Goal: Task Accomplishment & Management: Complete application form

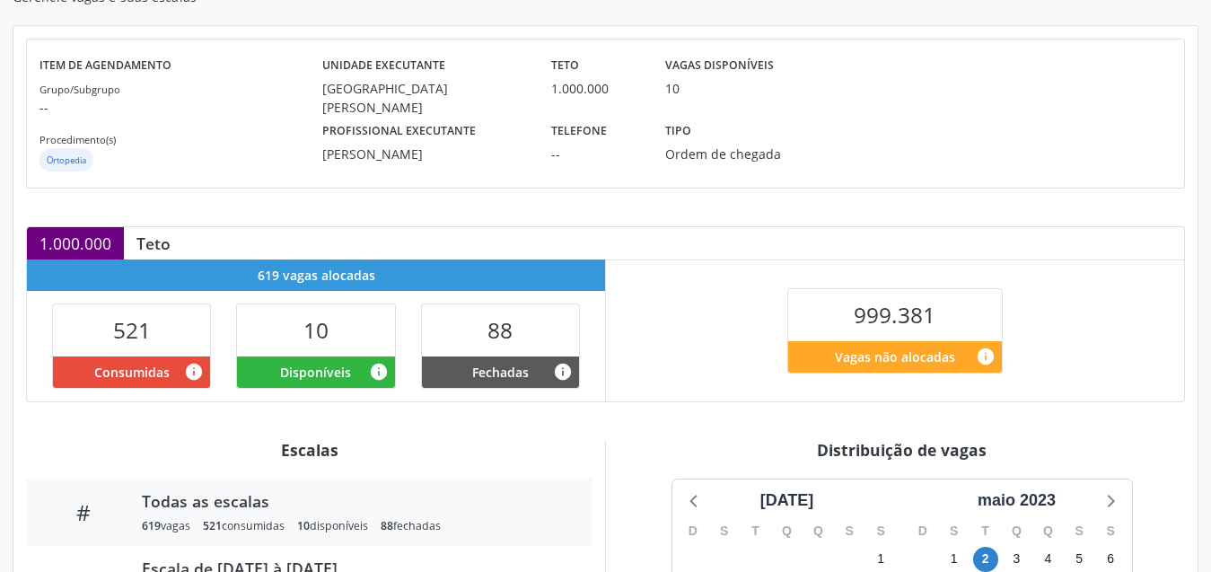
scroll to position [472, 0]
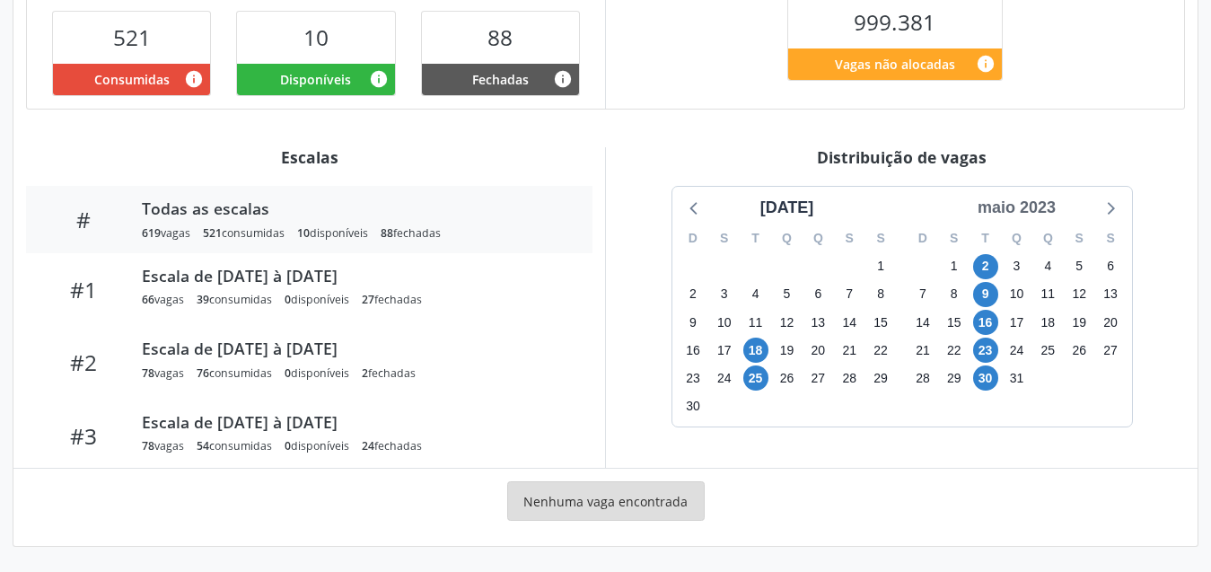
click at [1023, 208] on div "maio 2023" at bounding box center [1017, 208] width 92 height 24
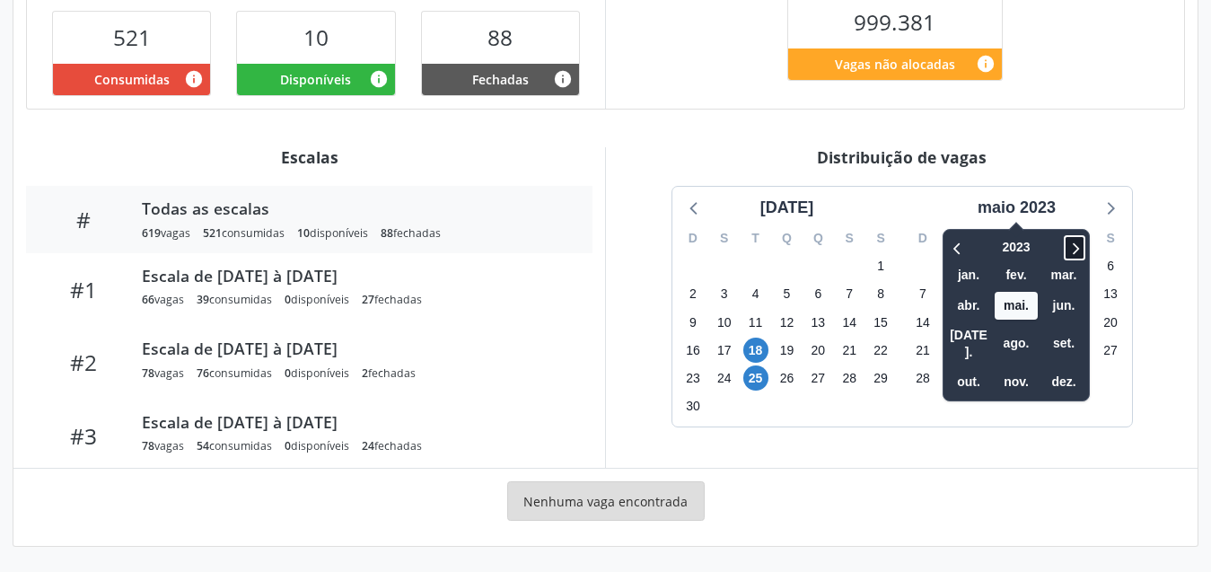
click at [1080, 243] on icon at bounding box center [1075, 248] width 18 height 22
click at [1018, 330] on span "ago." at bounding box center [1016, 344] width 43 height 28
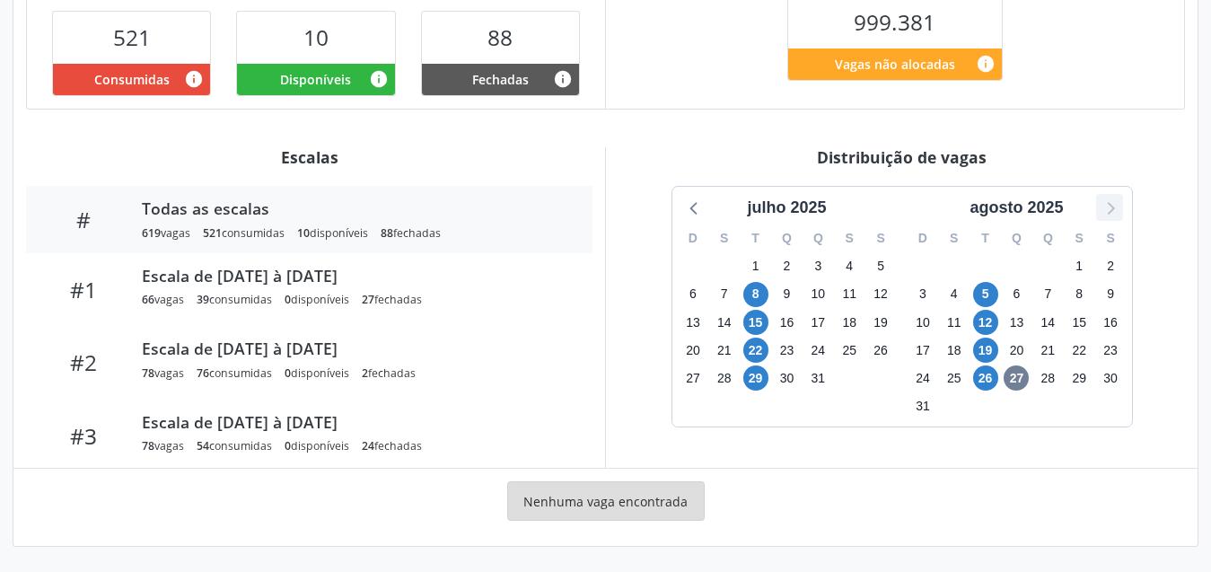
click at [1098, 198] on icon at bounding box center [1109, 207] width 23 height 23
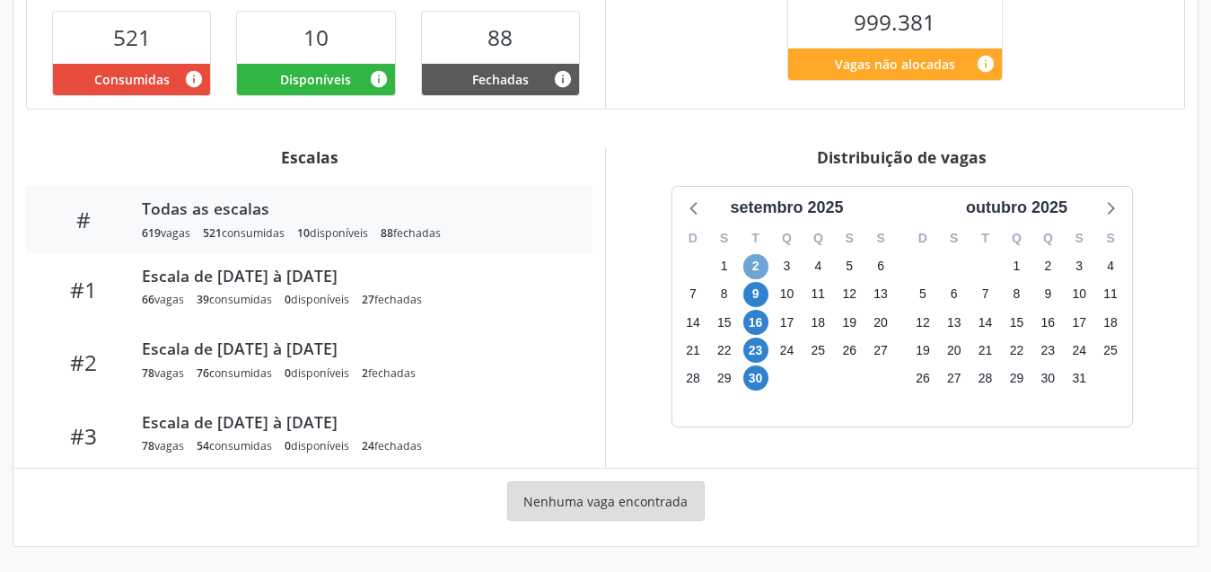
click at [760, 256] on span "2" at bounding box center [756, 266] width 25 height 25
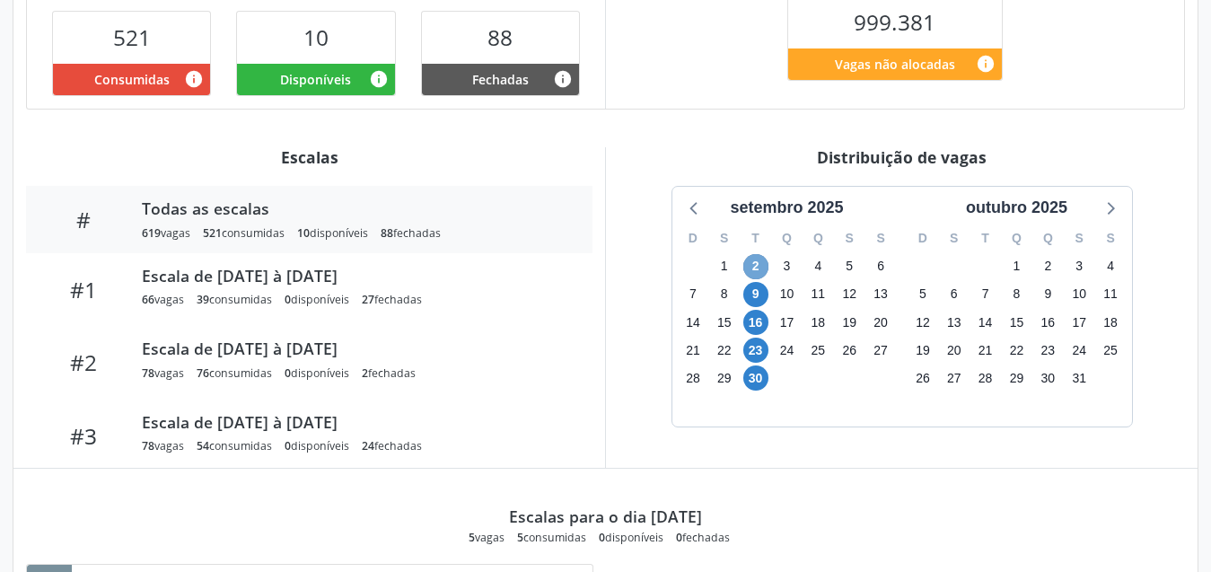
scroll to position [562, 0]
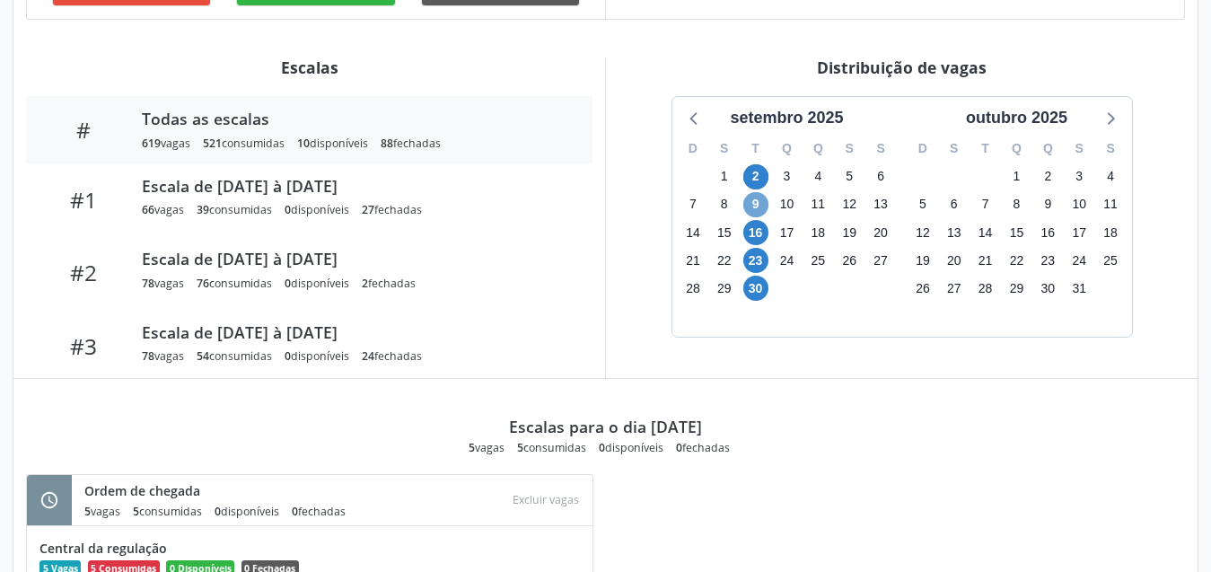
click at [760, 203] on span "9" at bounding box center [756, 204] width 25 height 25
click at [756, 234] on span "16" at bounding box center [756, 232] width 25 height 25
click at [747, 262] on span "23" at bounding box center [756, 260] width 25 height 25
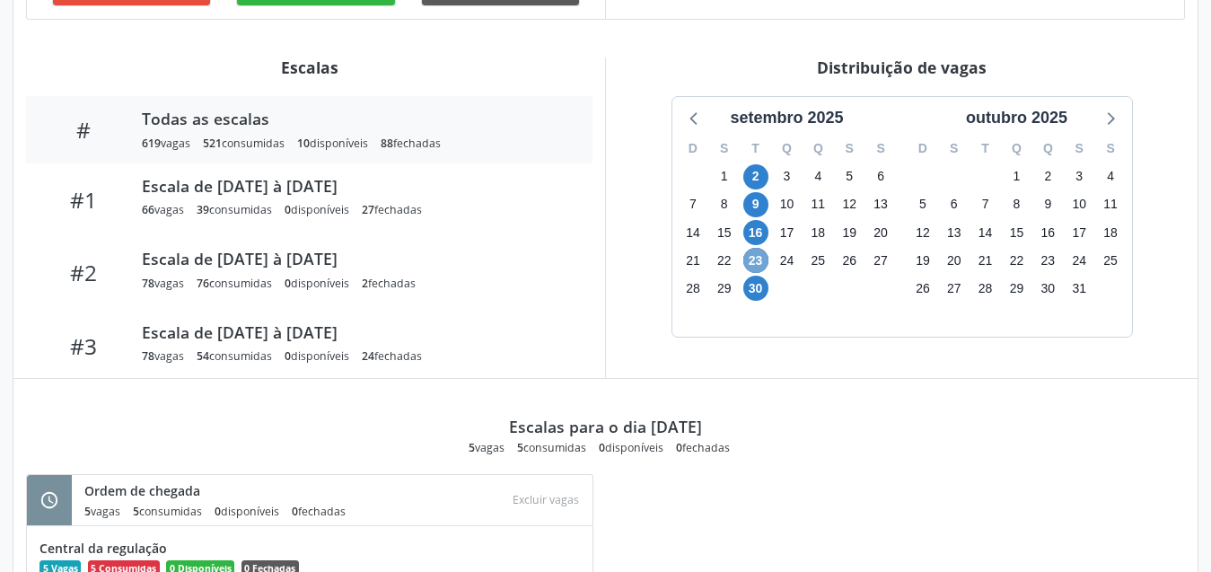
click at [747, 262] on span "23" at bounding box center [756, 260] width 25 height 25
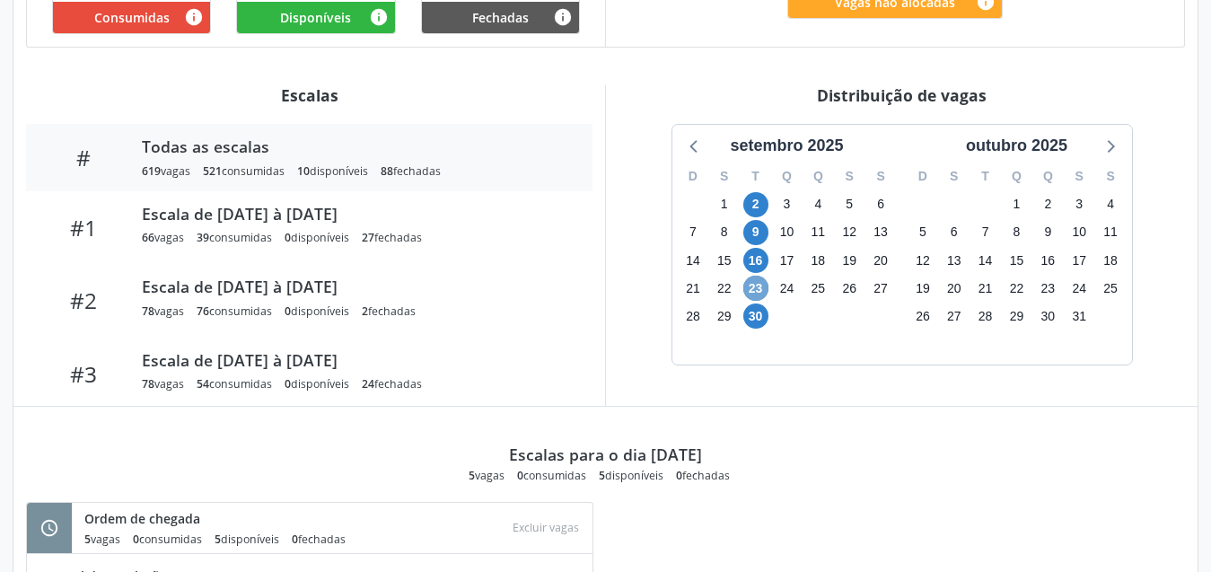
scroll to position [265, 0]
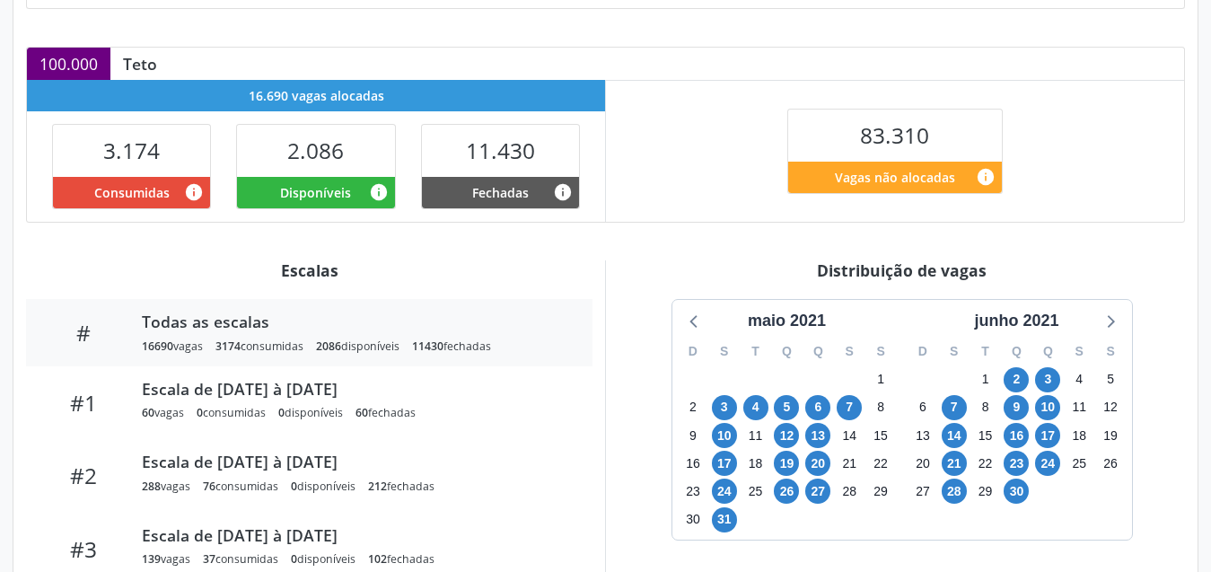
scroll to position [539, 0]
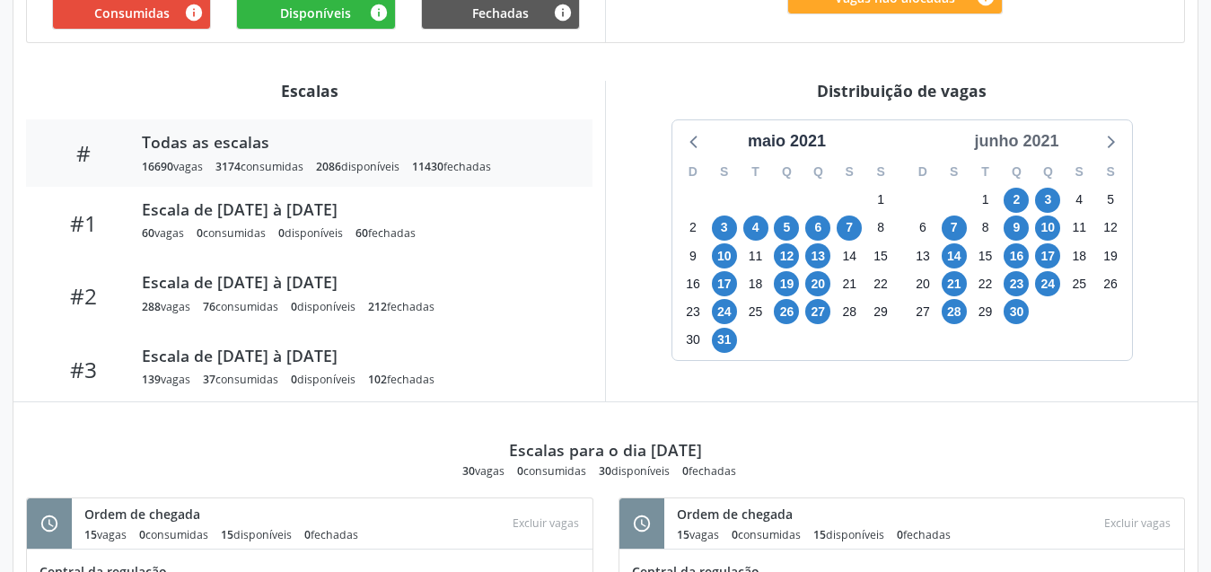
click at [1033, 143] on div "junho 2021" at bounding box center [1016, 141] width 99 height 24
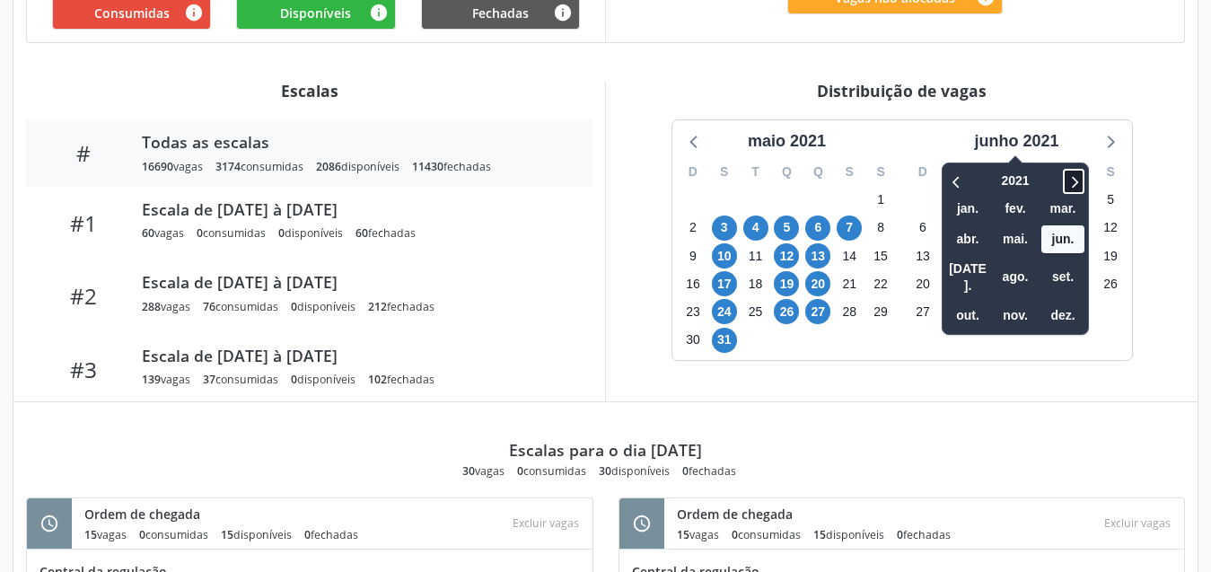
click at [1074, 186] on icon at bounding box center [1074, 182] width 18 height 22
click at [1020, 268] on span "ago." at bounding box center [1015, 277] width 43 height 28
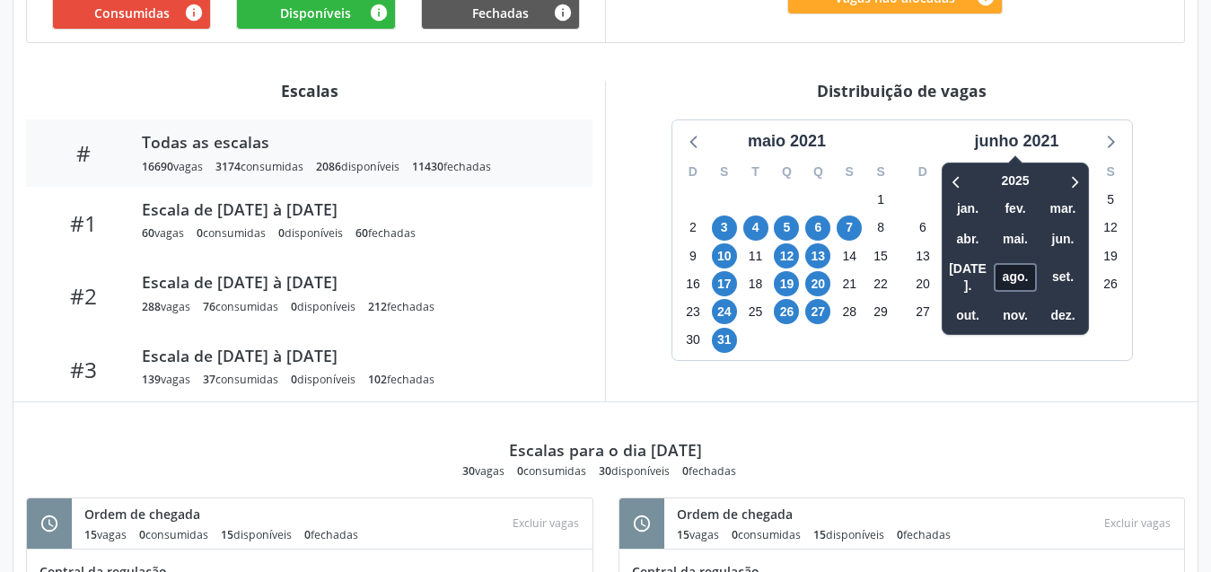
click at [1020, 268] on span "ago." at bounding box center [1015, 277] width 43 height 28
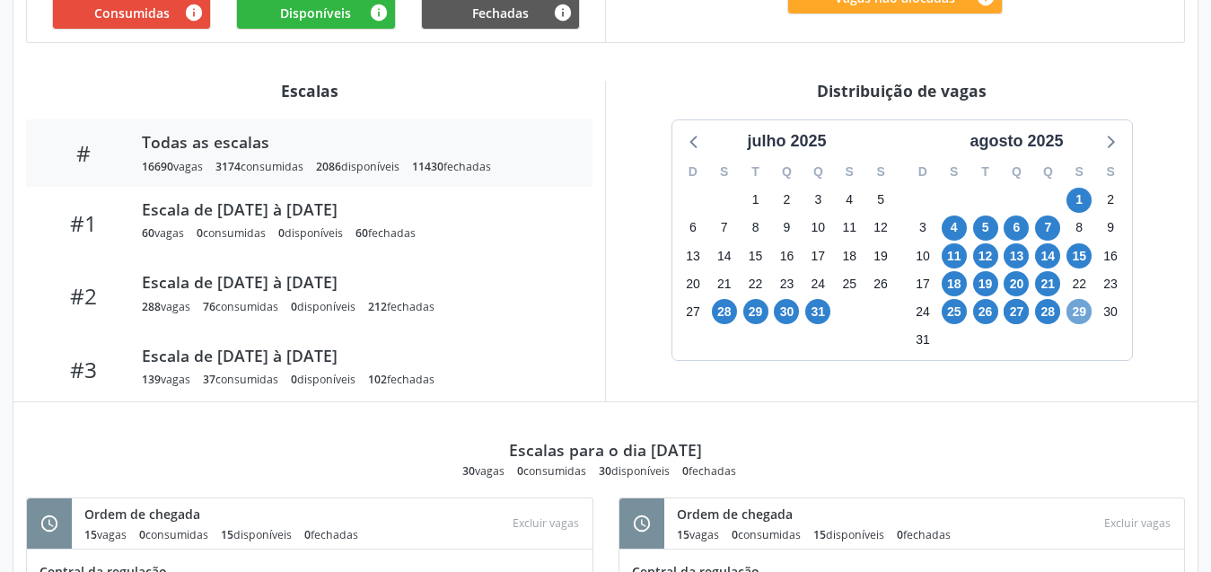
click at [1082, 311] on span "29" at bounding box center [1079, 311] width 25 height 25
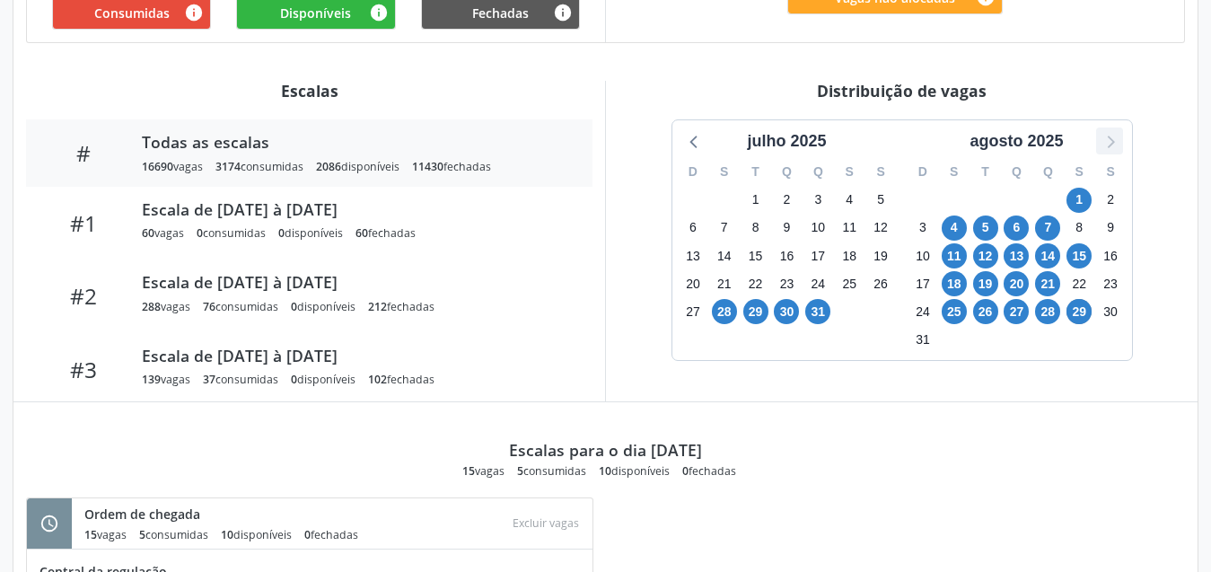
click at [1105, 144] on icon at bounding box center [1109, 140] width 23 height 23
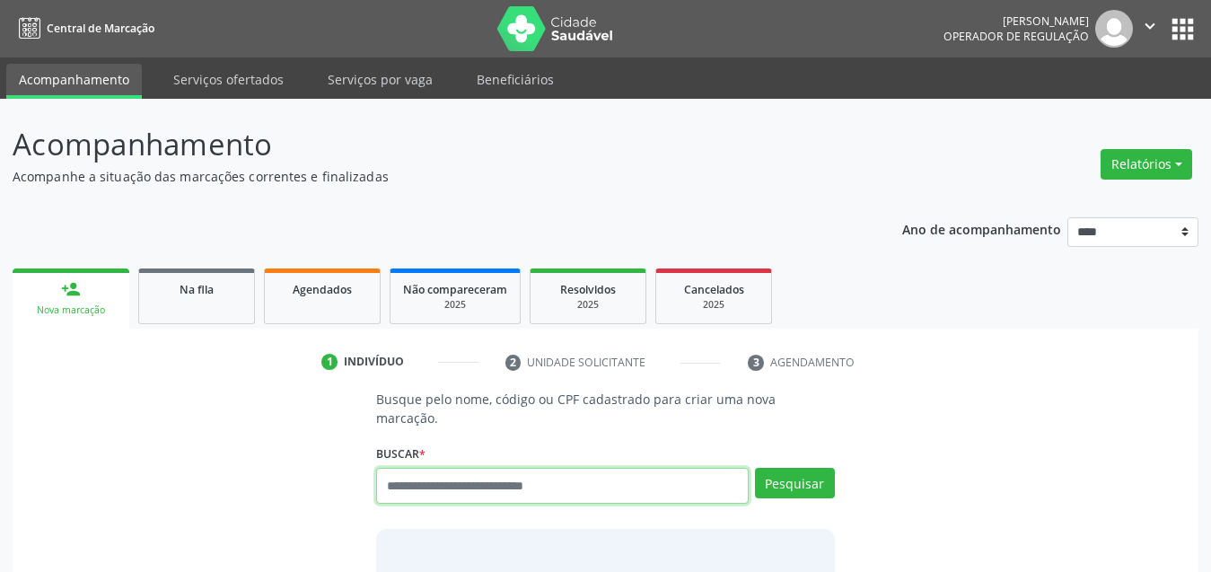
click at [582, 471] on input "text" at bounding box center [562, 486] width 373 height 36
type input "********"
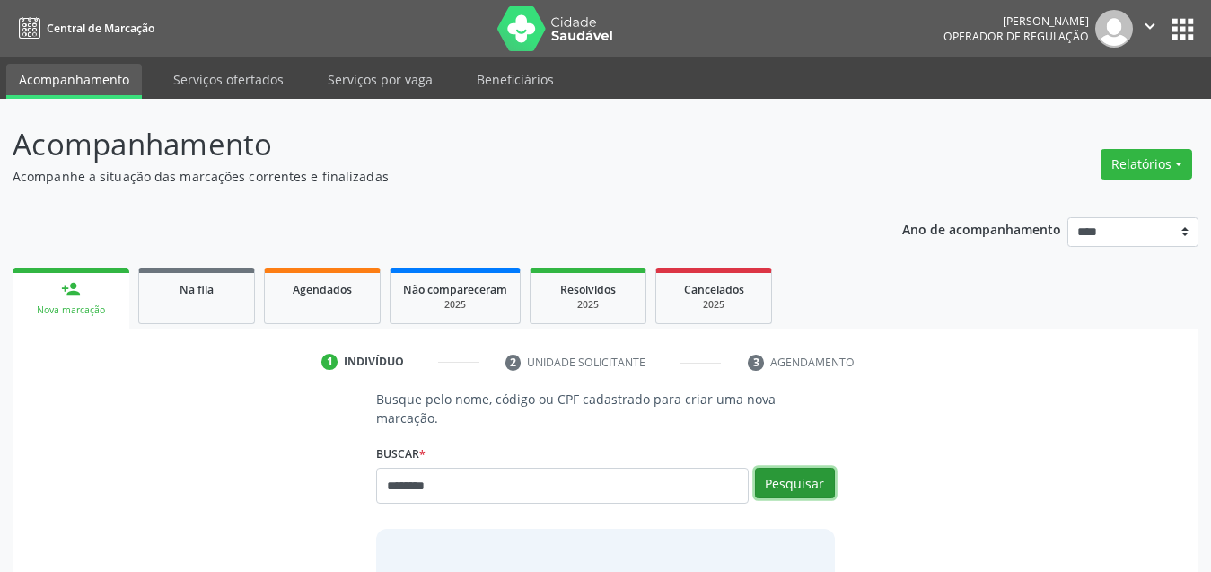
click at [781, 468] on button "Pesquisar" at bounding box center [795, 483] width 80 height 31
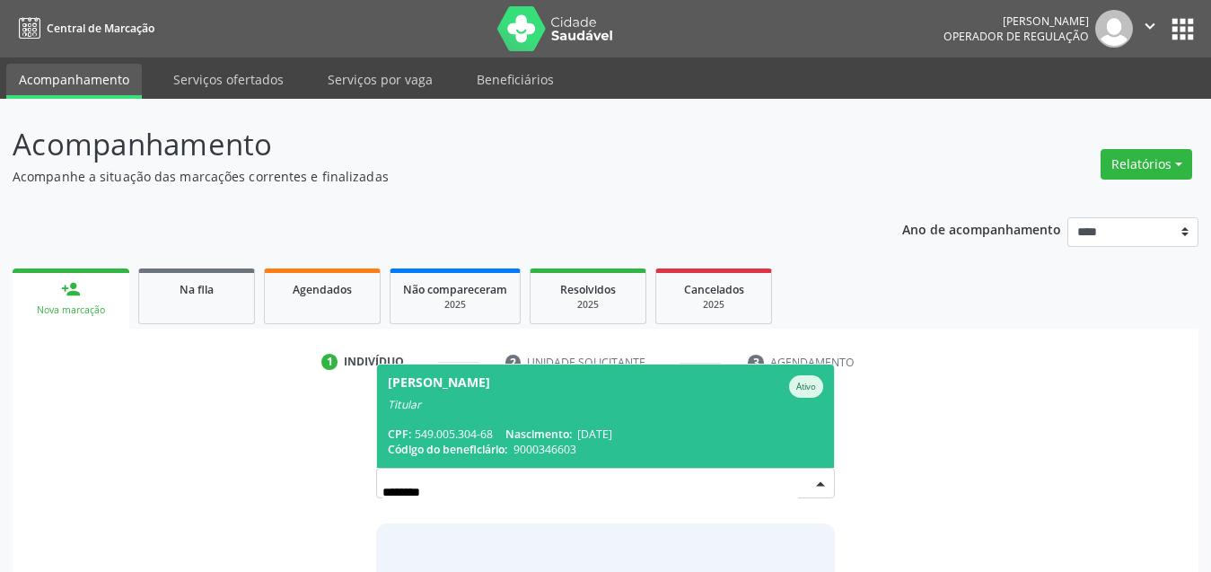
drag, startPoint x: 652, startPoint y: 387, endPoint x: 653, endPoint y: 357, distance: 29.6
click at [652, 398] on div "Titular" at bounding box center [606, 405] width 436 height 14
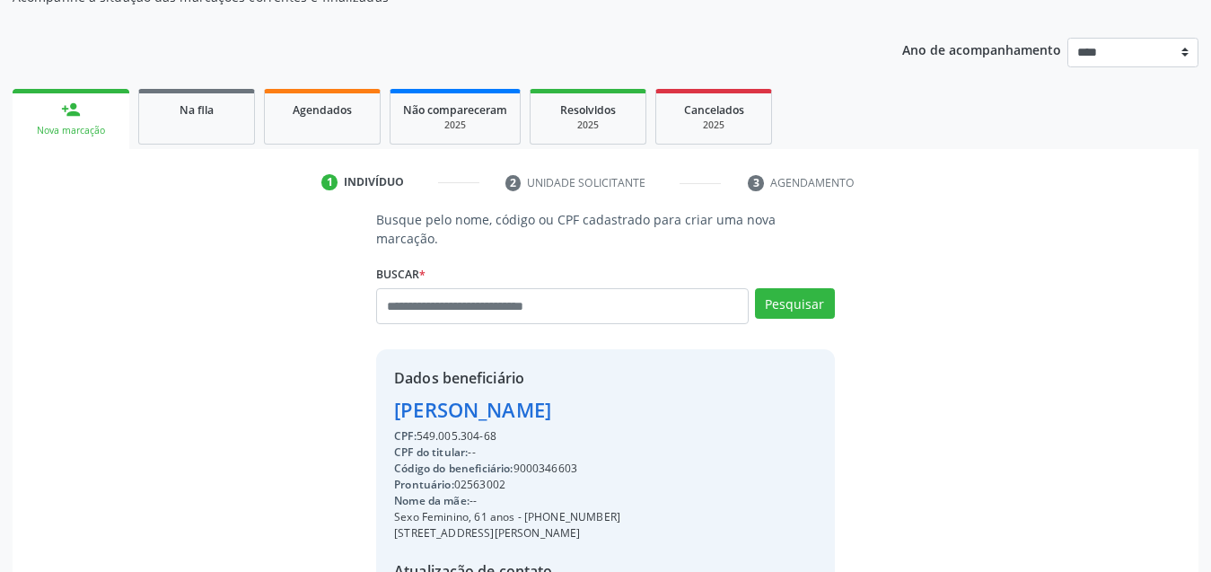
scroll to position [269, 0]
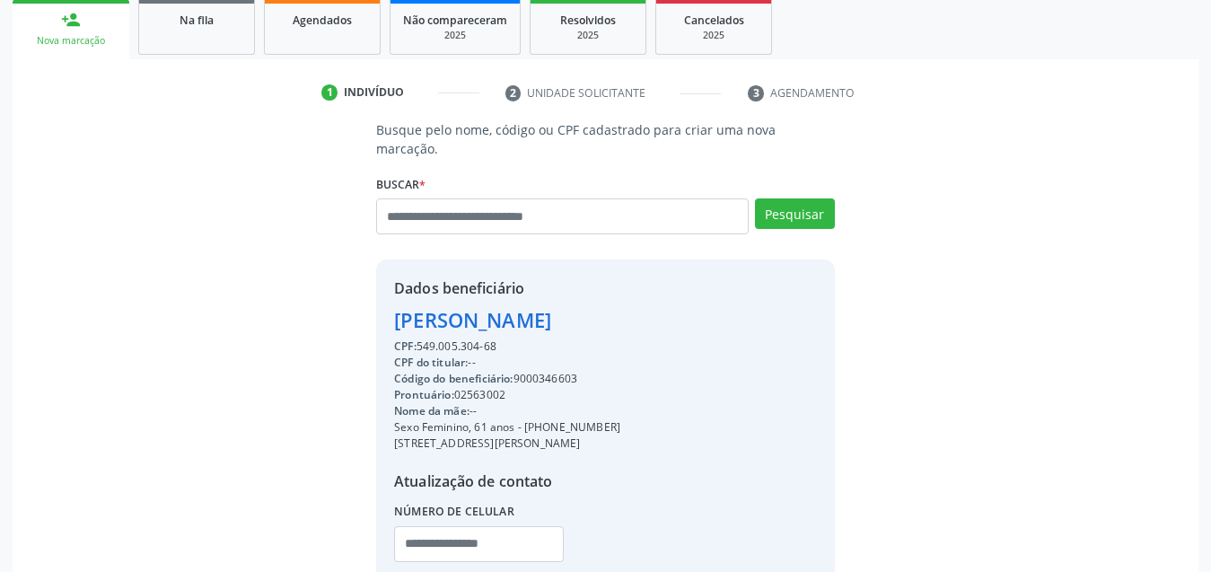
drag, startPoint x: 681, startPoint y: 298, endPoint x: 253, endPoint y: 317, distance: 427.9
click at [253, 317] on div "Busque pelo nome, código ou CPF cadastrado para criar uma nova marcação. Buscar…" at bounding box center [605, 362] width 1161 height 484
drag, startPoint x: 379, startPoint y: 296, endPoint x: 705, endPoint y: 304, distance: 326.0
click at [705, 304] on div "Dados beneficiário Jocilene Fernandes Barbosa CPF: 549.005.304-68 CPF do titula…" at bounding box center [605, 432] width 459 height 345
copy div "Jocilene Fernandes Barbosa"
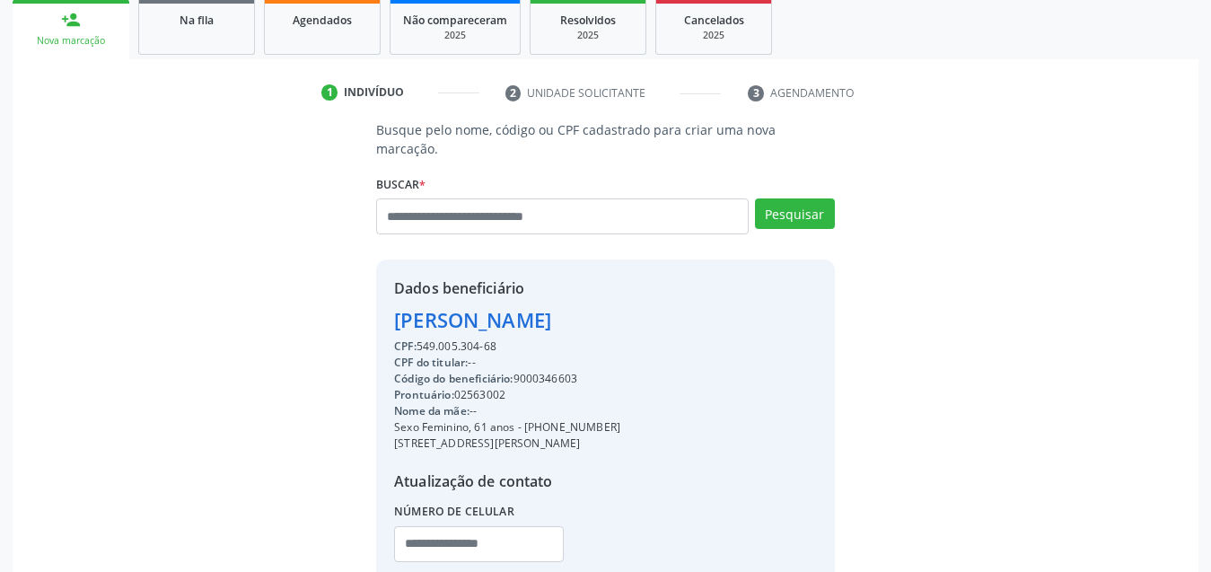
scroll to position [376, 0]
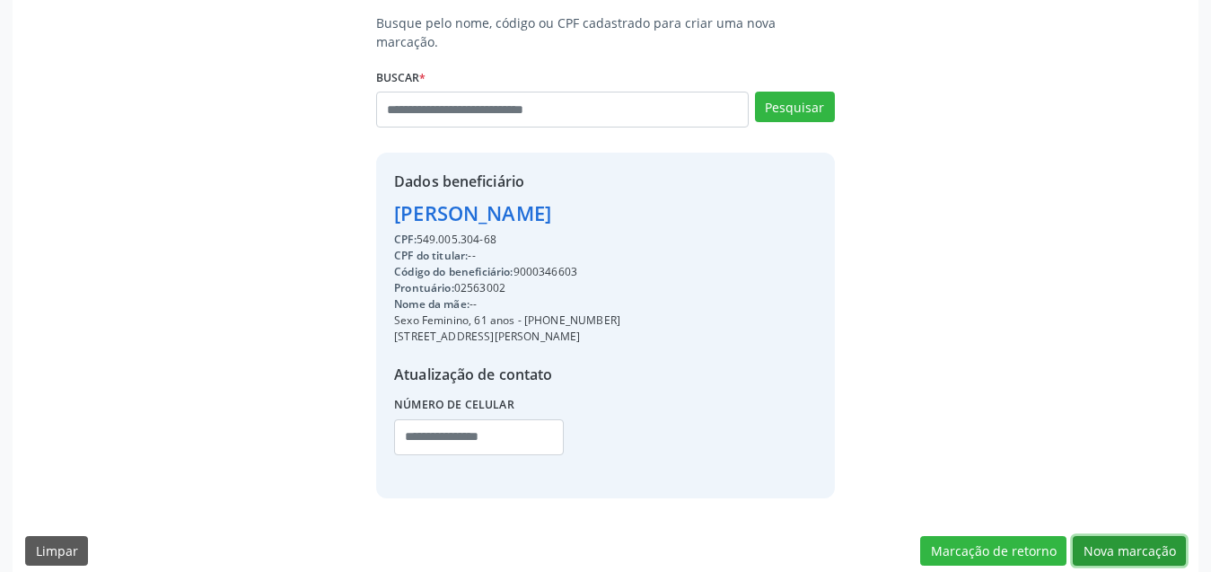
drag, startPoint x: 1142, startPoint y: 534, endPoint x: 973, endPoint y: 489, distance: 175.8
click at [1140, 536] on button "Nova marcação" at bounding box center [1129, 551] width 113 height 31
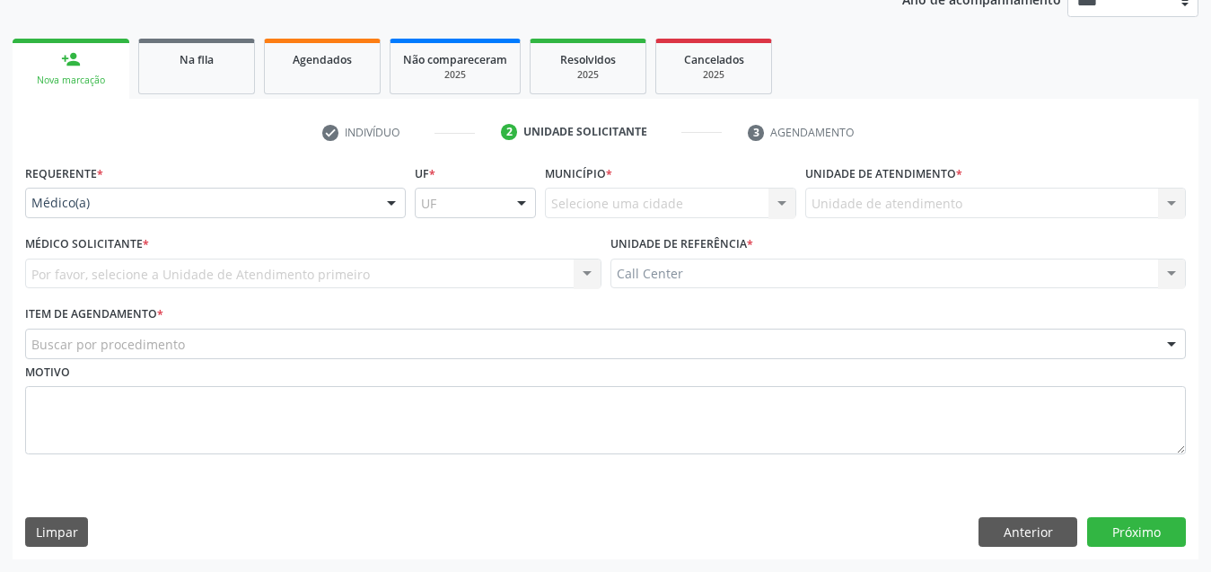
scroll to position [230, 0]
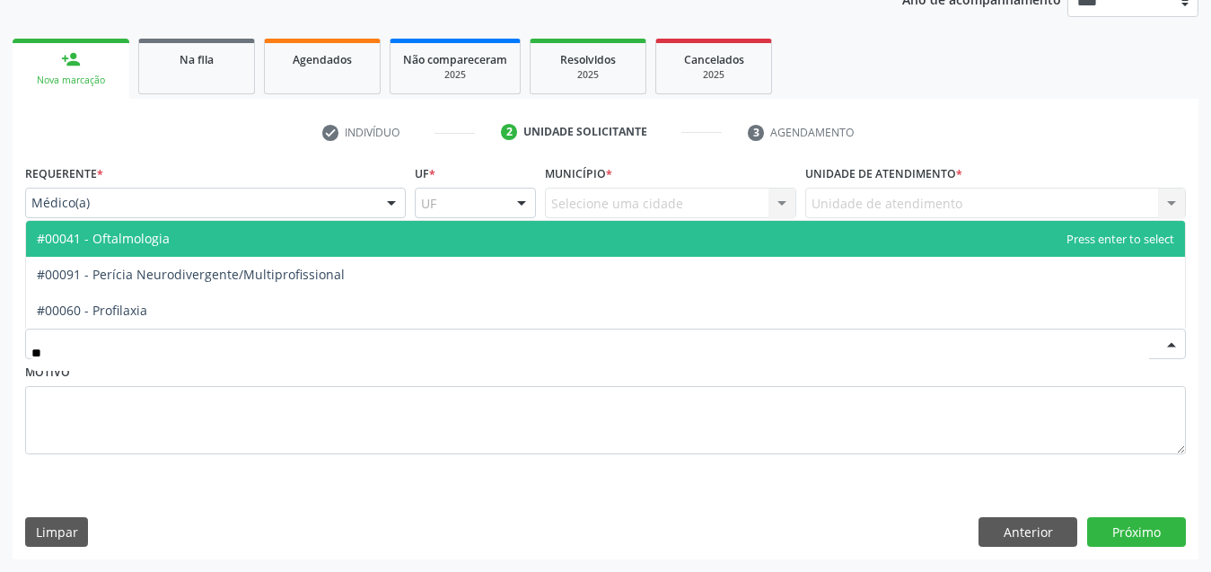
type input "***"
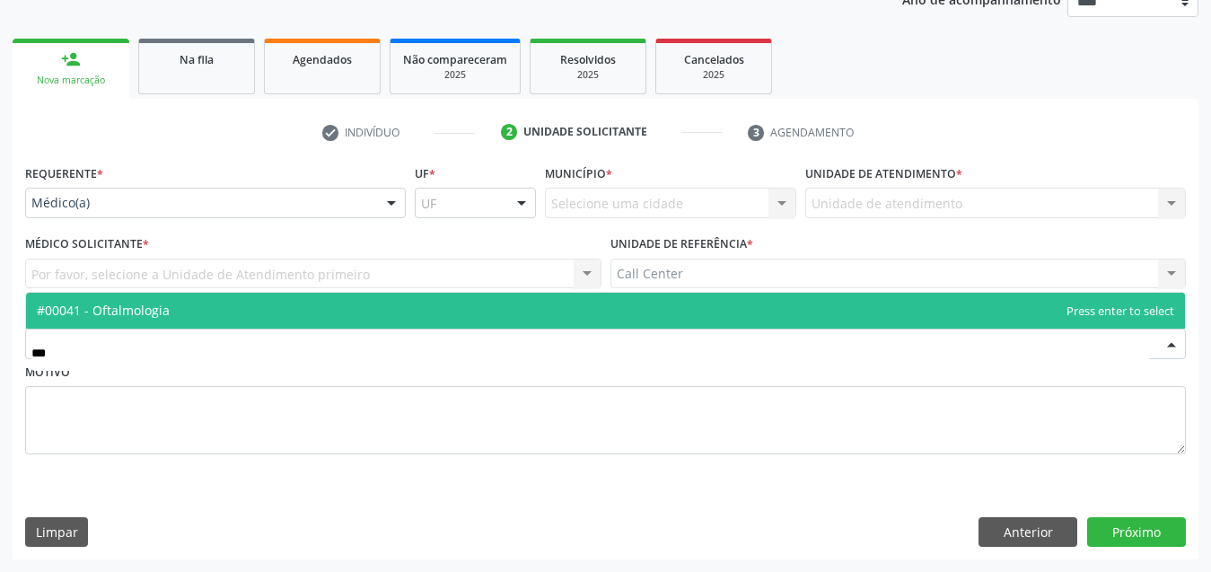
click at [165, 312] on span "#00041 - Oftalmologia" at bounding box center [103, 310] width 133 height 17
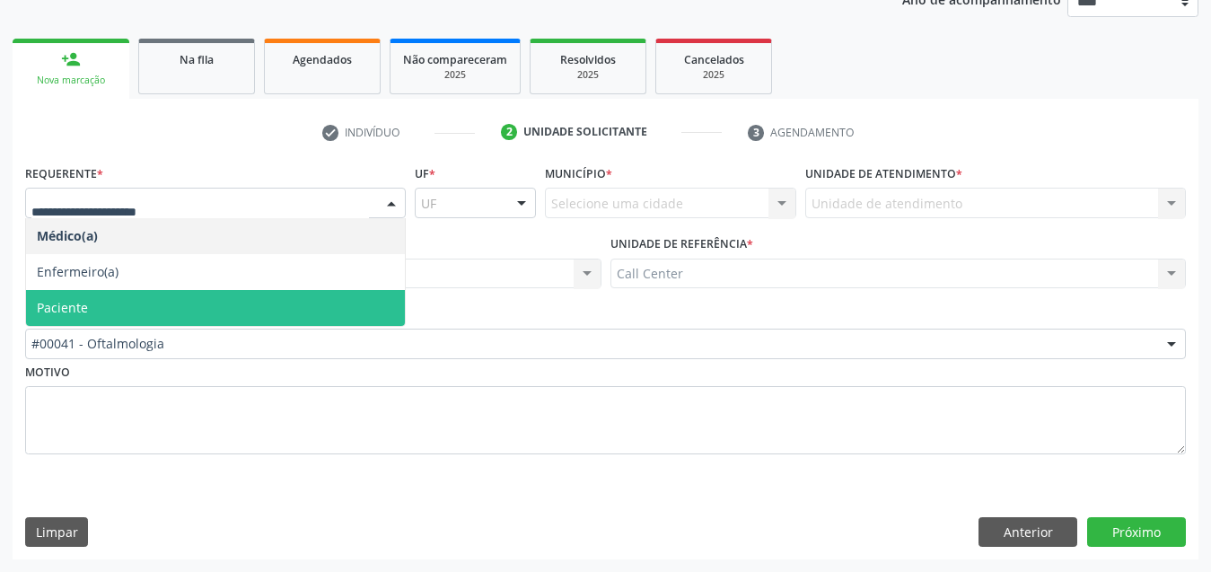
drag, startPoint x: 168, startPoint y: 320, endPoint x: 263, endPoint y: 298, distance: 97.6
click at [172, 308] on span "Paciente" at bounding box center [215, 308] width 379 height 36
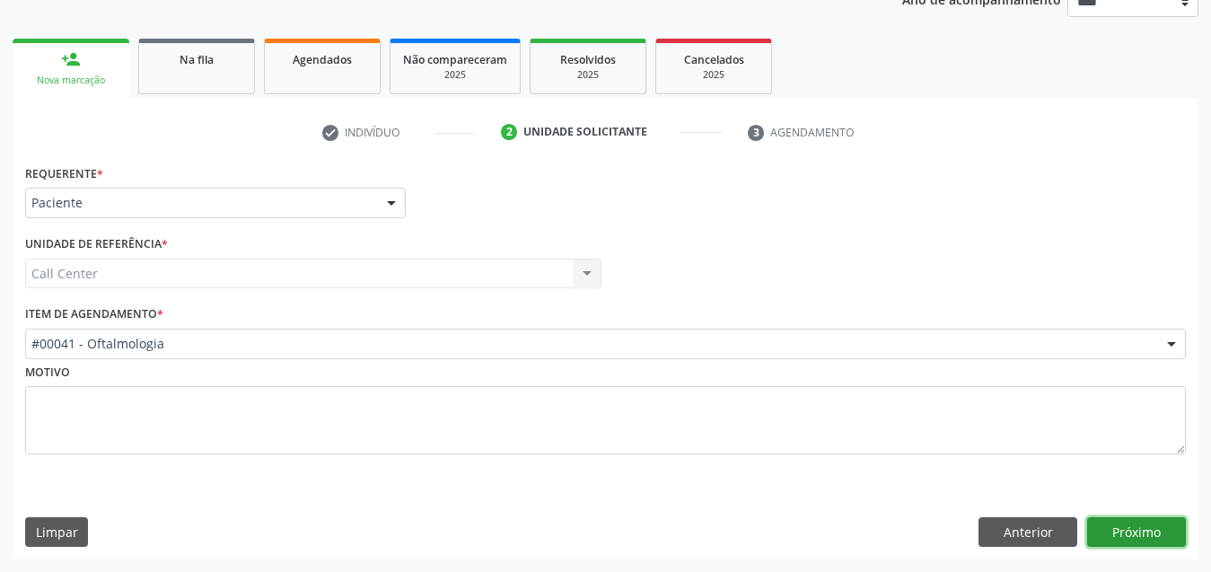
click at [1137, 531] on button "Próximo" at bounding box center [1136, 532] width 99 height 31
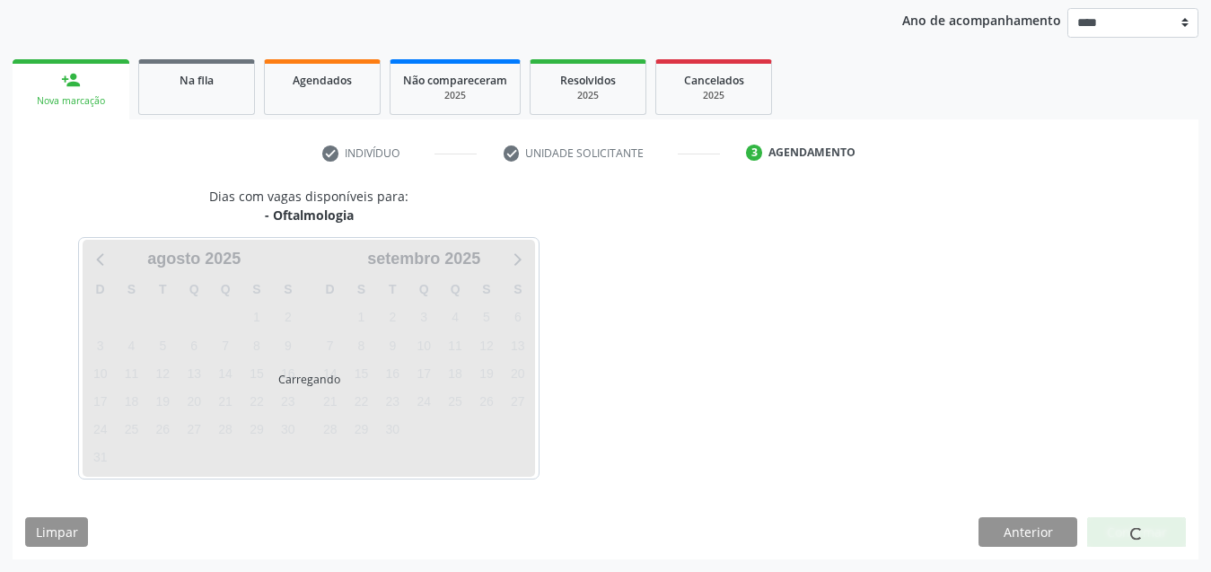
scroll to position [209, 0]
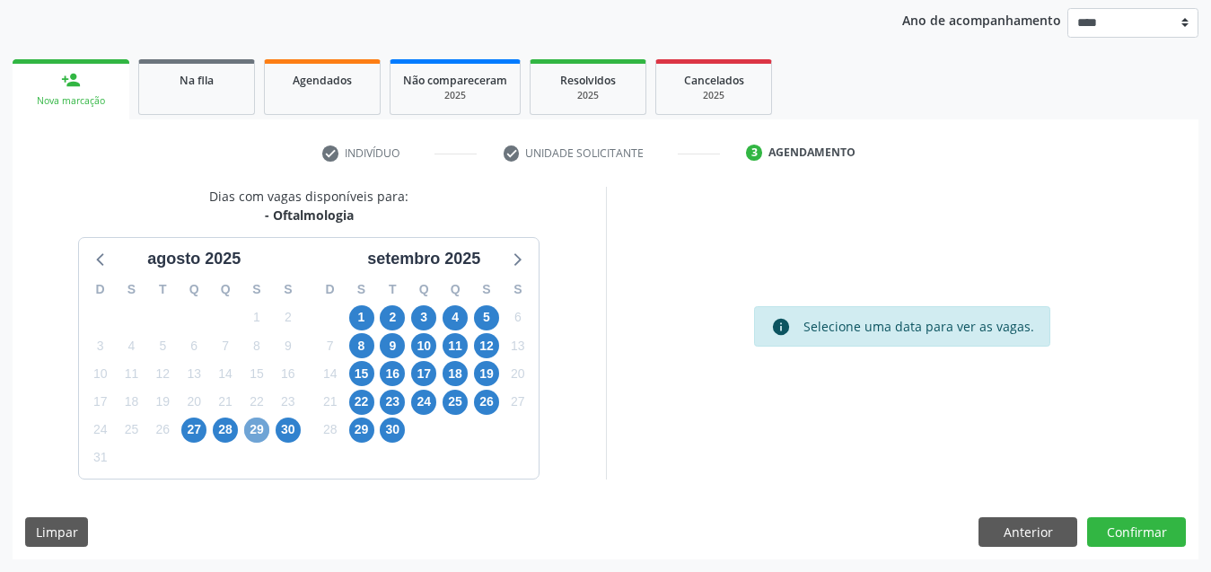
click at [256, 437] on span "29" at bounding box center [256, 430] width 25 height 25
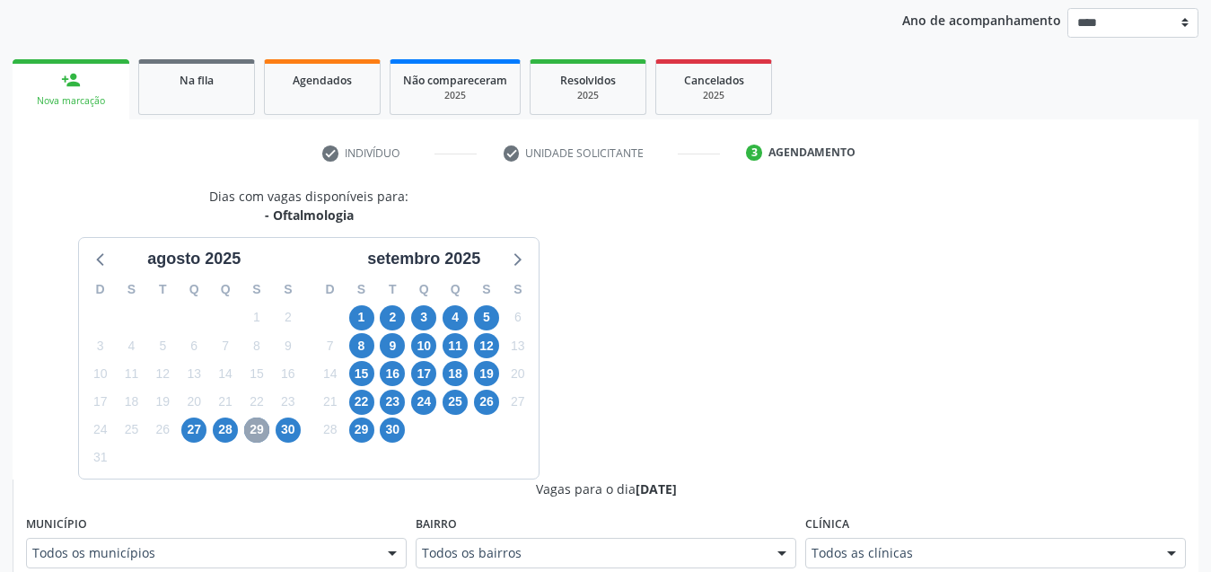
scroll to position [479, 0]
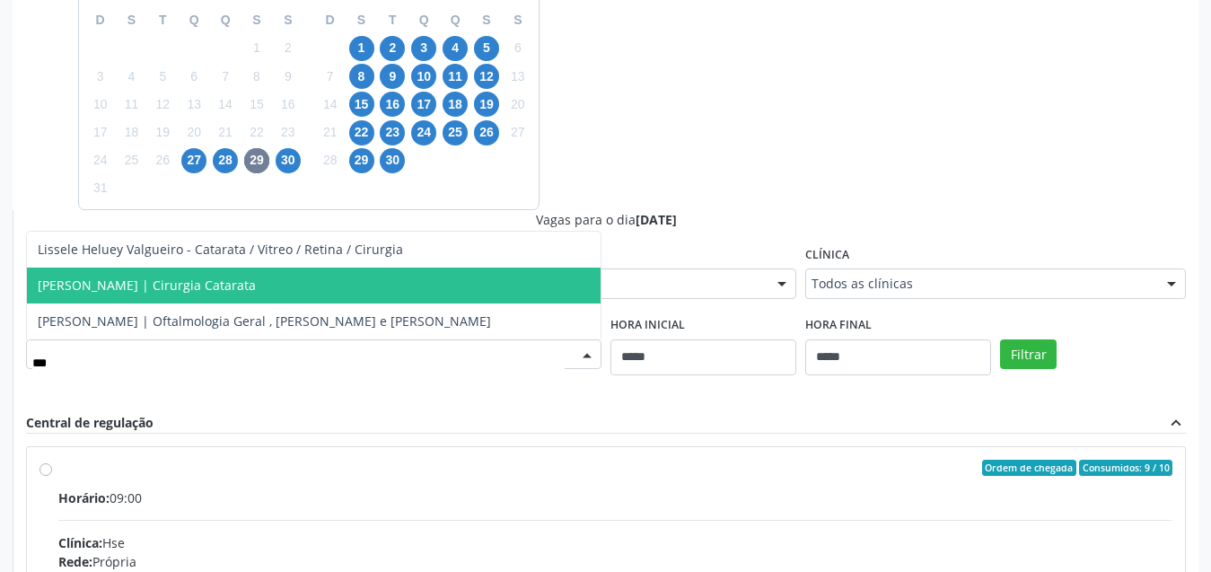
click at [220, 277] on span "Natanael Amorim Rego Neto | Cirurgia Catarata" at bounding box center [147, 285] width 218 height 17
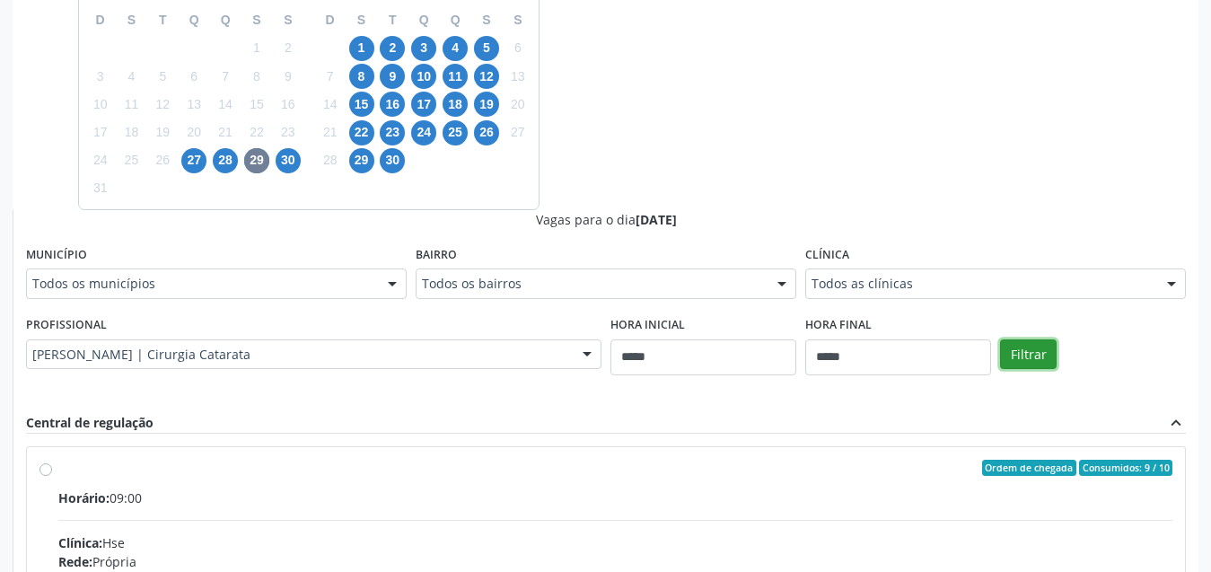
click at [1021, 363] on button "Filtrar" at bounding box center [1028, 354] width 57 height 31
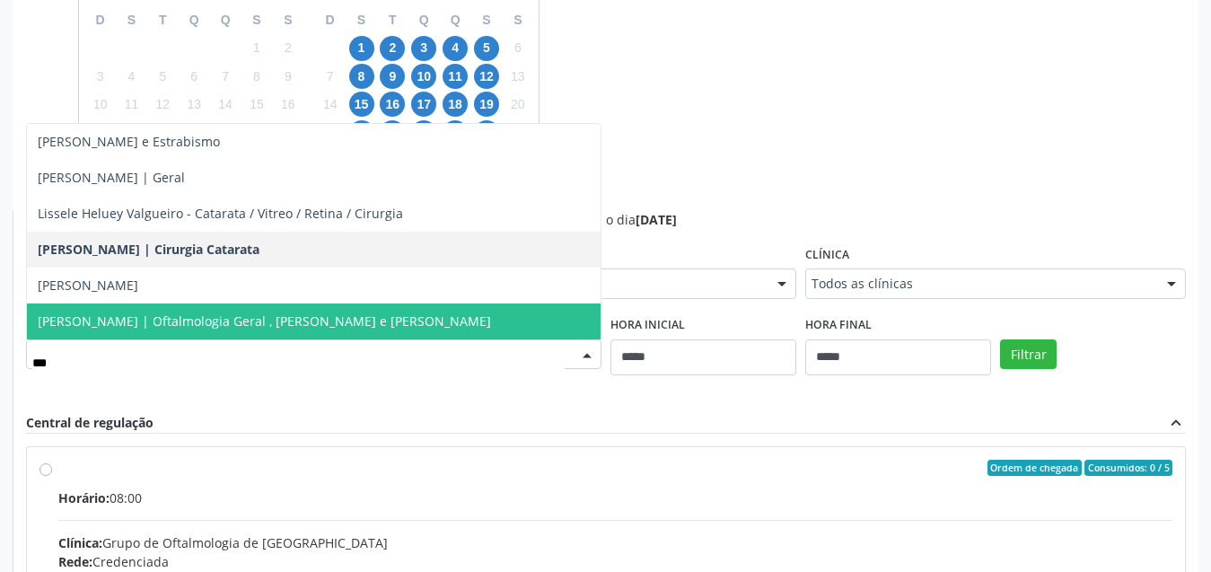
type input "****"
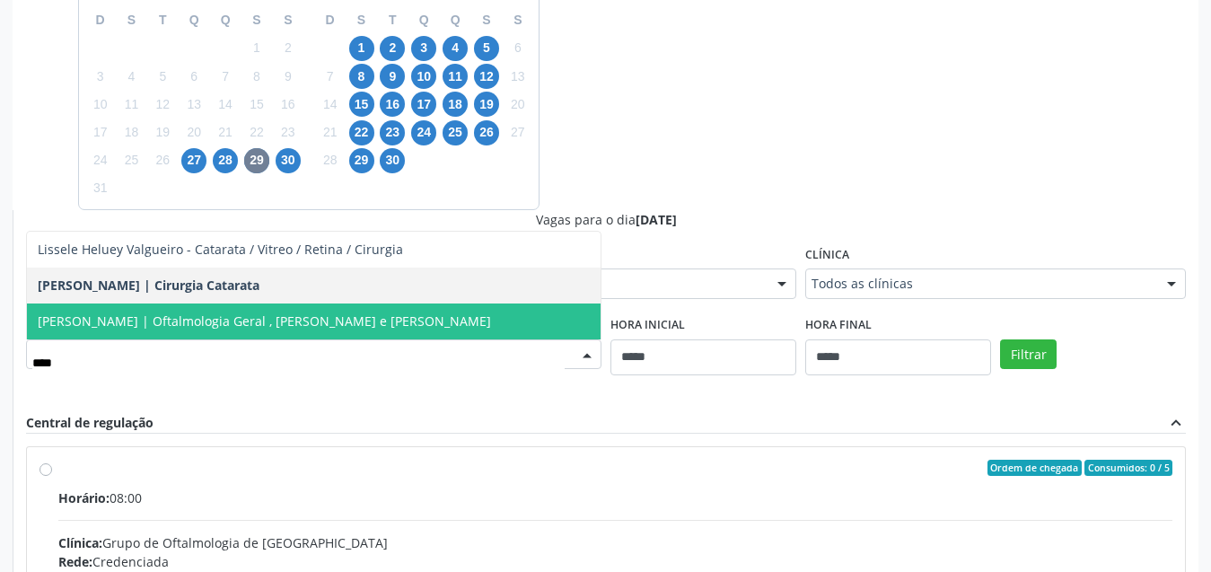
click at [326, 328] on span "Sandra Cristina Paredes Selva | Oftalmologia Geral , Catarata e Lentes" at bounding box center [264, 320] width 453 height 17
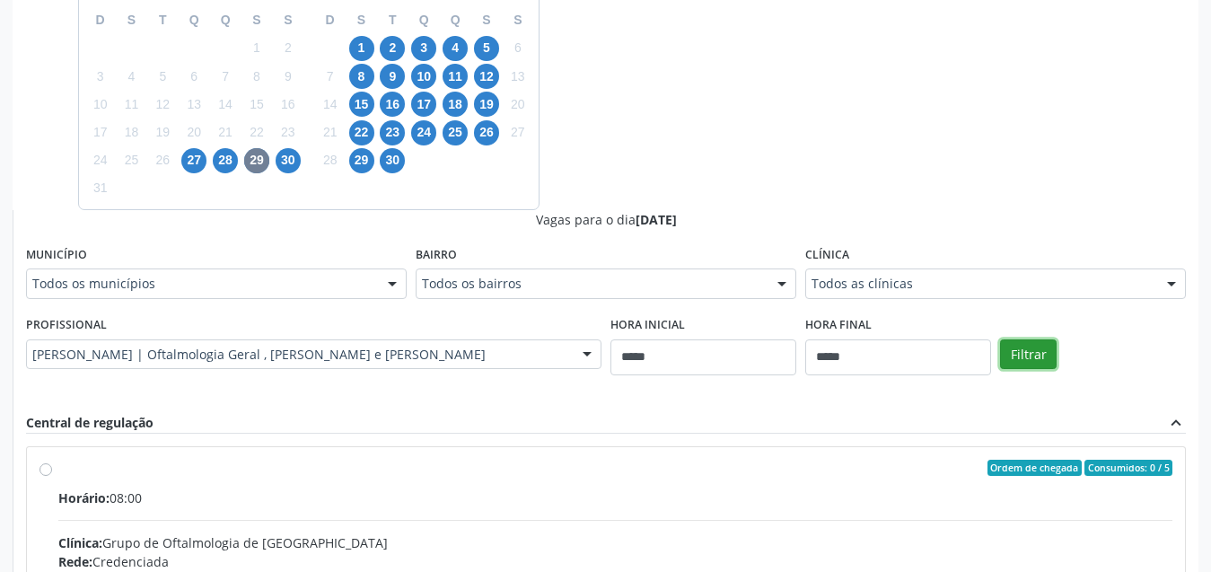
click at [1035, 357] on button "Filtrar" at bounding box center [1028, 354] width 57 height 31
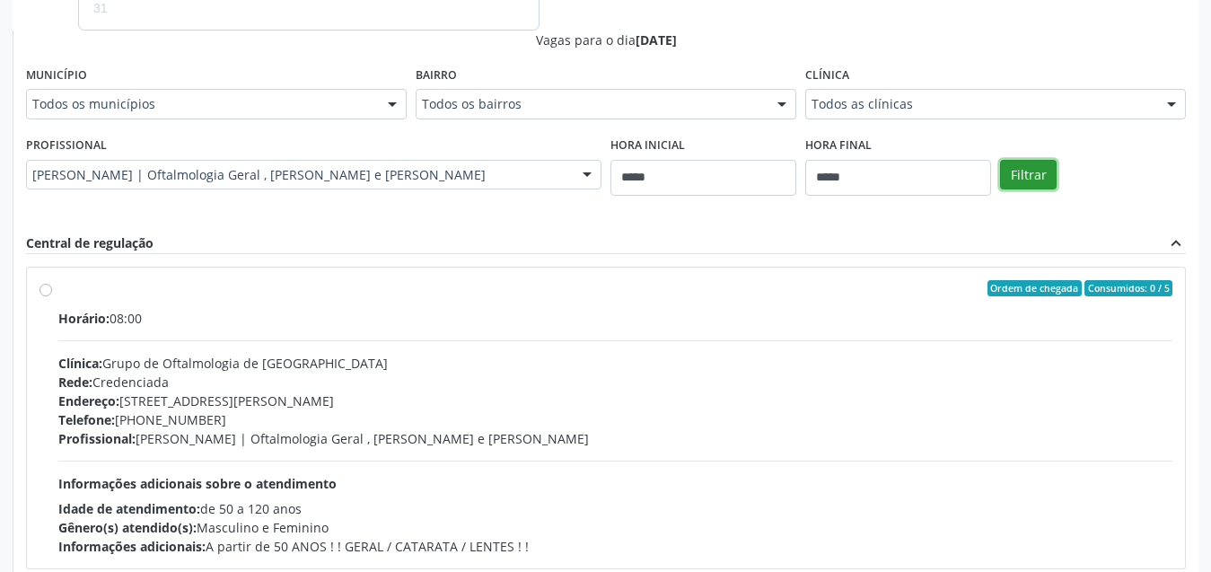
scroll to position [299, 0]
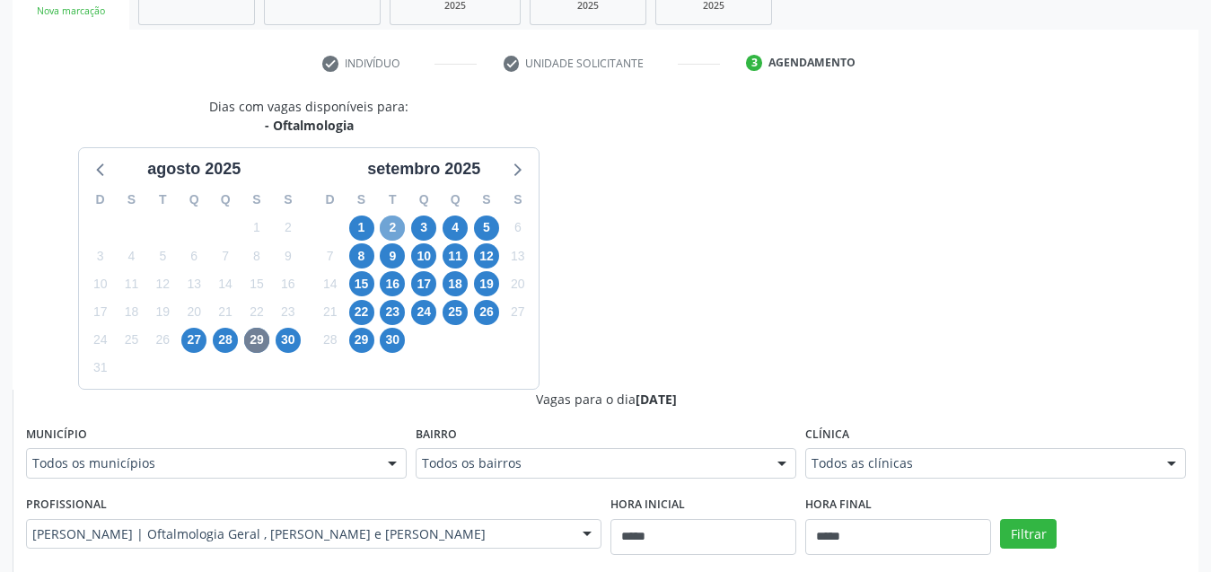
click at [391, 235] on span "2" at bounding box center [392, 228] width 25 height 25
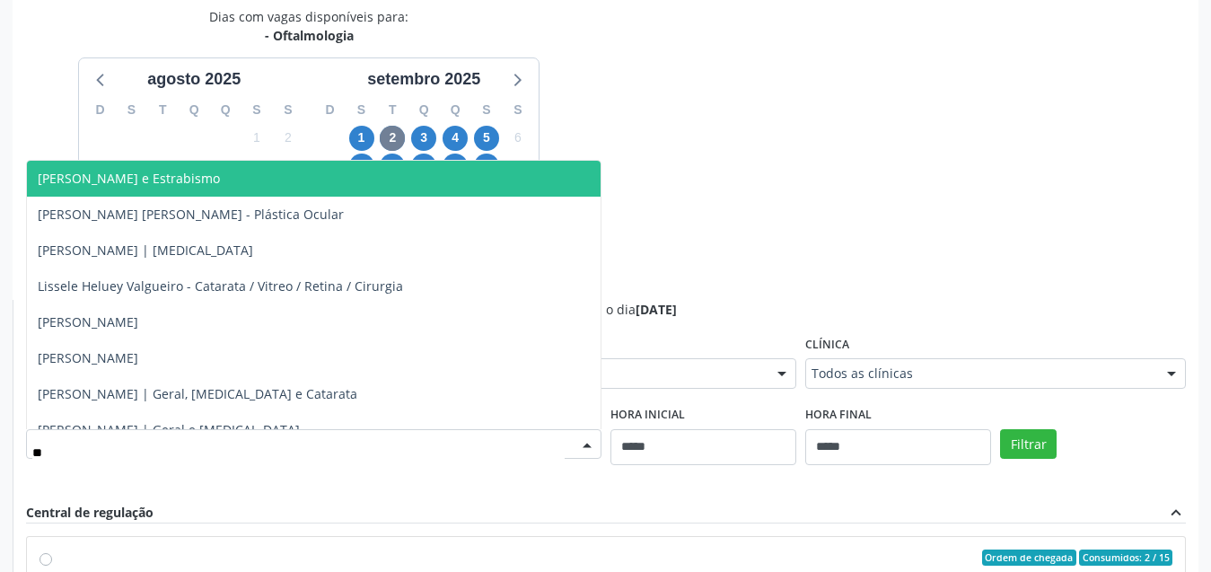
type input "***"
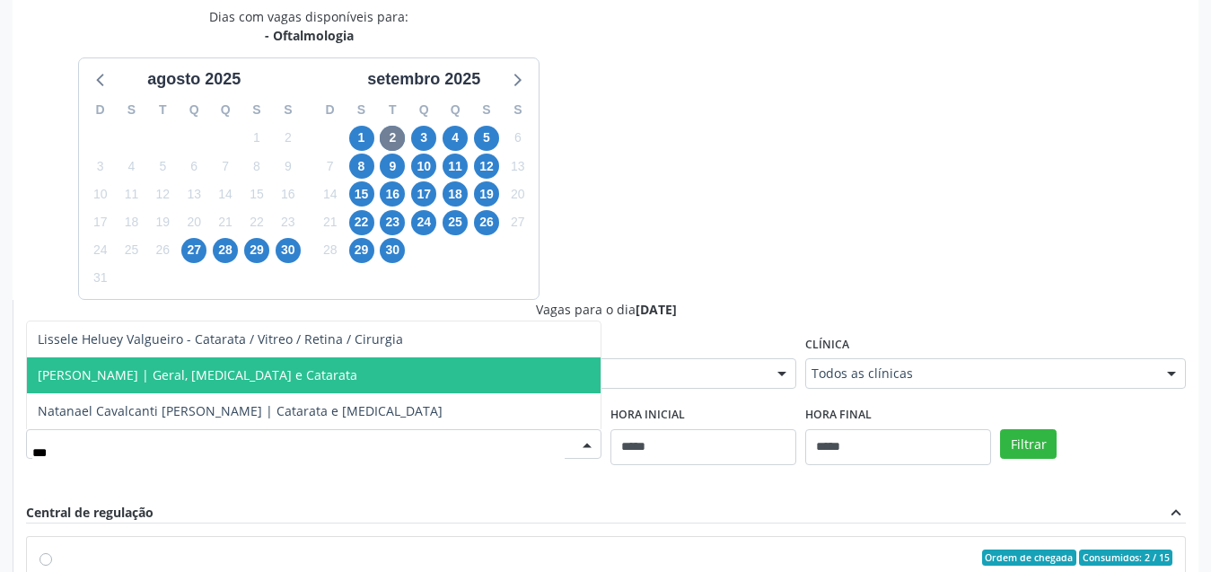
click at [232, 371] on span "Marcos Lira Falcao | Geral, Glaucoma e Catarata" at bounding box center [198, 374] width 320 height 17
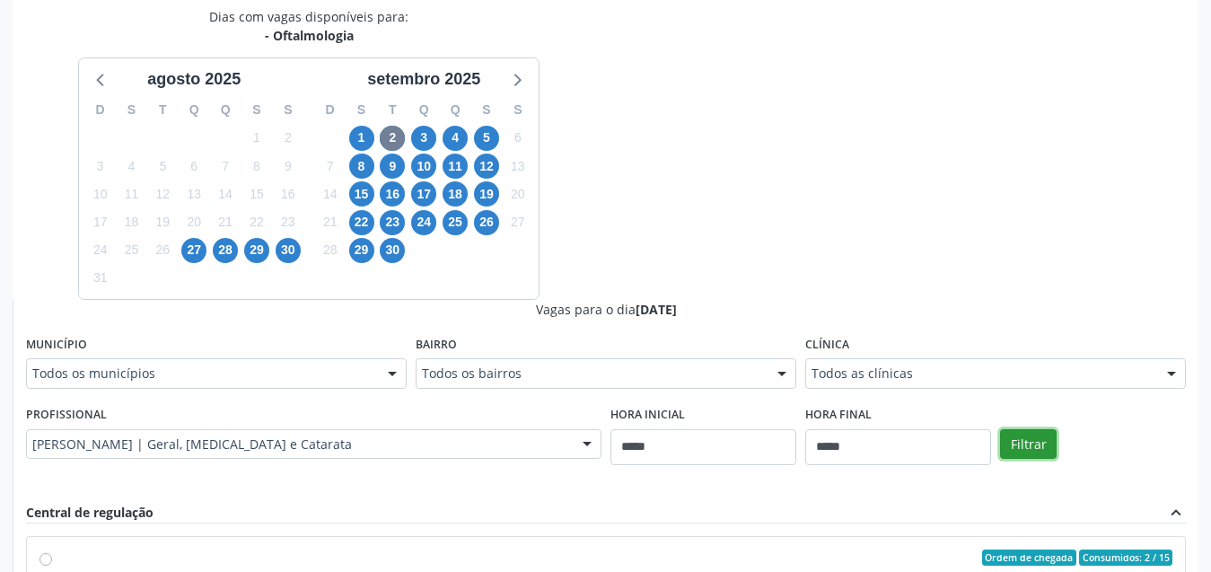
click at [1025, 446] on button "Filtrar" at bounding box center [1028, 444] width 57 height 31
click at [422, 134] on span "3" at bounding box center [423, 138] width 25 height 25
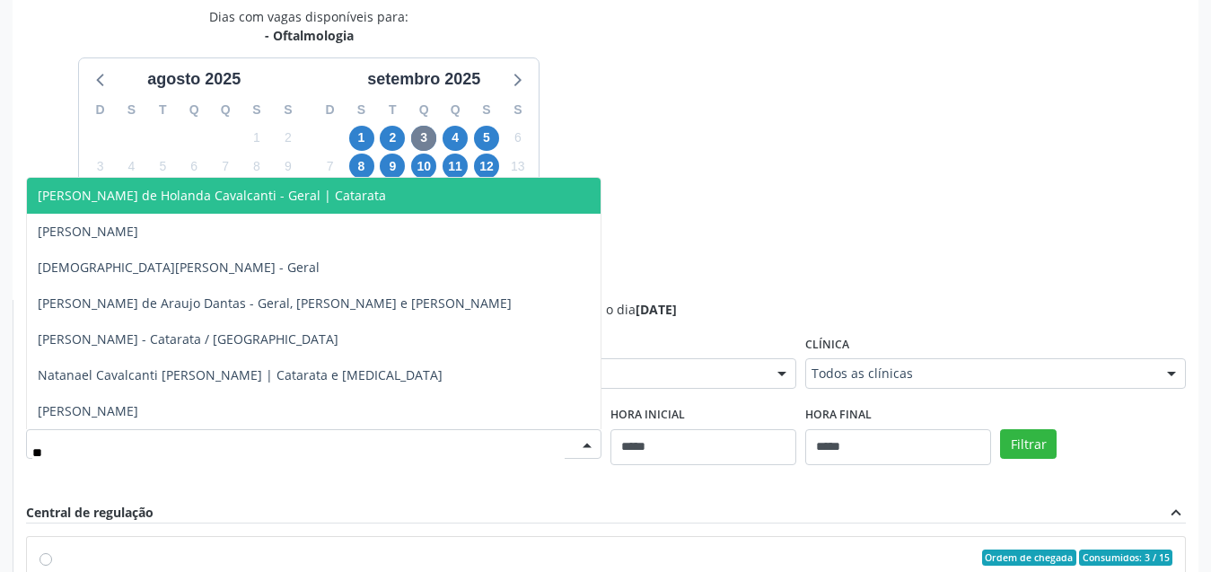
type input "***"
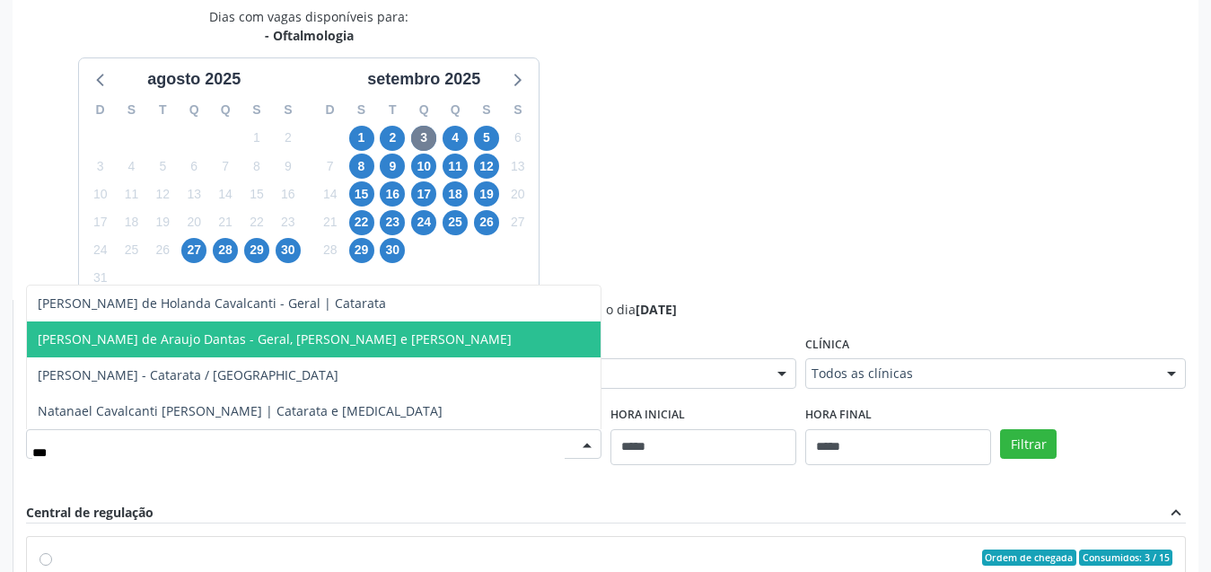
click at [419, 340] on span "Deibi Solano de Araujo Dantas - Geral, Retina e Catarata" at bounding box center [314, 339] width 574 height 36
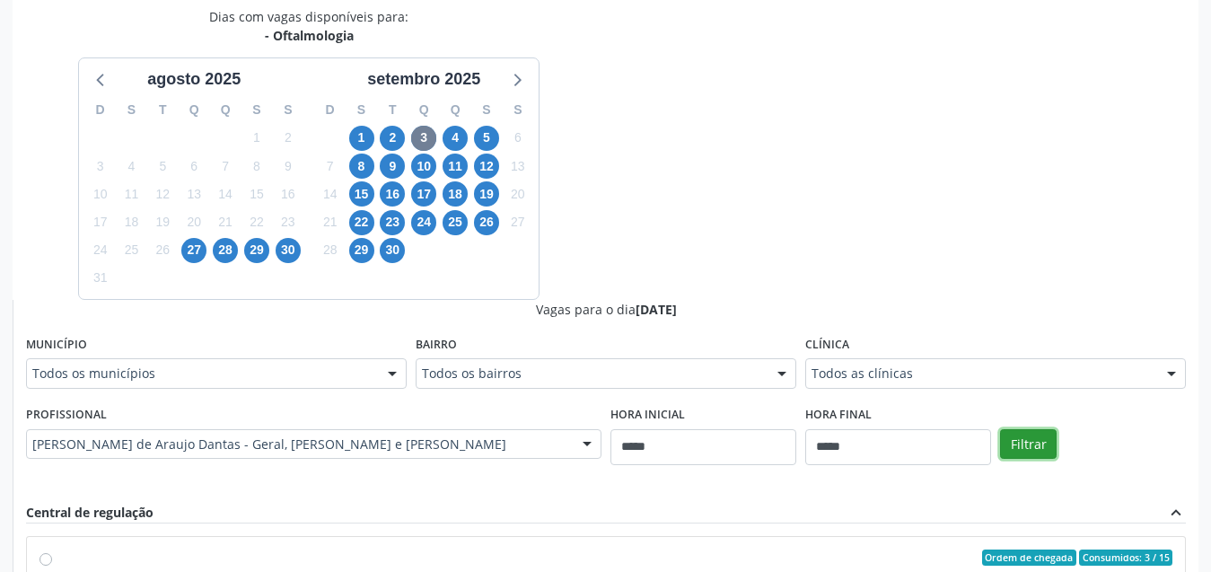
click at [1034, 445] on button "Filtrar" at bounding box center [1028, 444] width 57 height 31
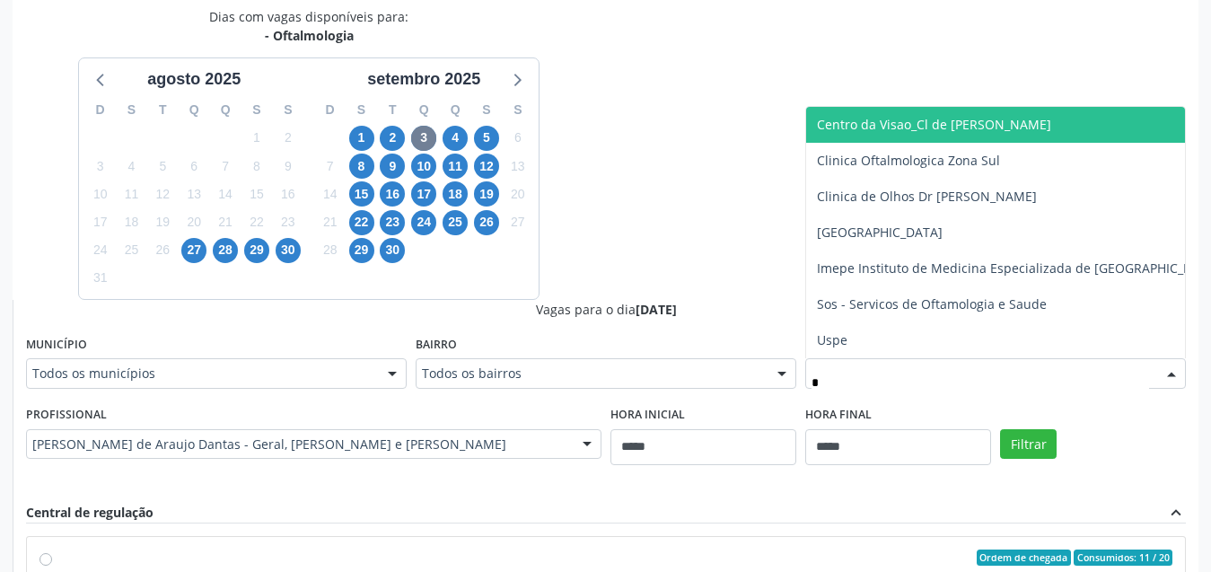
type input "**"
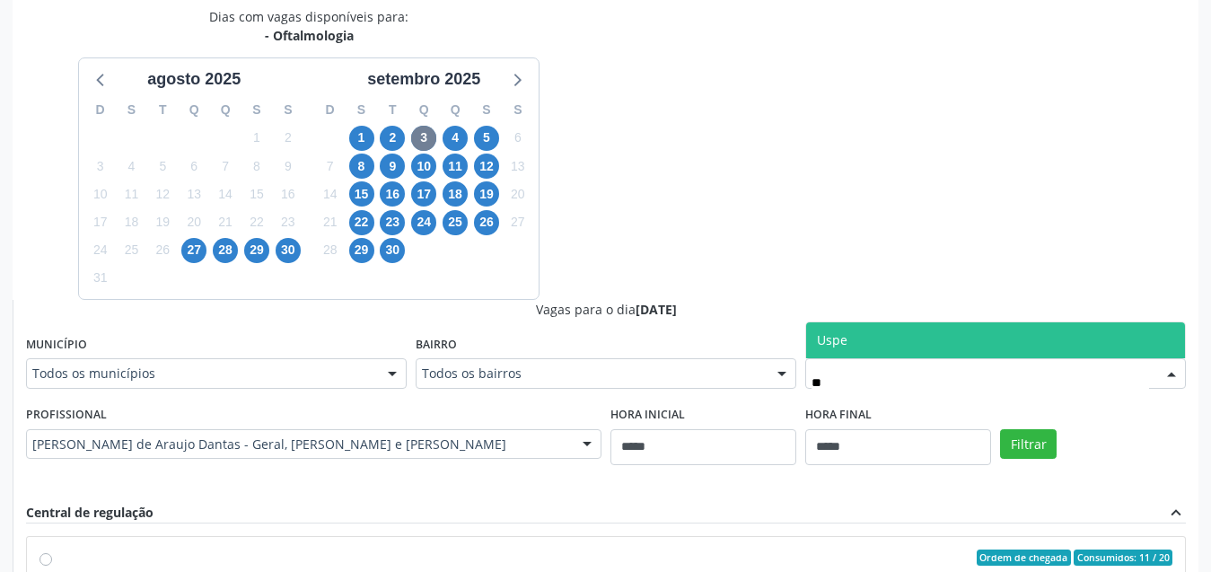
click at [877, 343] on span "Uspe" at bounding box center [995, 340] width 379 height 36
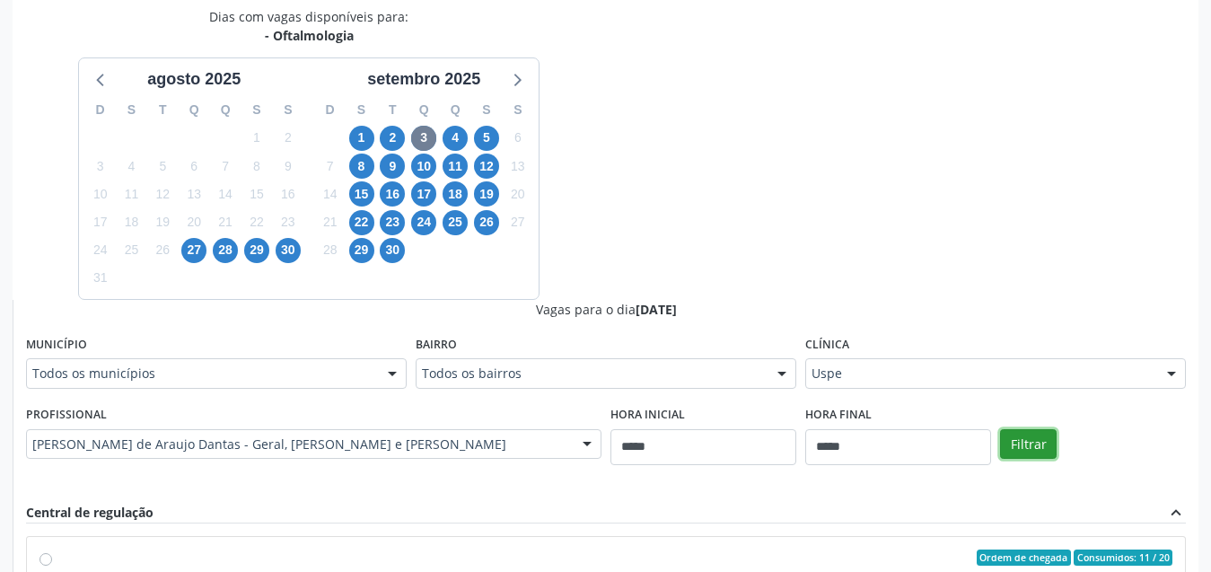
drag, startPoint x: 1029, startPoint y: 444, endPoint x: 1008, endPoint y: 421, distance: 31.1
click at [1023, 444] on button "Filtrar" at bounding box center [1028, 444] width 57 height 31
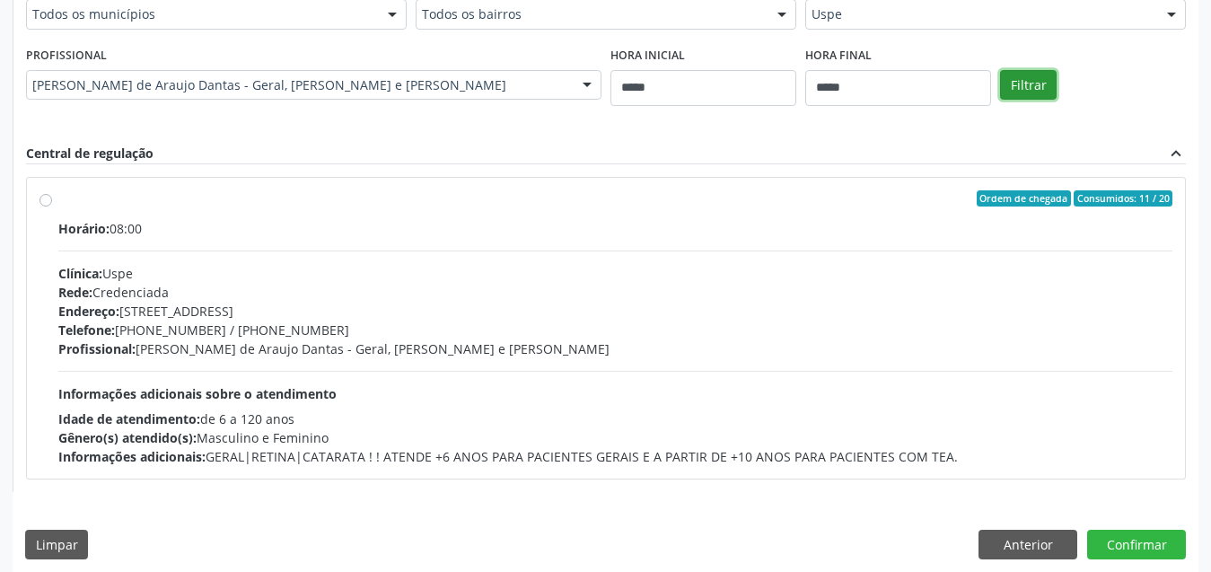
scroll to position [761, 0]
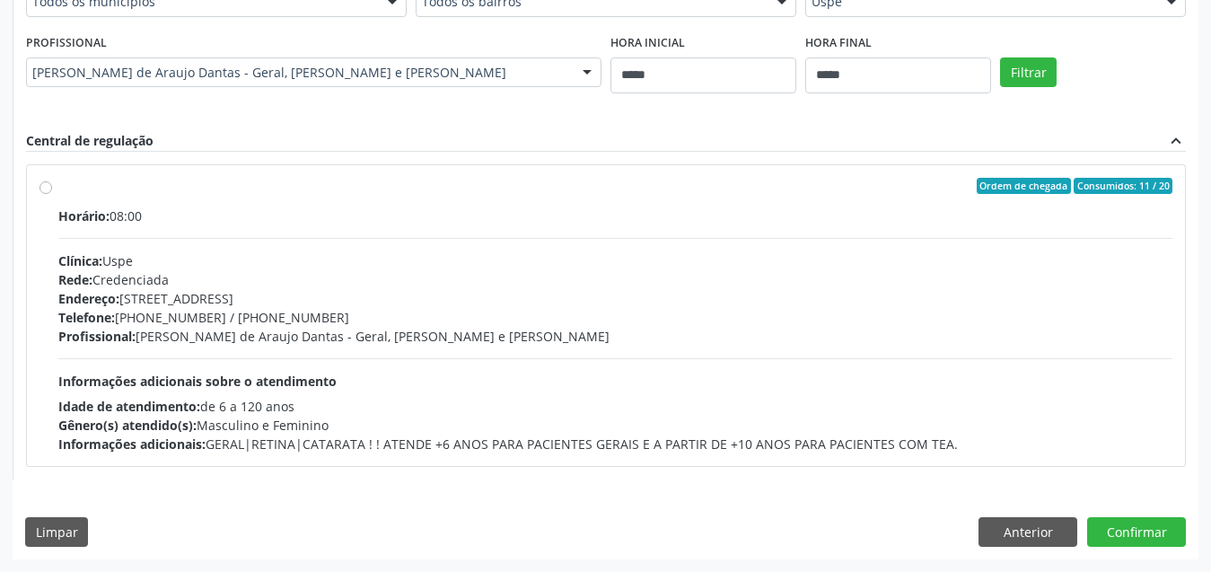
drag, startPoint x: 481, startPoint y: 343, endPoint x: 101, endPoint y: 80, distance: 462.8
click at [482, 343] on div "Profissional: Deibi Solano de Araujo Dantas - Geral, Retina e Catarata" at bounding box center [615, 336] width 1114 height 19
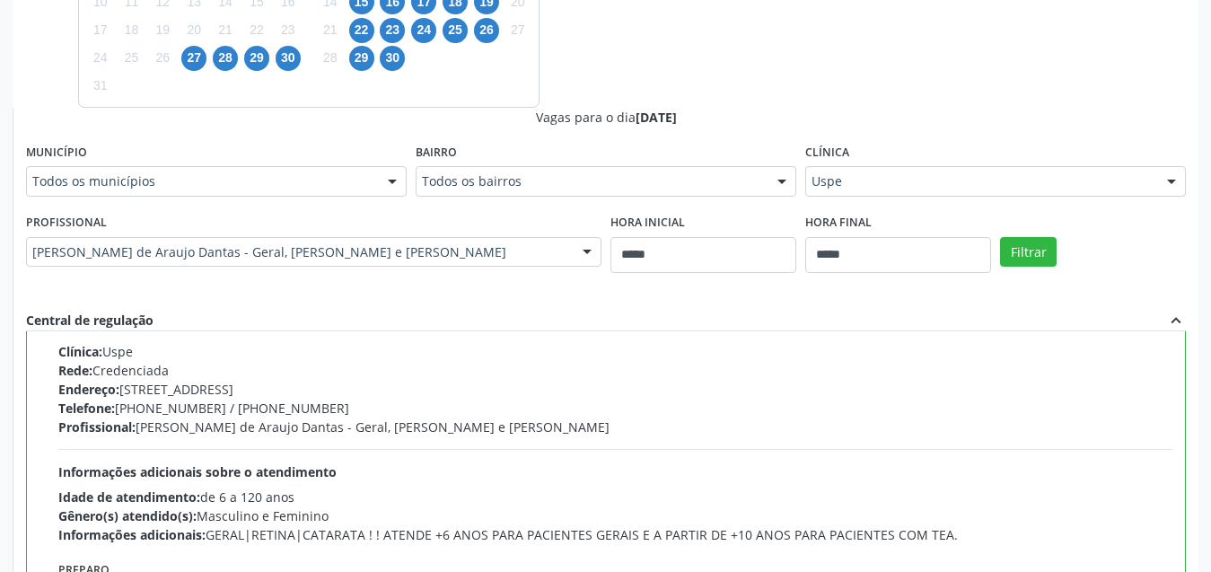
scroll to position [762, 0]
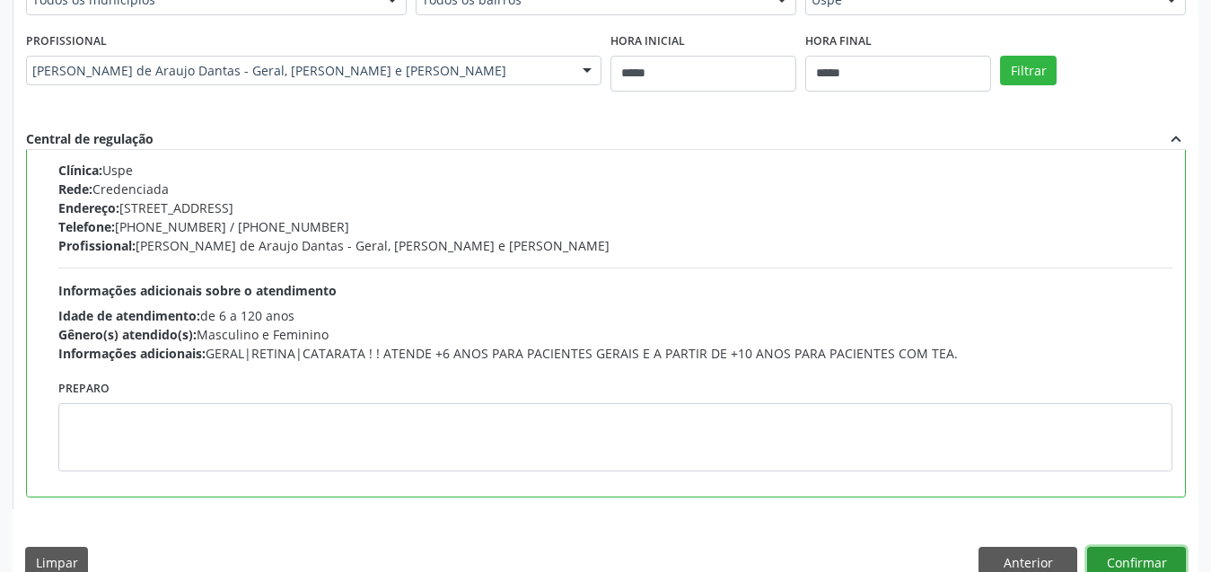
click at [1123, 559] on button "Confirmar" at bounding box center [1136, 562] width 99 height 31
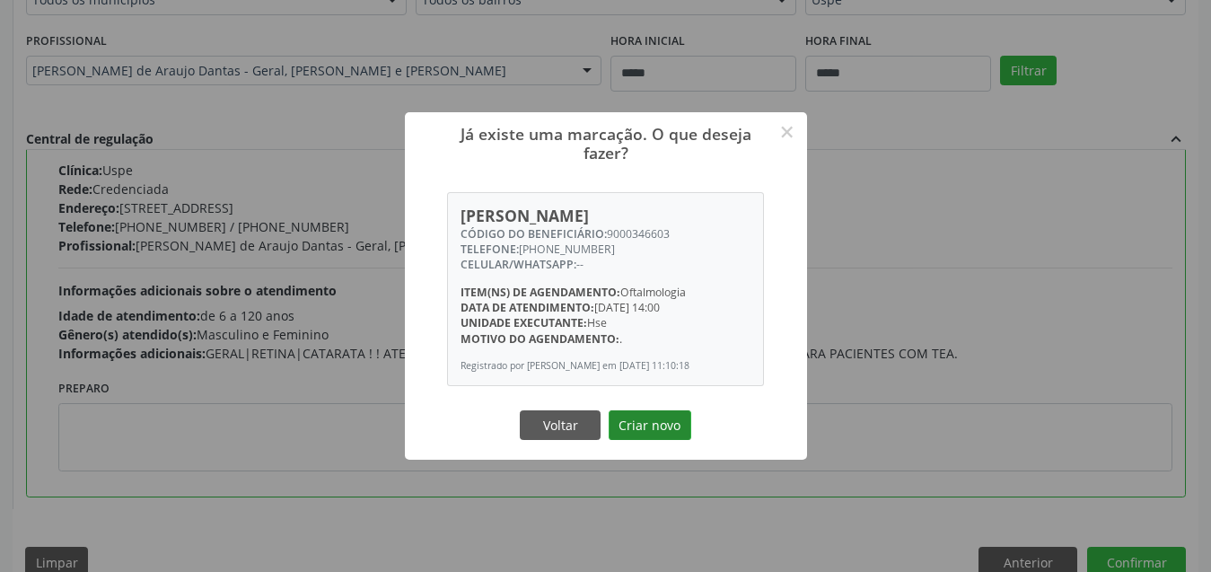
click at [643, 419] on button "Criar novo" at bounding box center [650, 425] width 83 height 31
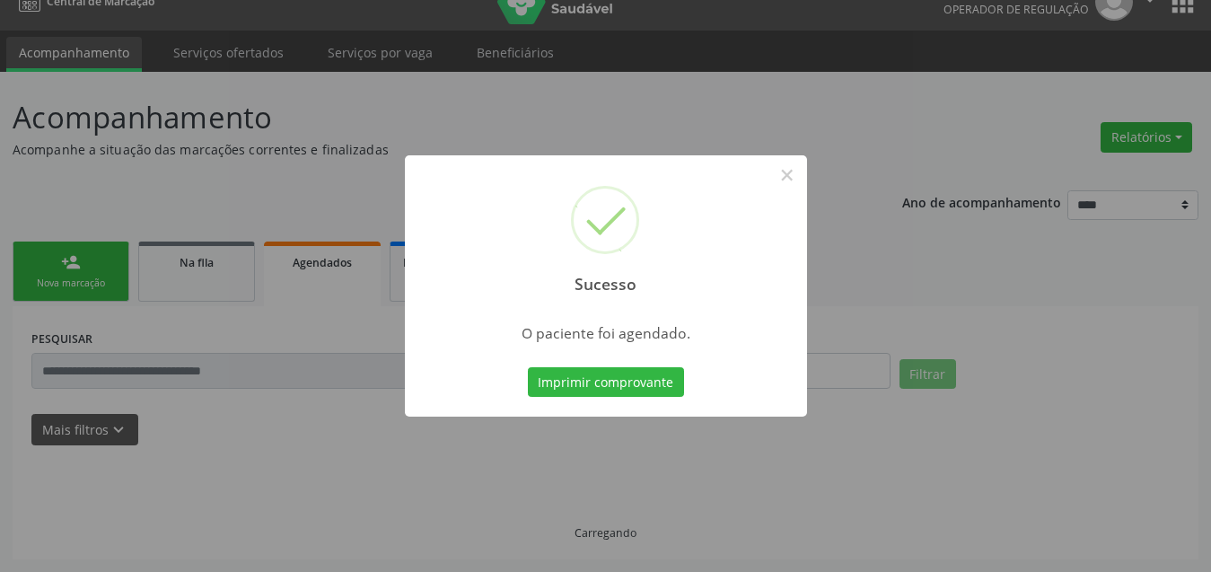
scroll to position [27, 0]
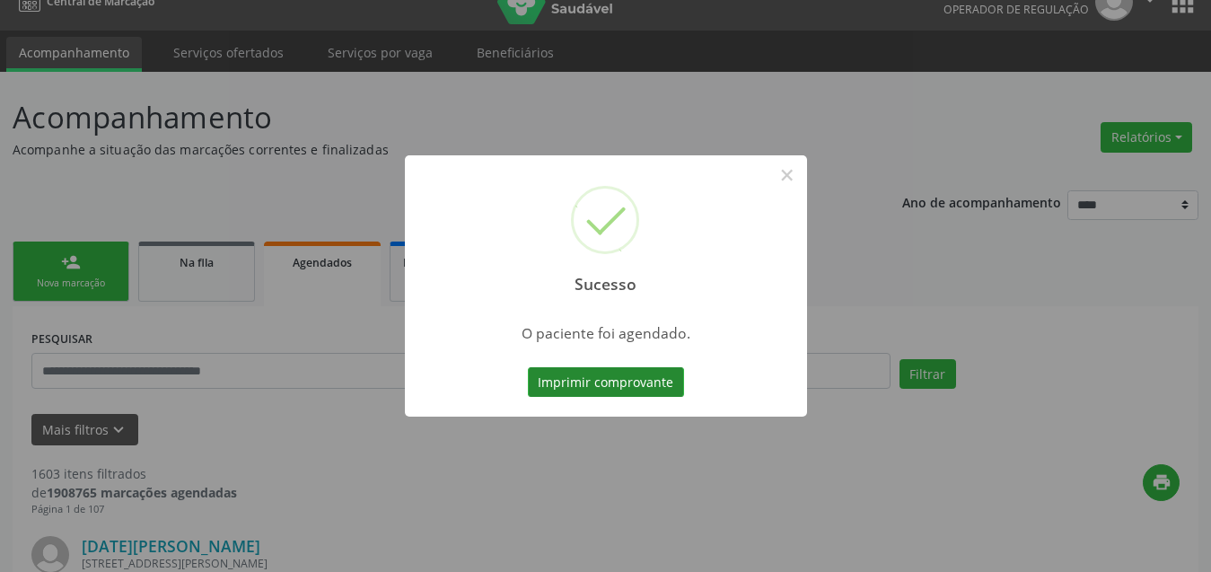
click at [616, 378] on button "Imprimir comprovante" at bounding box center [606, 382] width 156 height 31
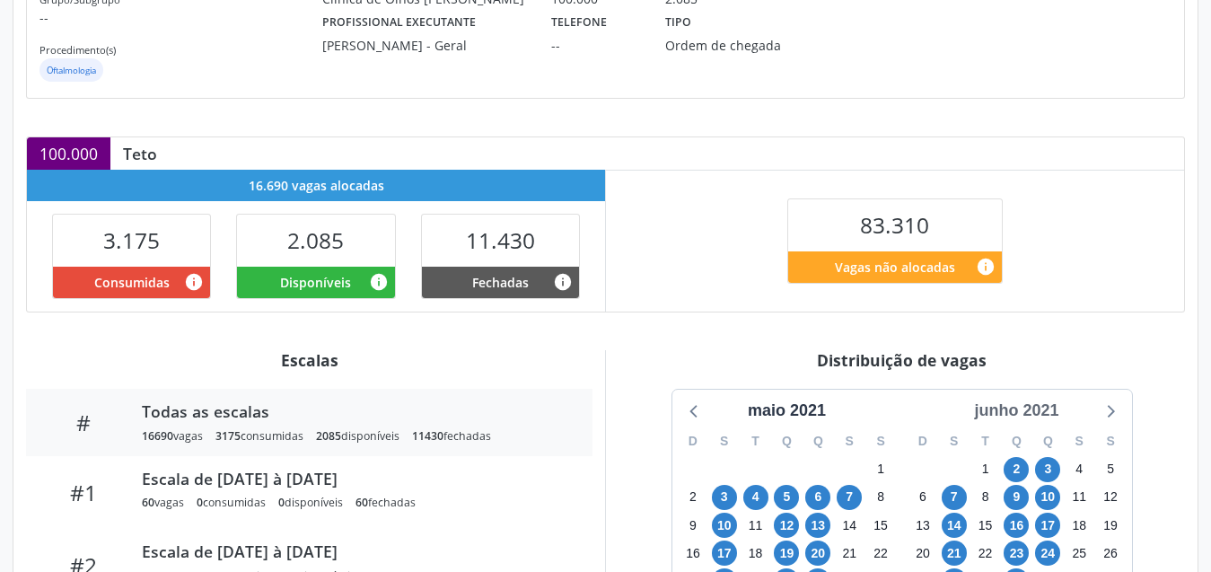
scroll to position [359, 0]
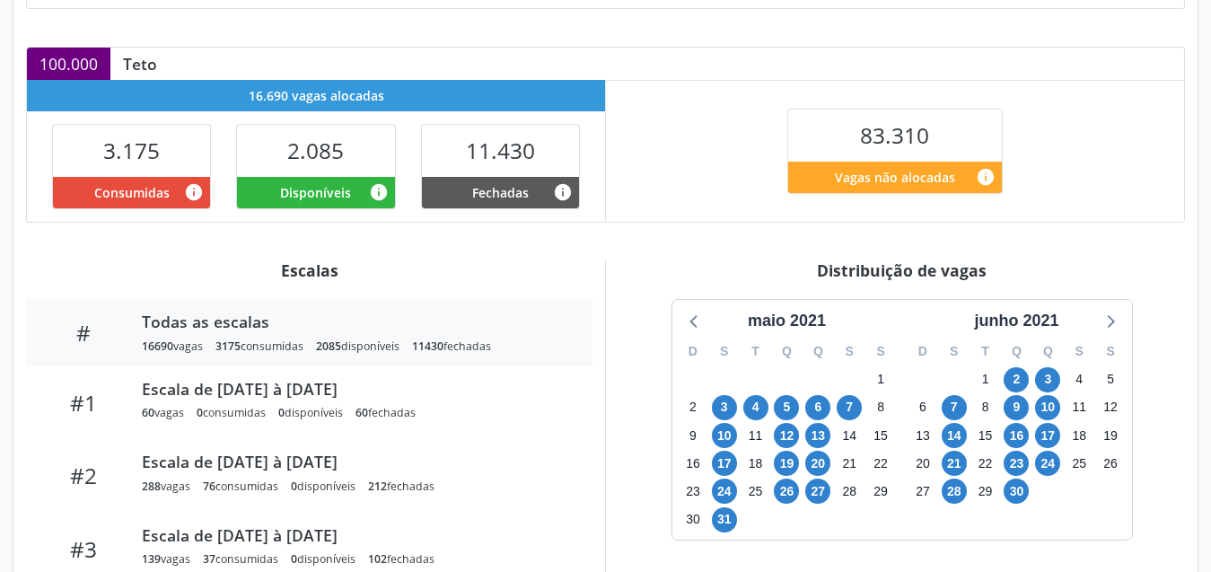
drag, startPoint x: 1054, startPoint y: 319, endPoint x: 1071, endPoint y: 341, distance: 28.2
click at [1052, 319] on div "junho 2021" at bounding box center [1016, 321] width 99 height 24
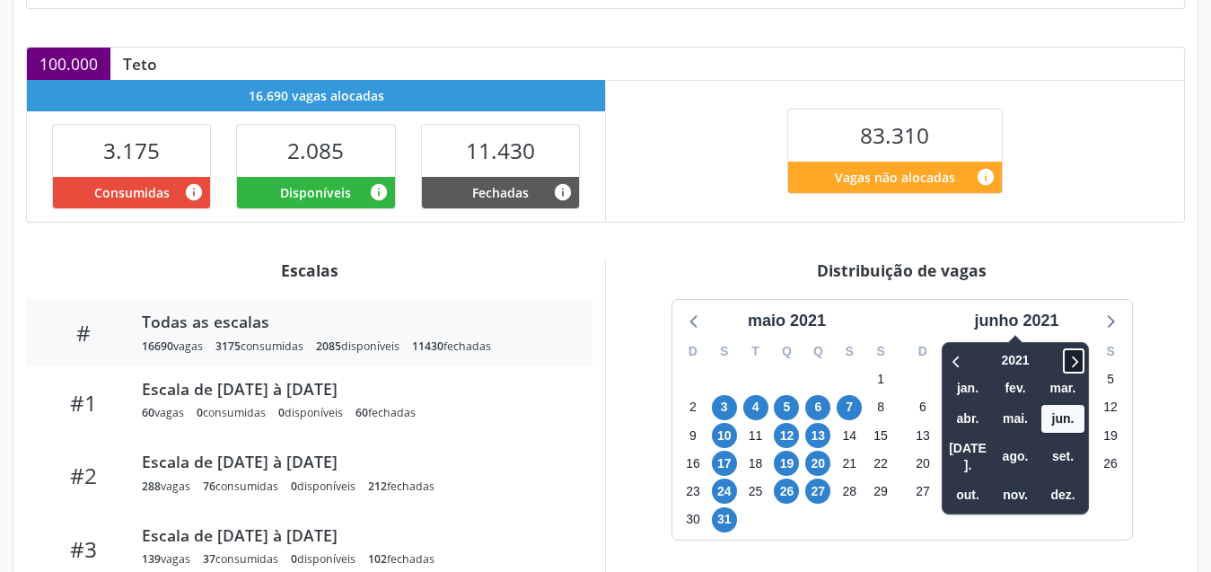
click at [1077, 357] on icon at bounding box center [1074, 361] width 18 height 22
click at [1058, 448] on span "set." at bounding box center [1063, 457] width 43 height 28
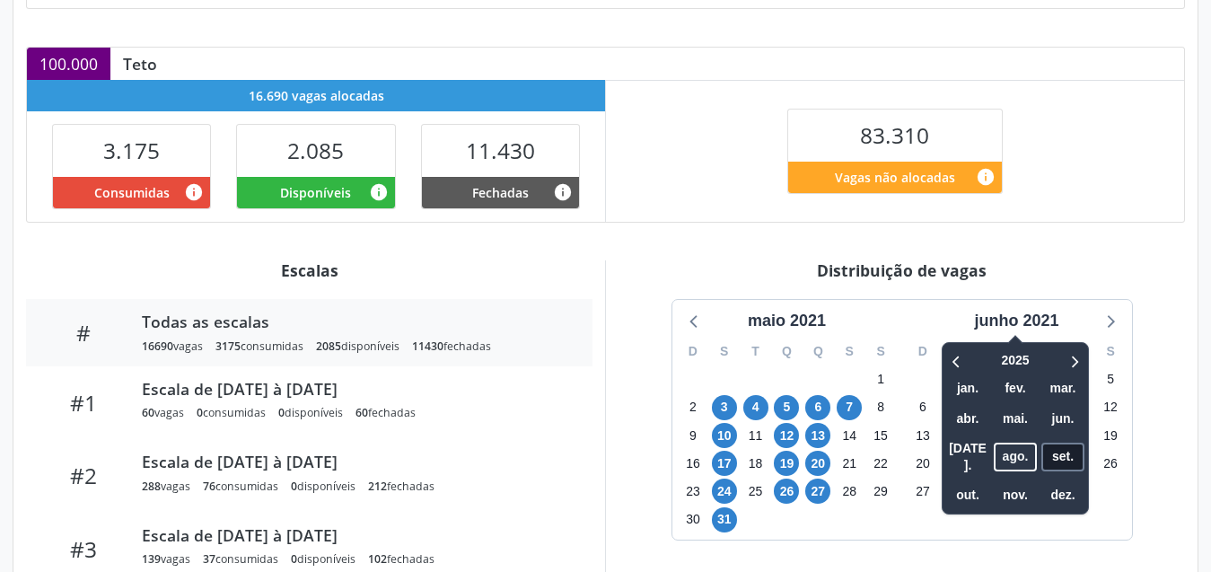
click at [1058, 448] on span "set." at bounding box center [1063, 457] width 43 height 28
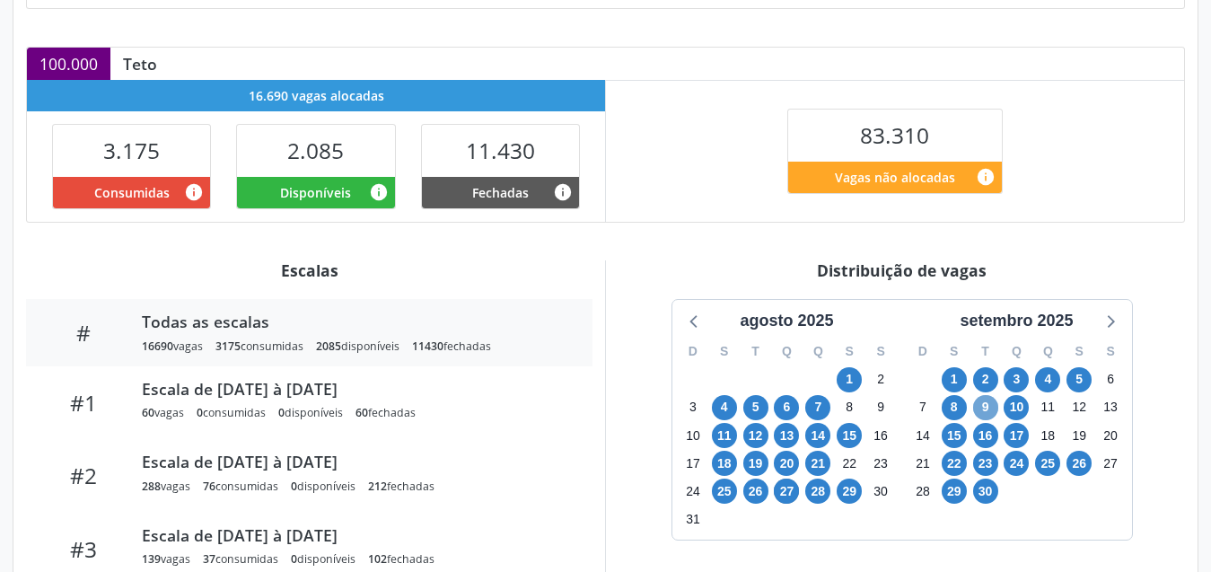
click at [984, 409] on span "9" at bounding box center [985, 407] width 25 height 25
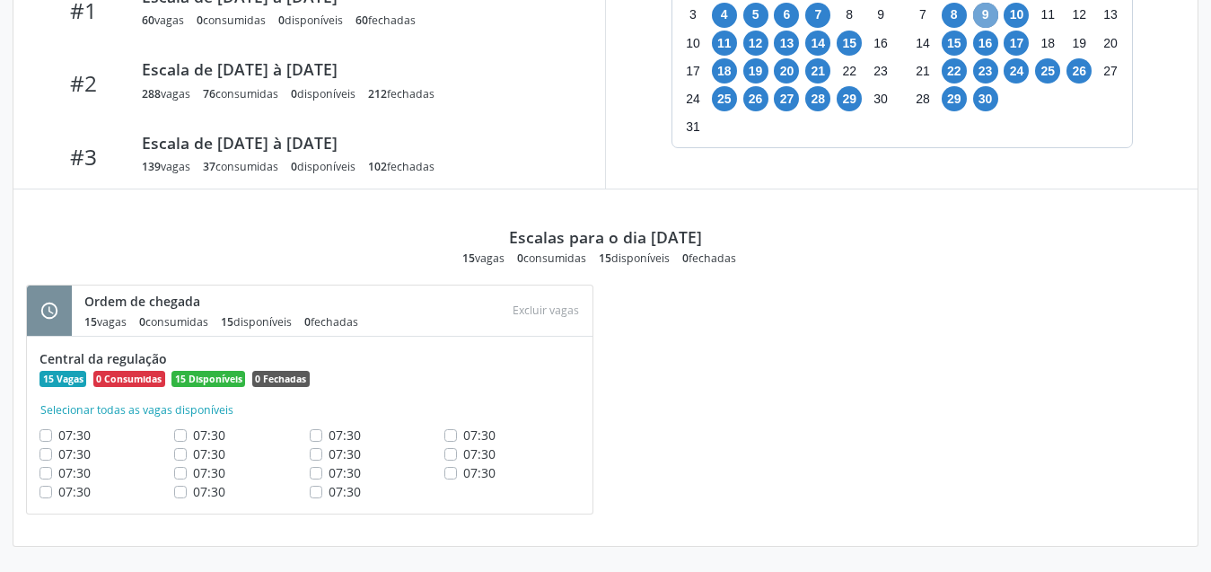
scroll to position [482, 0]
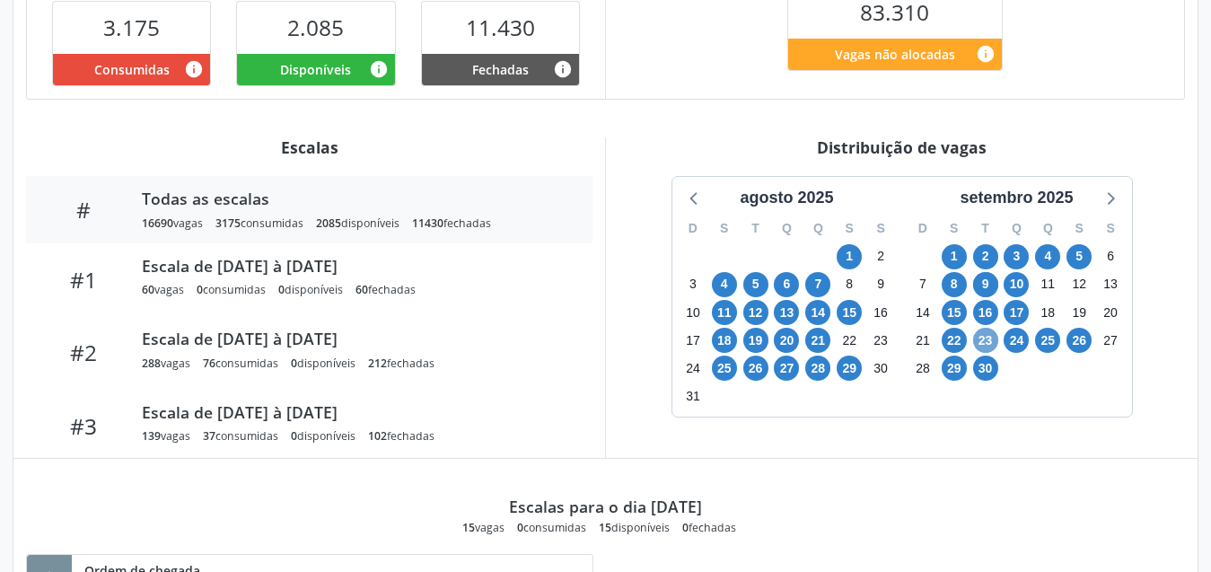
click at [987, 334] on span "23" at bounding box center [985, 340] width 25 height 25
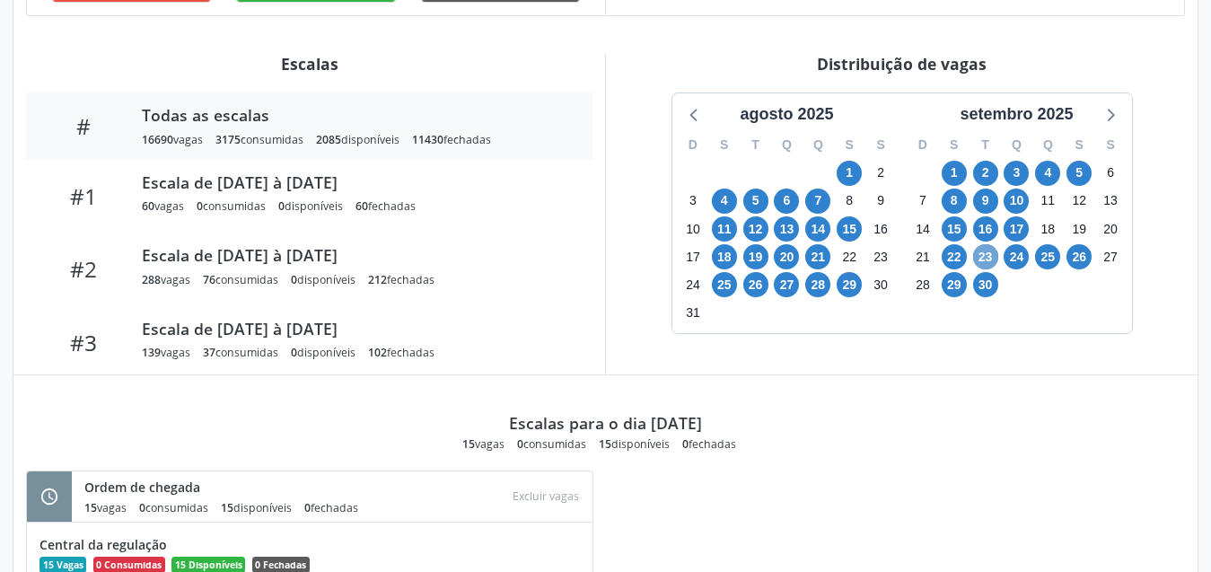
scroll to position [656, 0]
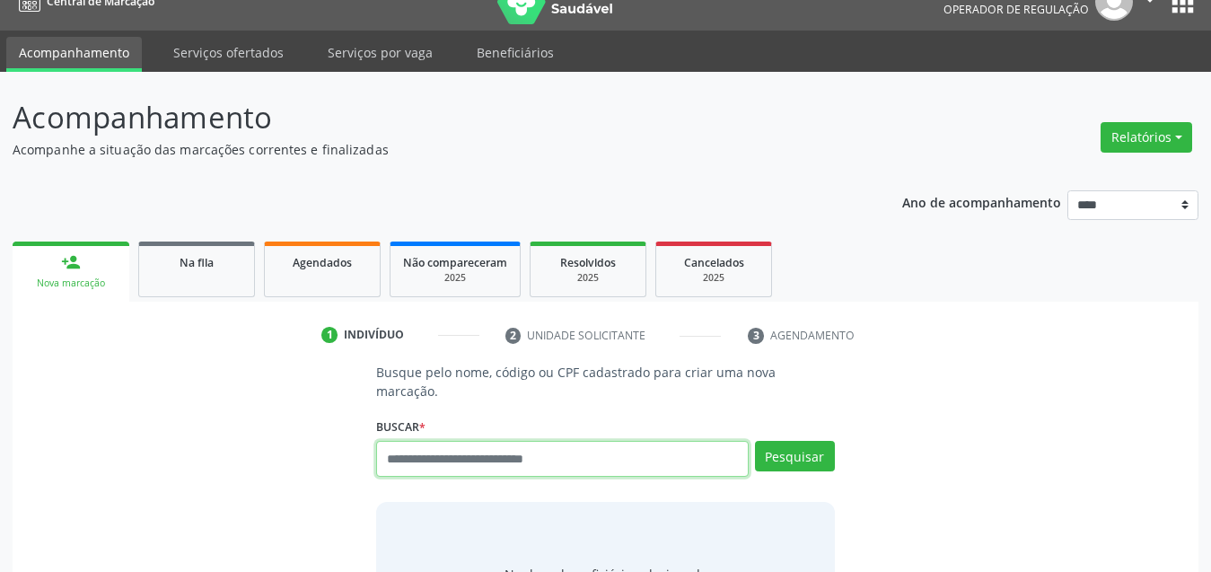
scroll to position [27, 0]
click at [530, 441] on input "text" at bounding box center [562, 459] width 373 height 36
click at [631, 448] on input "text" at bounding box center [562, 459] width 373 height 36
type input "*********"
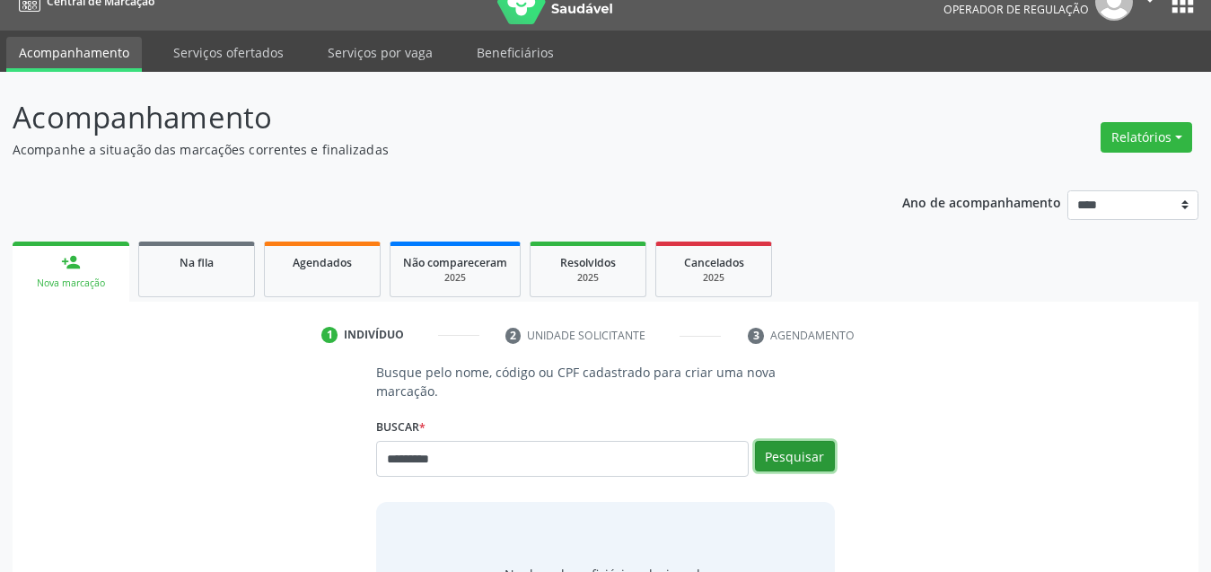
click at [815, 441] on button "Pesquisar" at bounding box center [795, 456] width 80 height 31
type input "*********"
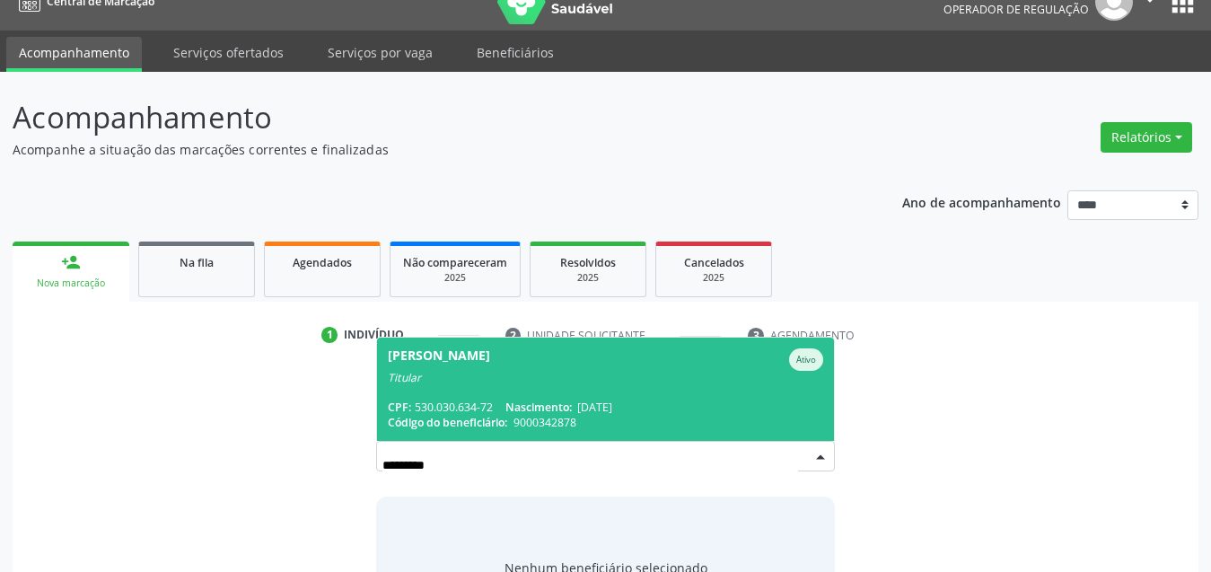
click at [650, 350] on div "Athailda Sales dos Santos Ativo" at bounding box center [606, 359] width 436 height 22
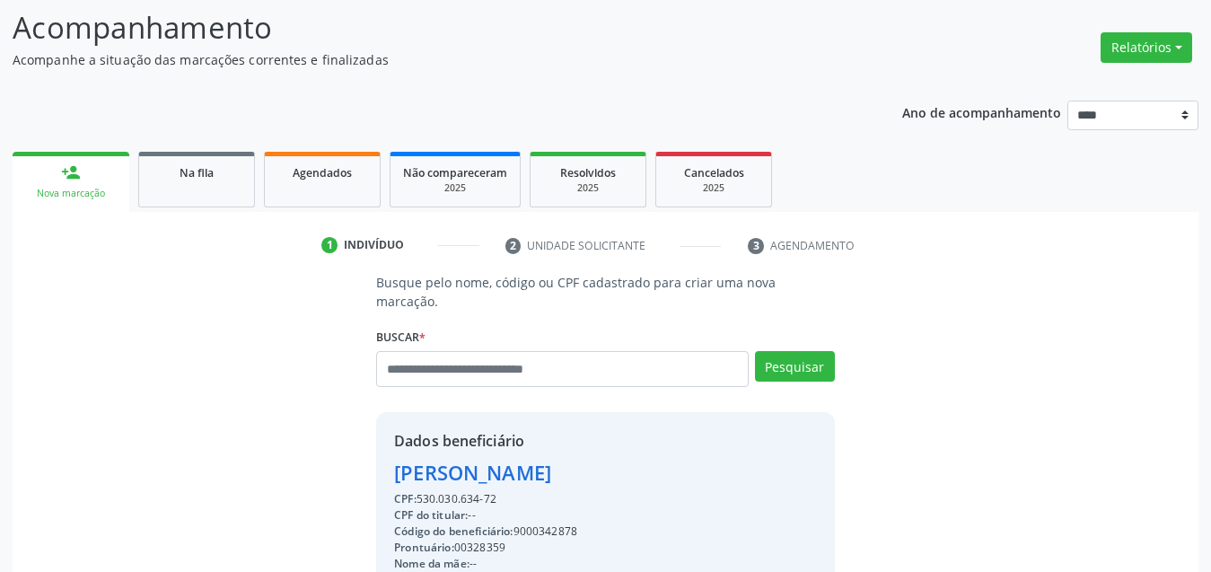
scroll to position [207, 0]
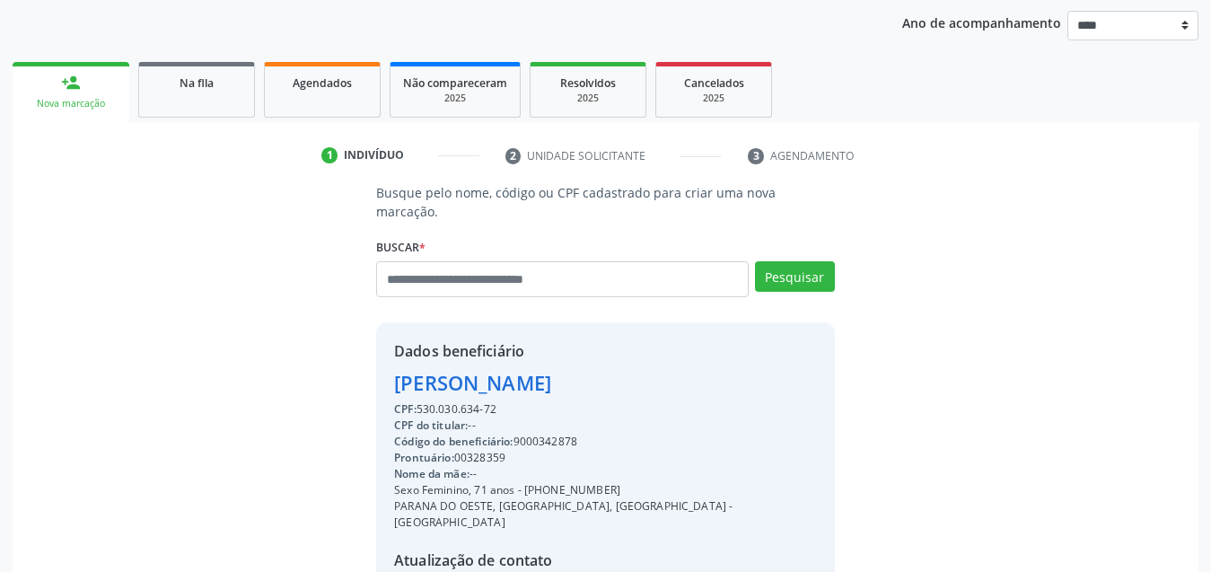
drag, startPoint x: 706, startPoint y: 364, endPoint x: 355, endPoint y: 354, distance: 351.3
click at [356, 355] on div "Busque pelo nome, código ou CPF cadastrado para criar uma nova marcação. [GEOGR…" at bounding box center [605, 433] width 1161 height 500
copy div "[PERSON_NAME]"
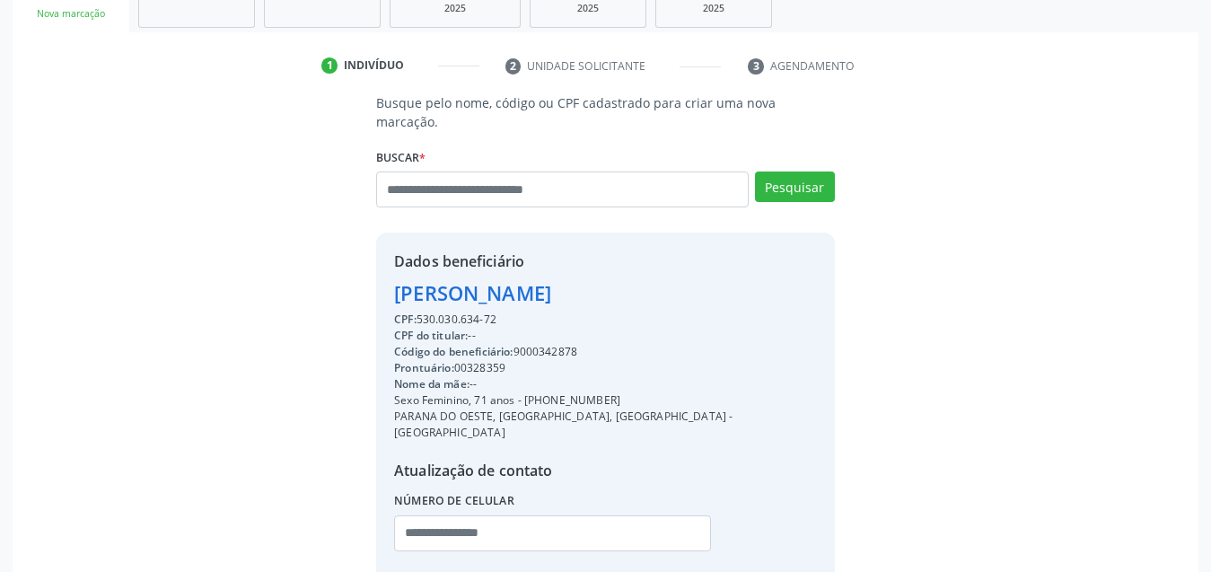
scroll to position [376, 0]
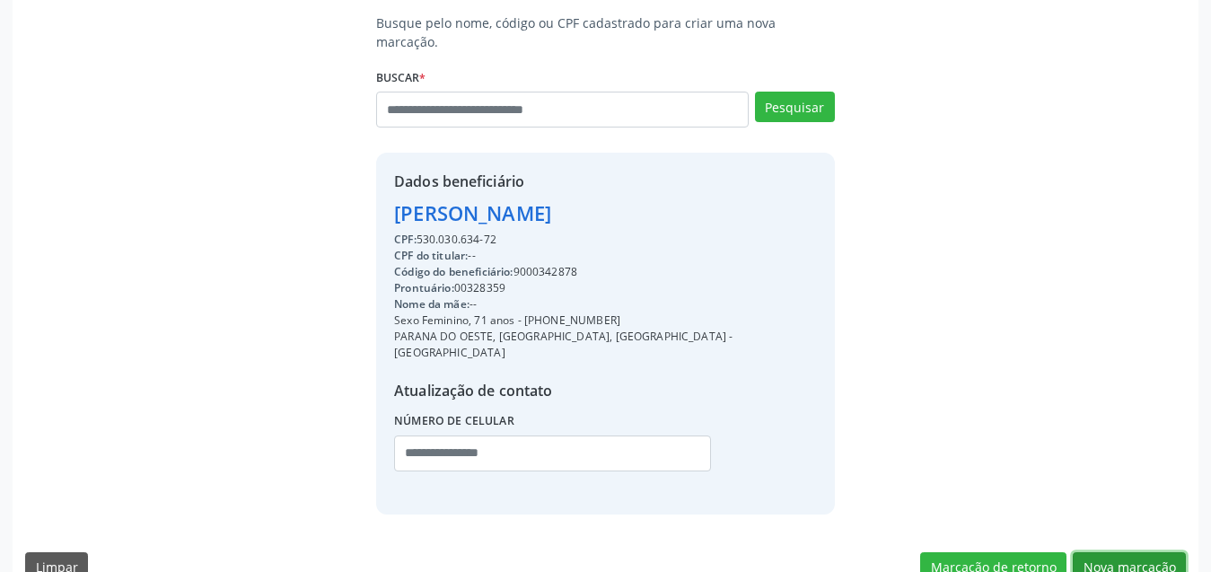
drag, startPoint x: 1137, startPoint y: 538, endPoint x: 110, endPoint y: 320, distance: 1050.2
click at [1116, 552] on button "Nova marcação" at bounding box center [1129, 567] width 113 height 31
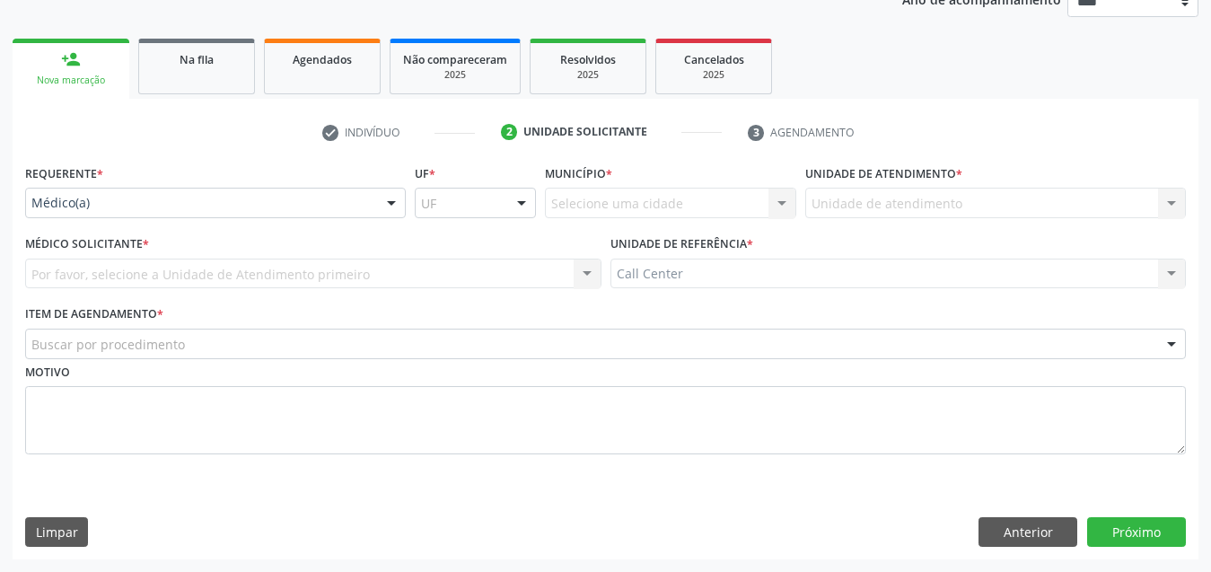
click at [145, 359] on div "Motivo" at bounding box center [605, 406] width 1161 height 95
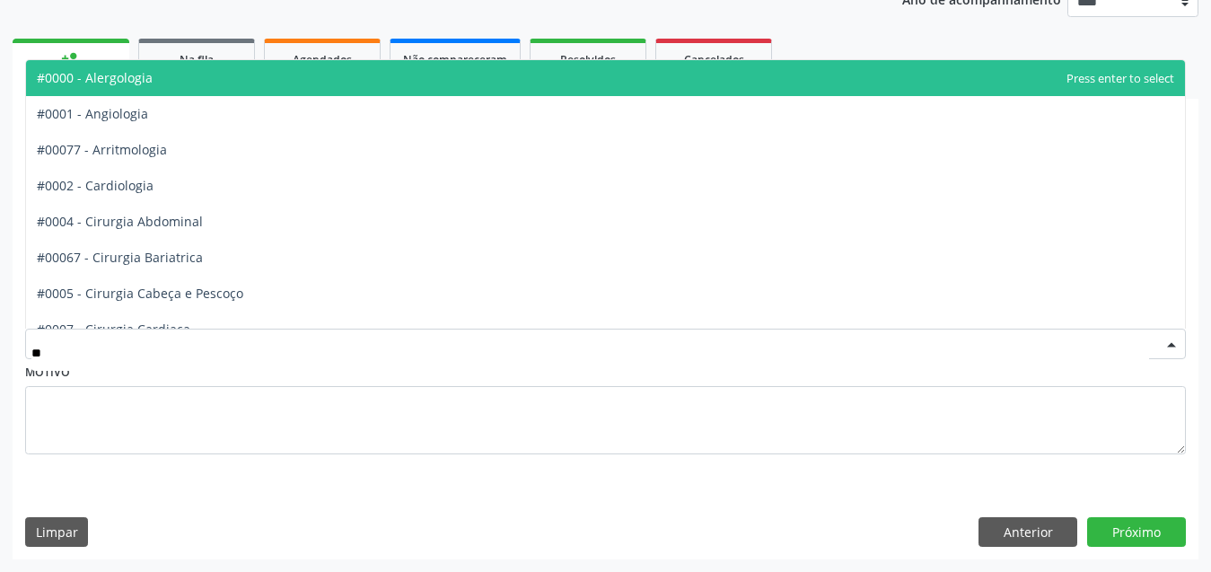
type input "***"
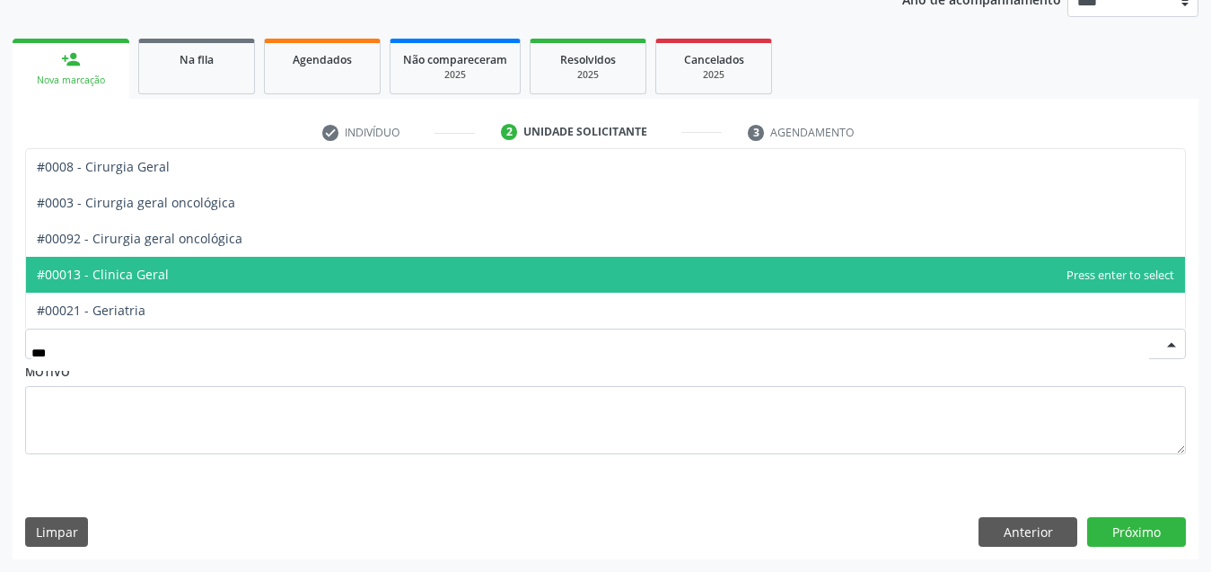
click at [169, 275] on span "#00013 - Clinica Geral" at bounding box center [605, 275] width 1159 height 36
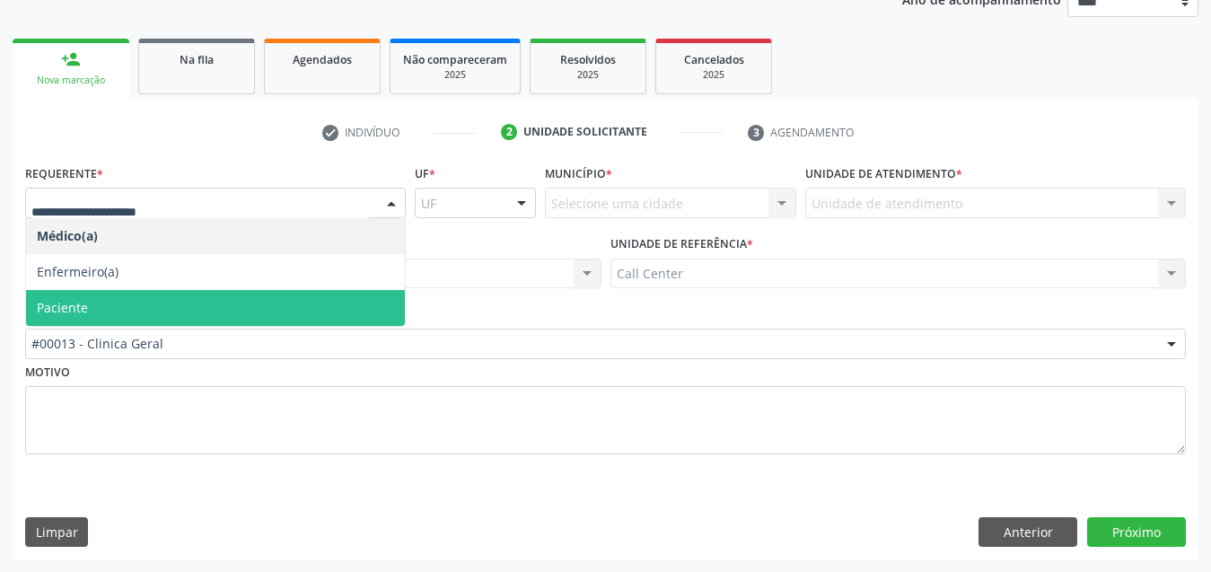
click at [128, 313] on span "Paciente" at bounding box center [215, 308] width 379 height 36
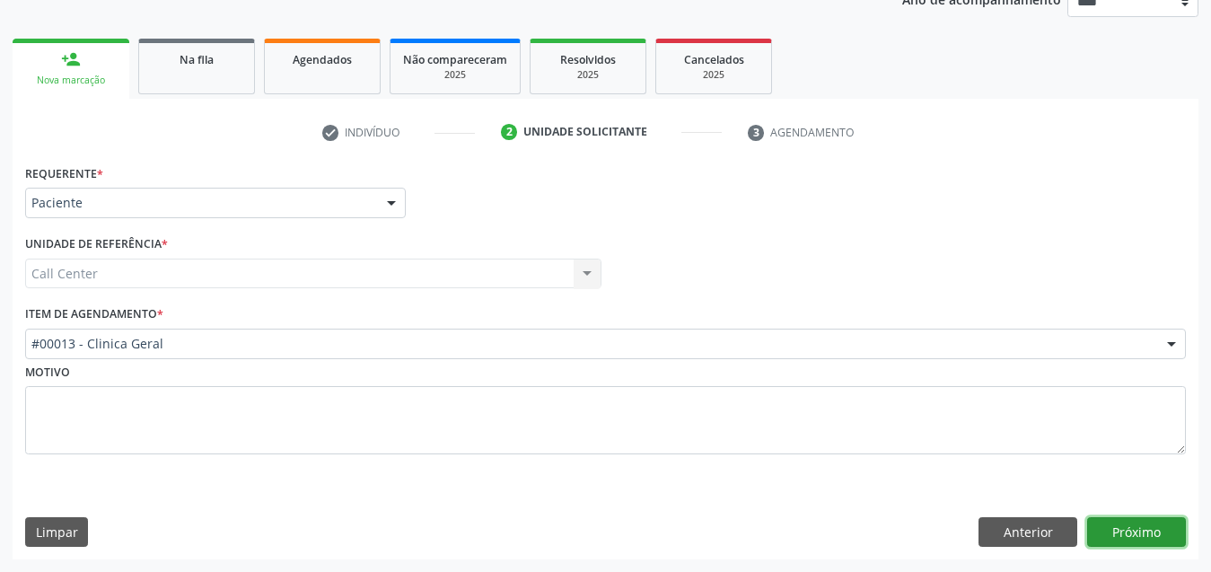
click at [1122, 532] on button "Próximo" at bounding box center [1136, 532] width 99 height 31
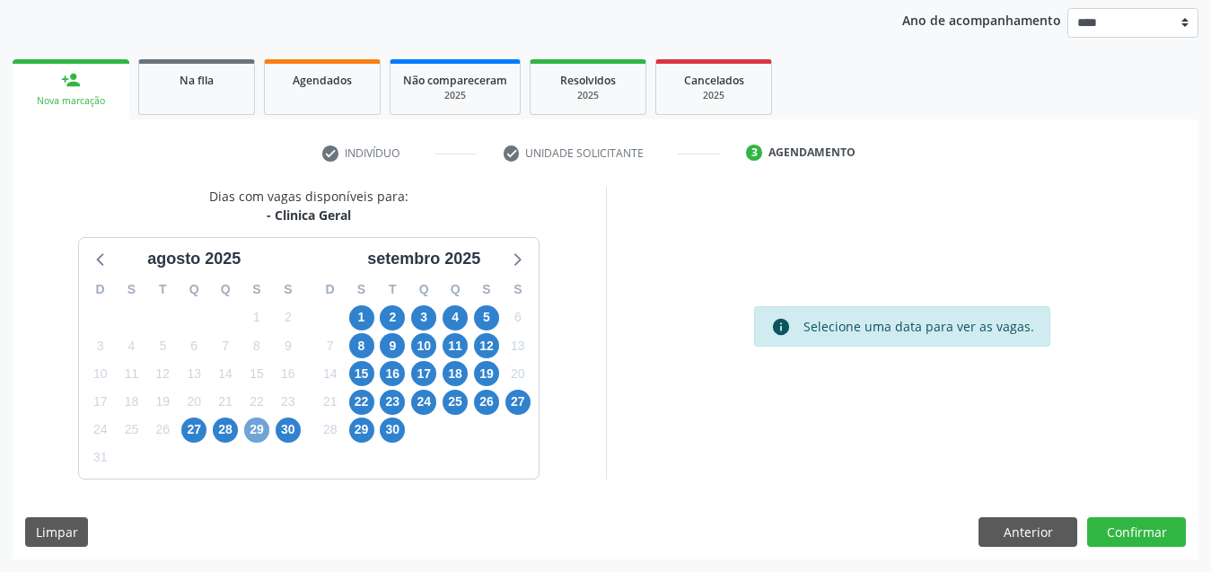
click at [259, 427] on span "29" at bounding box center [256, 430] width 25 height 25
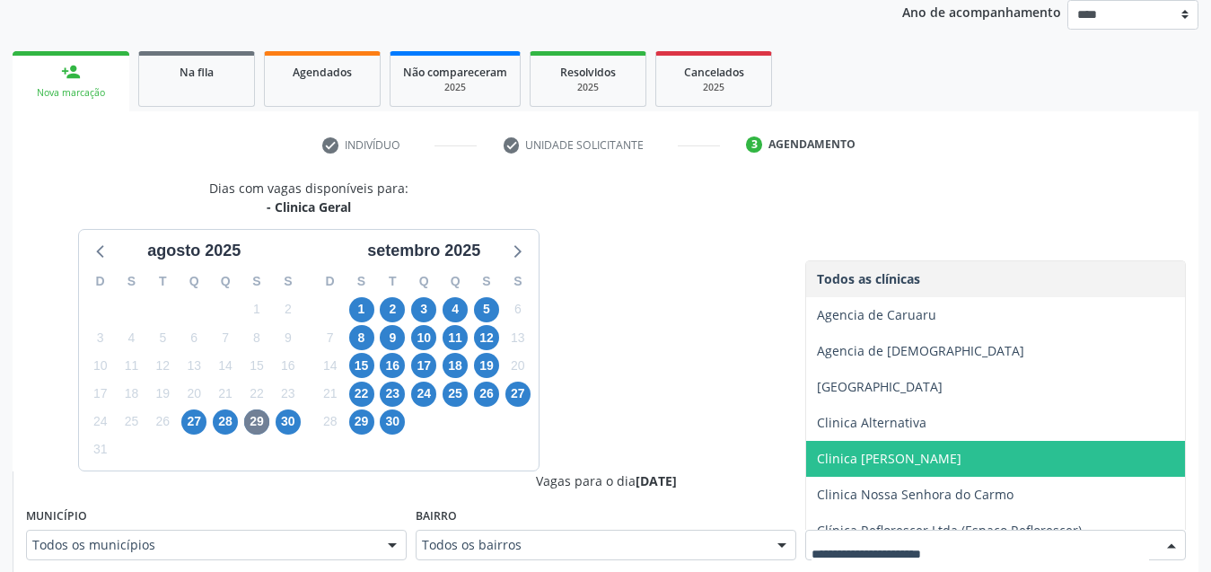
scroll to position [55, 0]
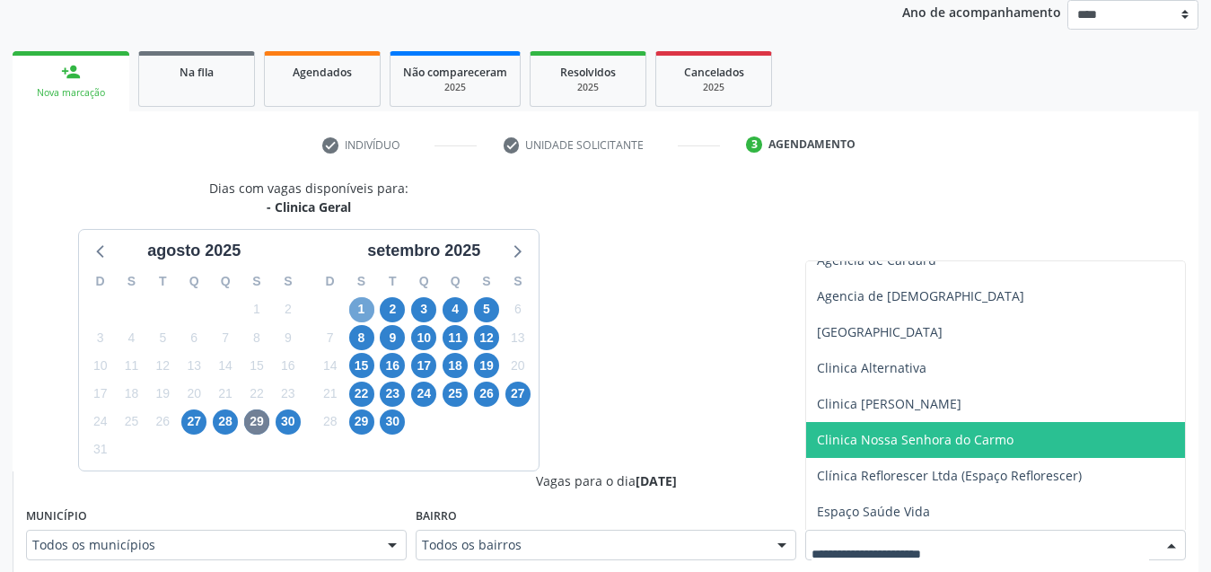
click at [367, 304] on span "1" at bounding box center [361, 309] width 25 height 25
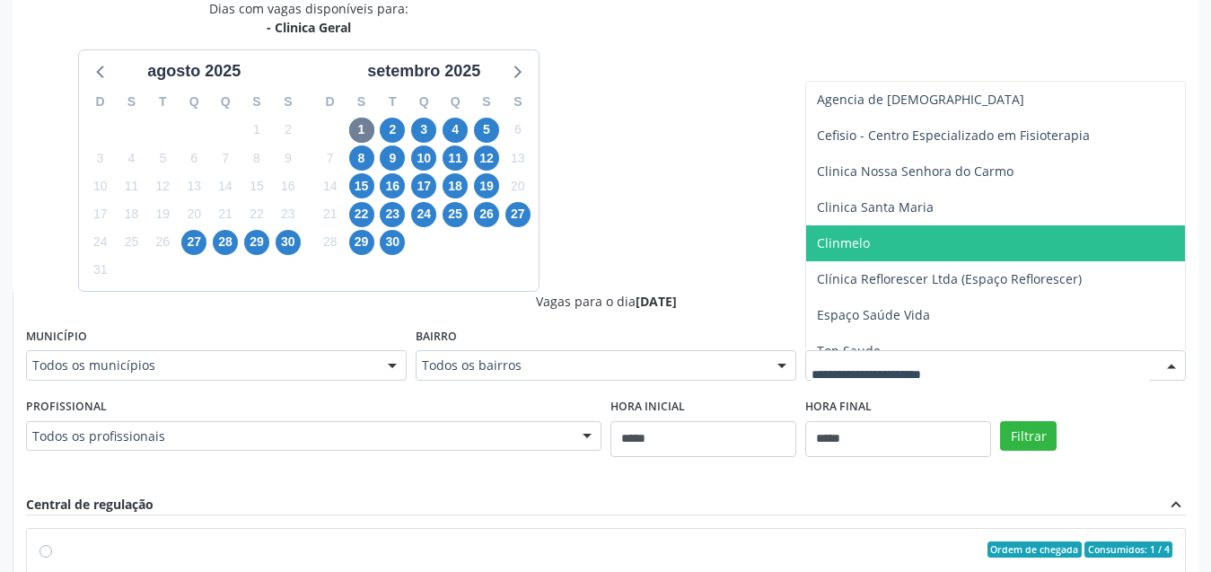
scroll to position [234, 0]
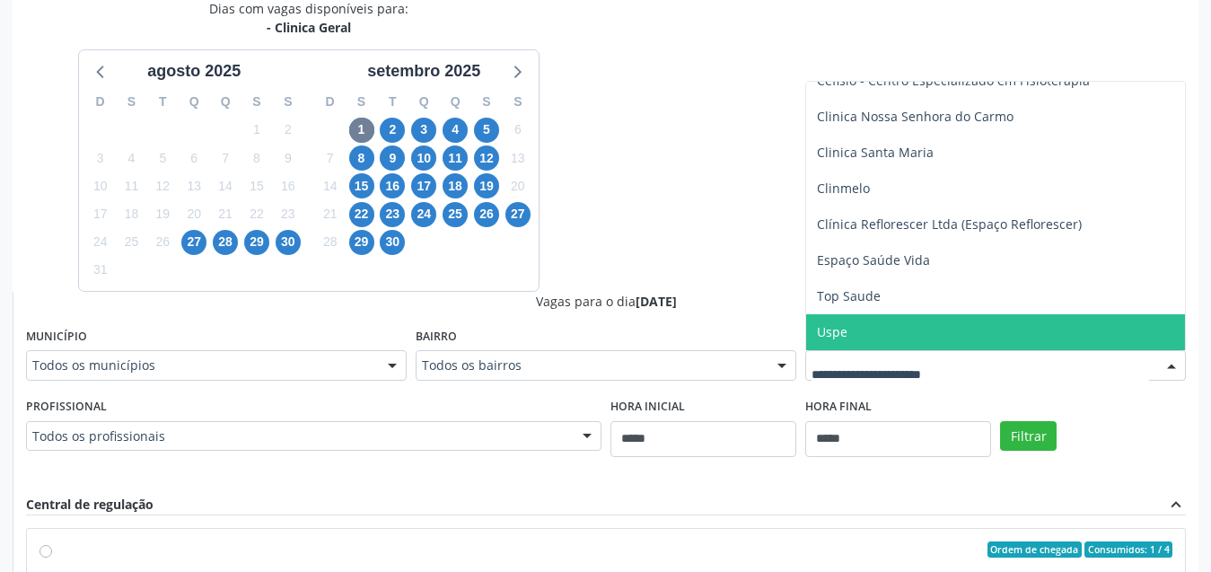
click at [899, 330] on span "Uspe" at bounding box center [995, 332] width 379 height 36
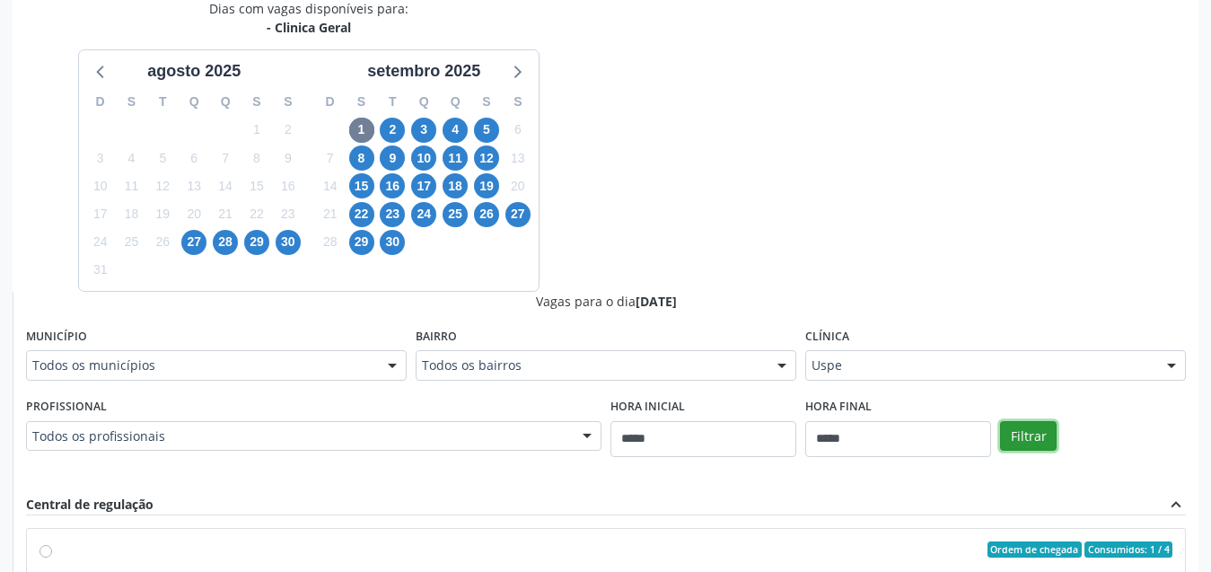
click at [1035, 447] on button "Filtrar" at bounding box center [1028, 436] width 57 height 31
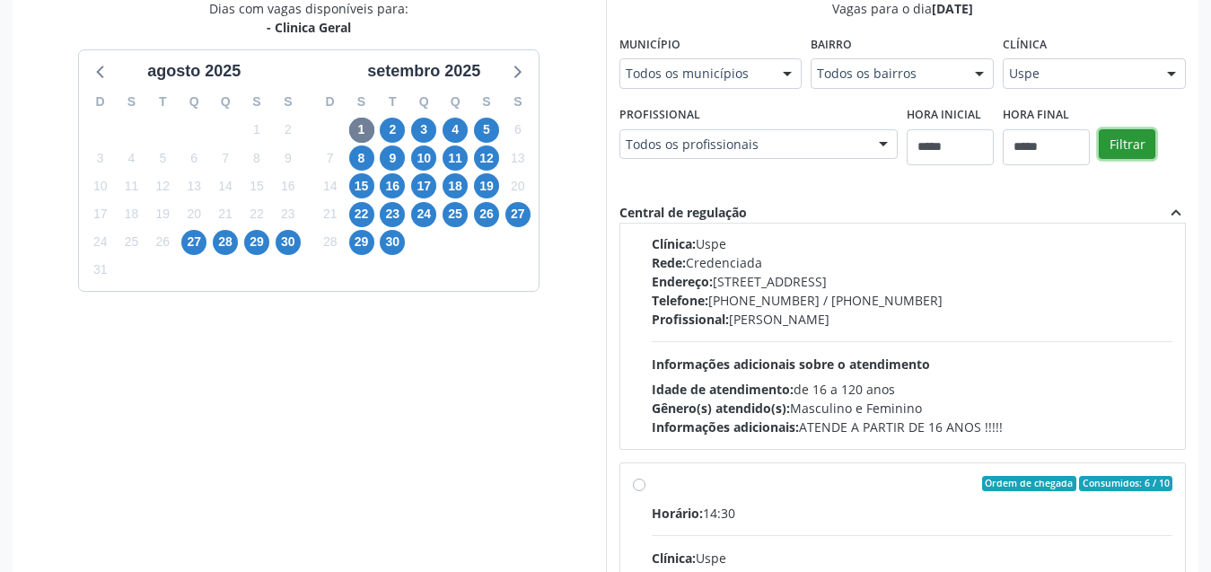
scroll to position [898, 0]
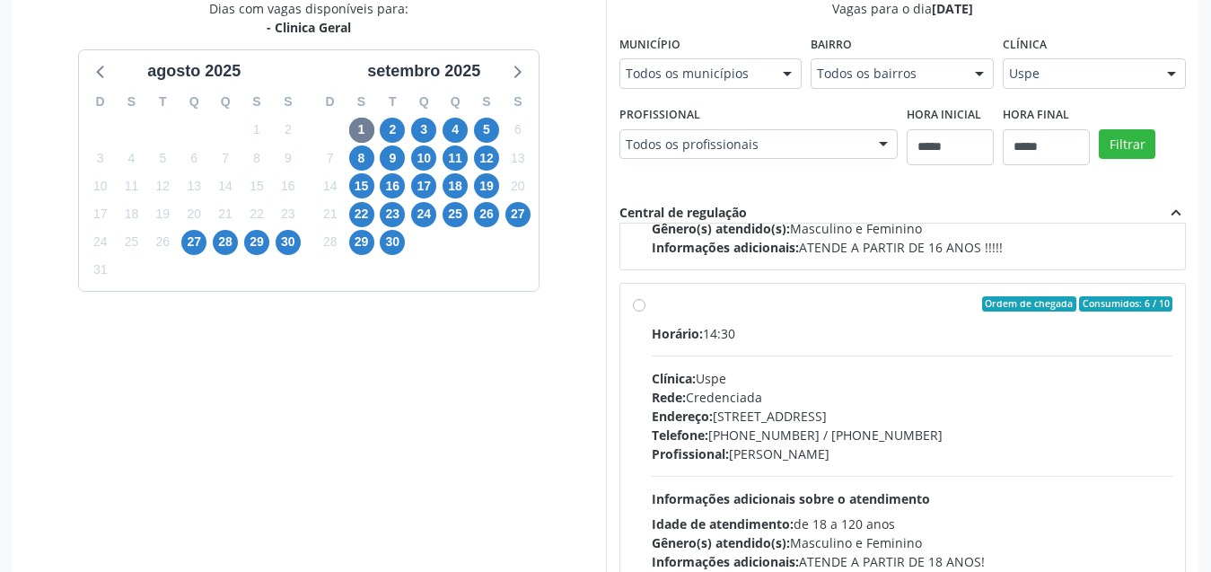
click at [945, 392] on div "Rede: Credenciada" at bounding box center [913, 397] width 522 height 19
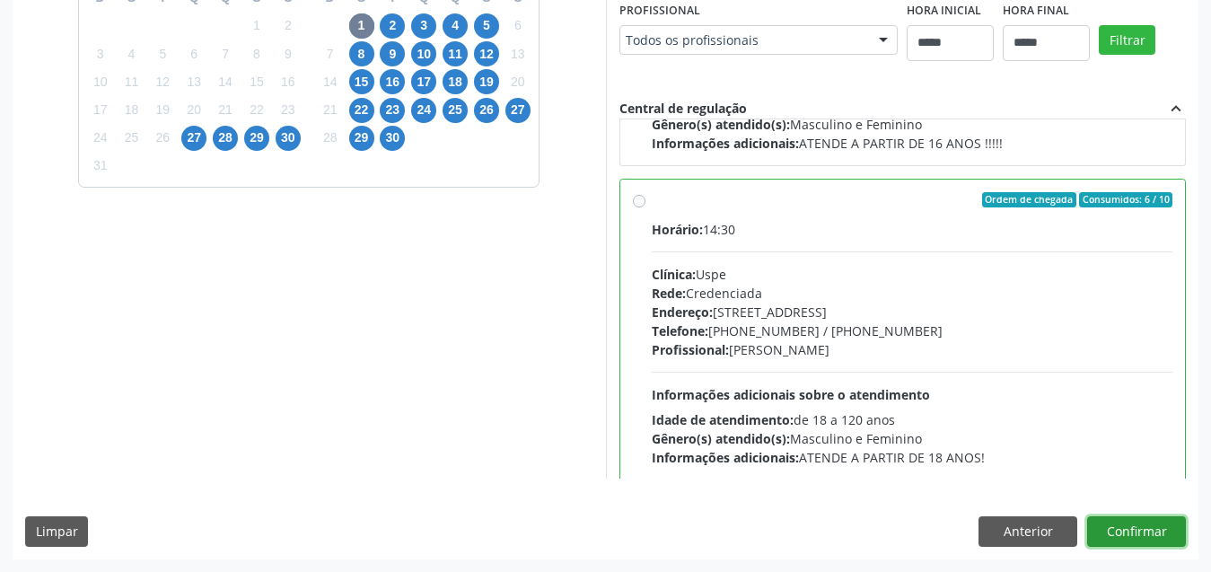
click at [1119, 538] on button "Confirmar" at bounding box center [1136, 531] width 99 height 31
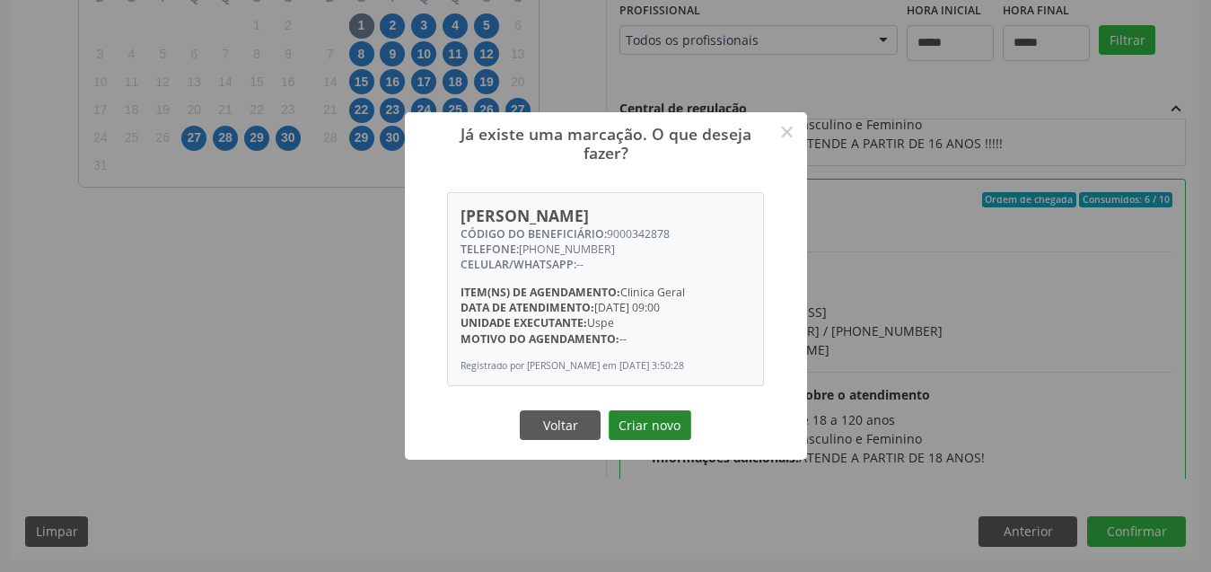
click at [638, 420] on button "Criar novo" at bounding box center [650, 425] width 83 height 31
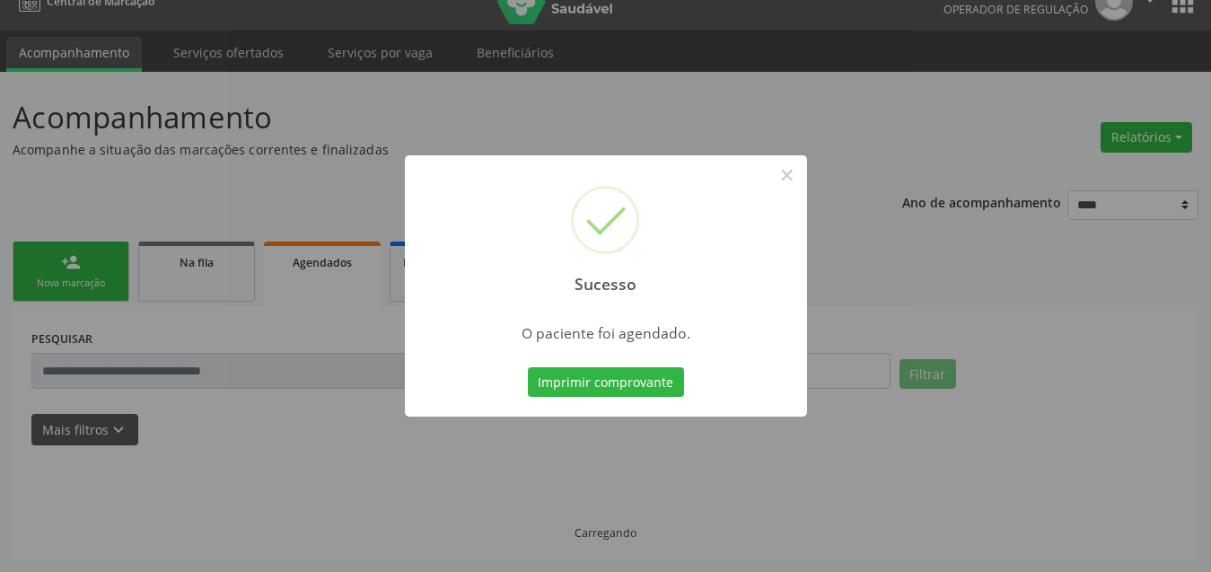
scroll to position [27, 0]
click at [567, 379] on button "Imprimir comprovante" at bounding box center [606, 382] width 156 height 31
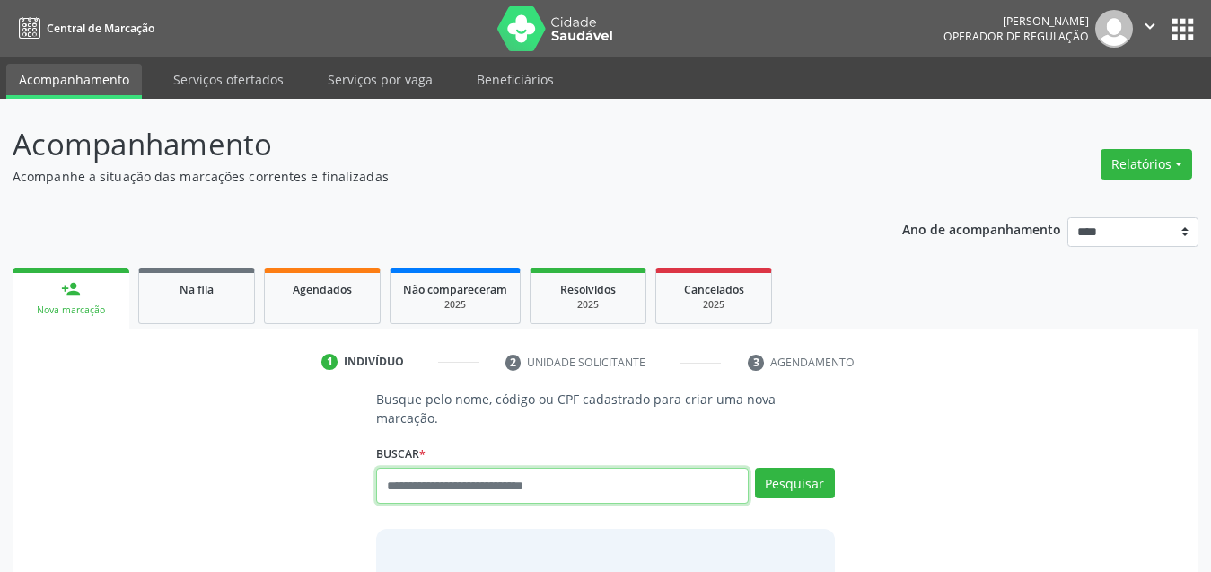
scroll to position [27, 0]
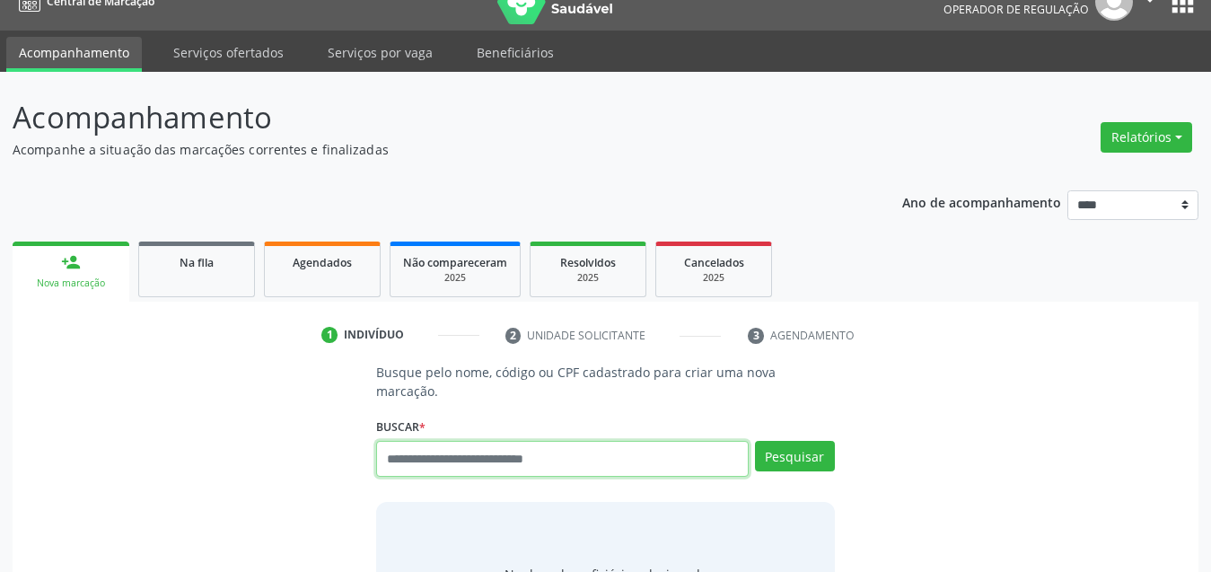
click at [605, 441] on input "text" at bounding box center [562, 459] width 373 height 36
type input "*********"
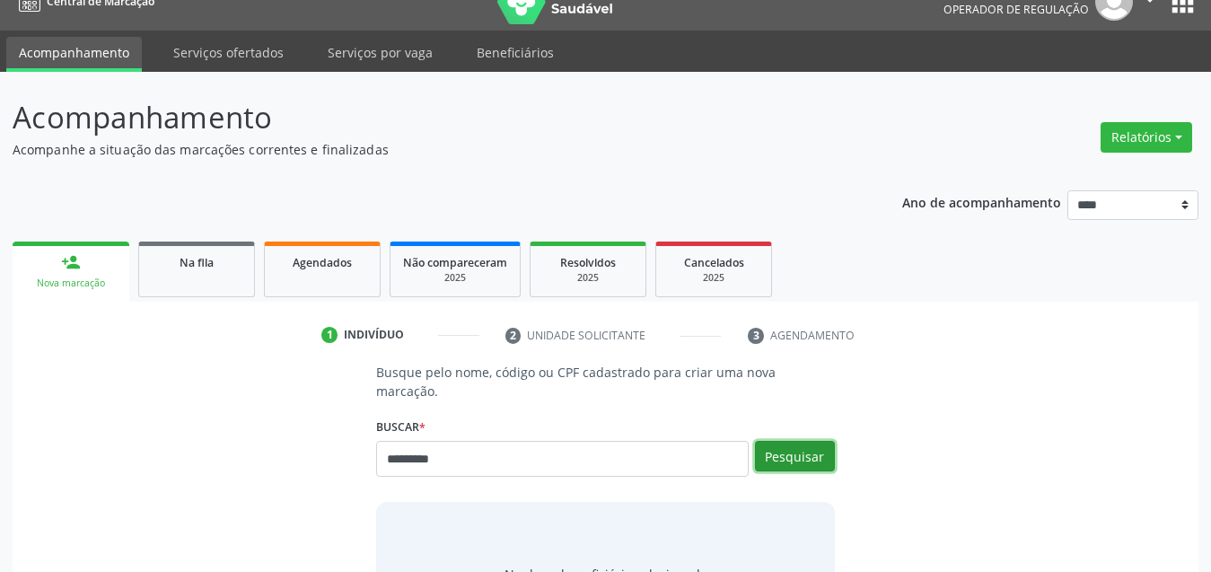
click at [786, 444] on button "Pesquisar" at bounding box center [795, 456] width 80 height 31
type input "*********"
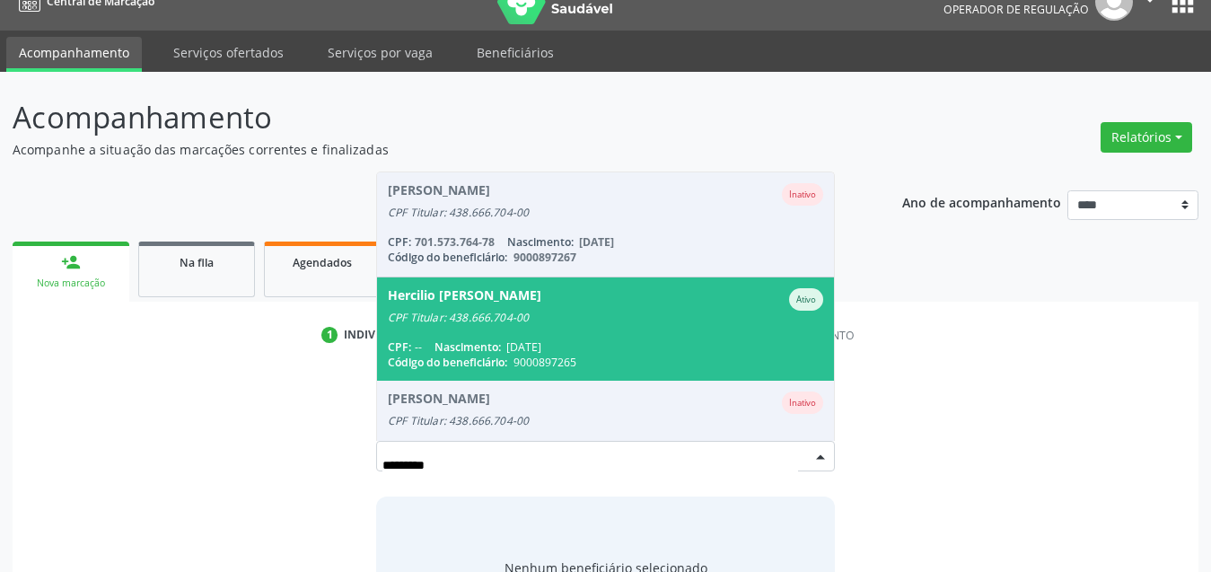
click at [675, 339] on div "CPF: -- Nascimento: 25/07/1961" at bounding box center [606, 346] width 436 height 15
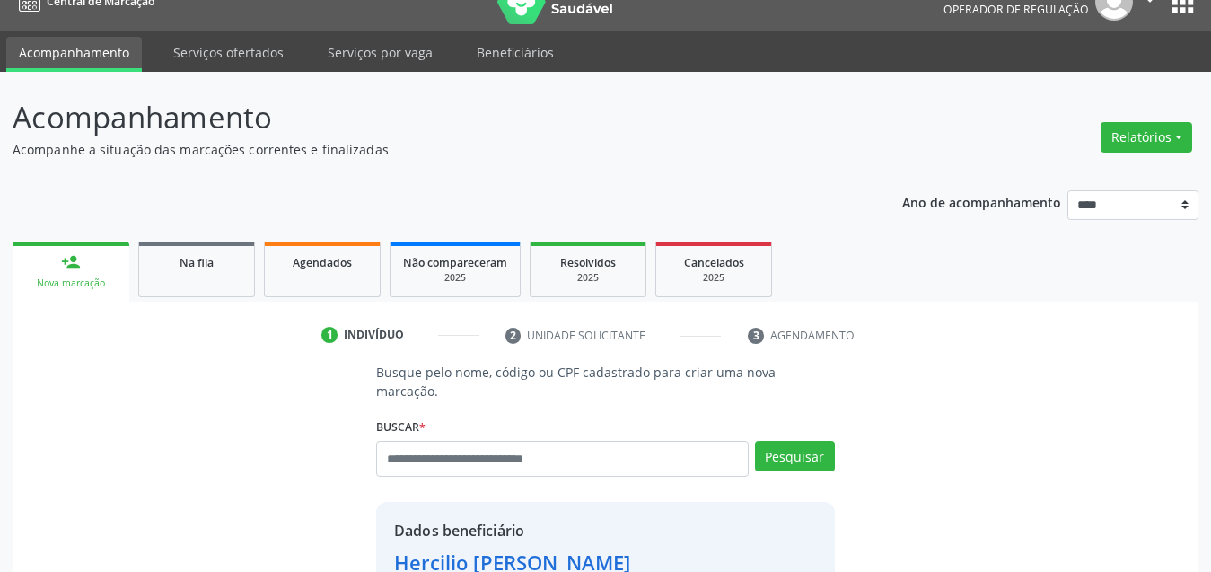
scroll to position [376, 0]
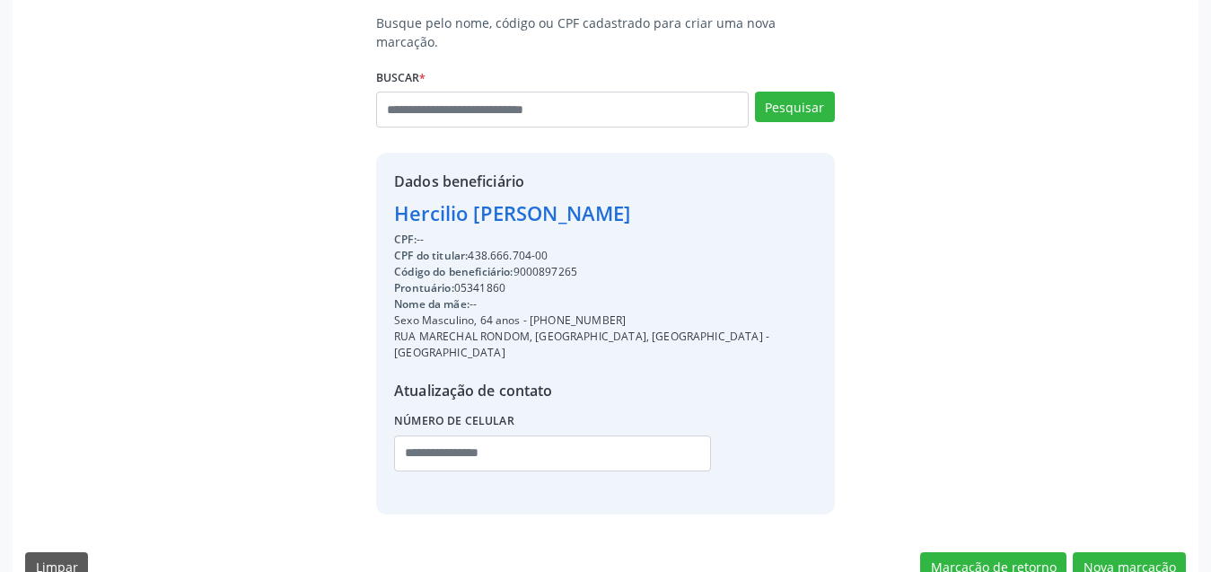
drag, startPoint x: 740, startPoint y: 190, endPoint x: 377, endPoint y: 187, distance: 362.8
click at [377, 187] on div "Dados beneficiário Hercilio Jorge Rodrigues de Melo CPF: -- CPF do titular: 438…" at bounding box center [605, 333] width 459 height 361
copy div "Hercilio Jorge Rodrigues de Melo"
drag, startPoint x: 1115, startPoint y: 539, endPoint x: 602, endPoint y: 398, distance: 532.6
click at [1011, 511] on div "Busque pelo nome, código ou CPF cadastrado para criar uma nova marcação. Buscar…" at bounding box center [606, 303] width 1186 height 581
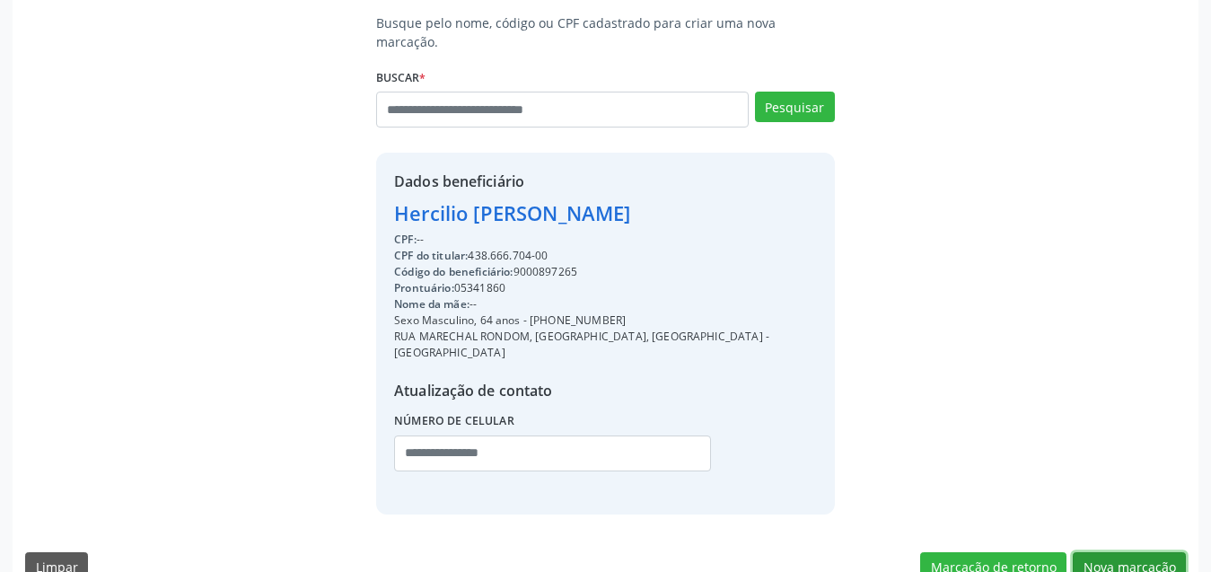
click at [1152, 552] on button "Nova marcação" at bounding box center [1129, 567] width 113 height 31
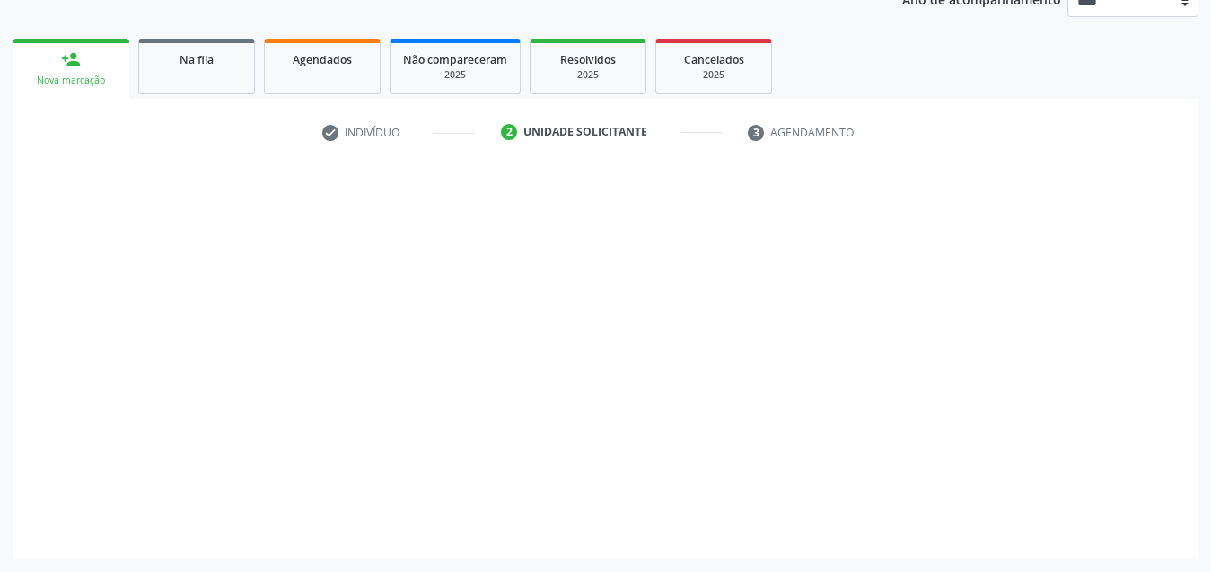
scroll to position [230, 0]
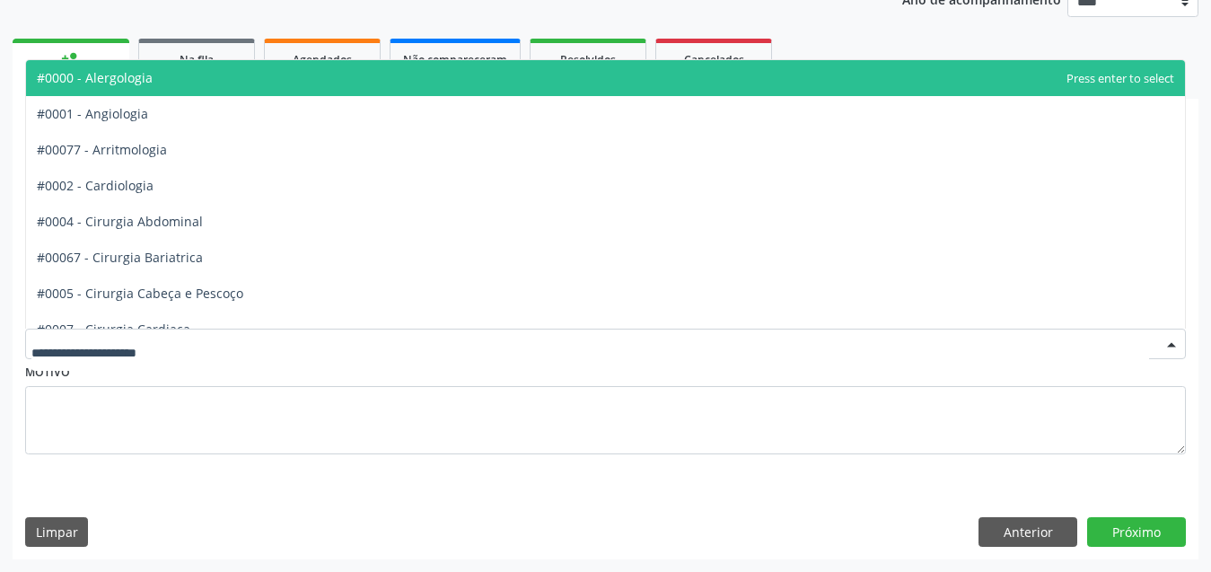
click at [210, 344] on div at bounding box center [605, 344] width 1161 height 31
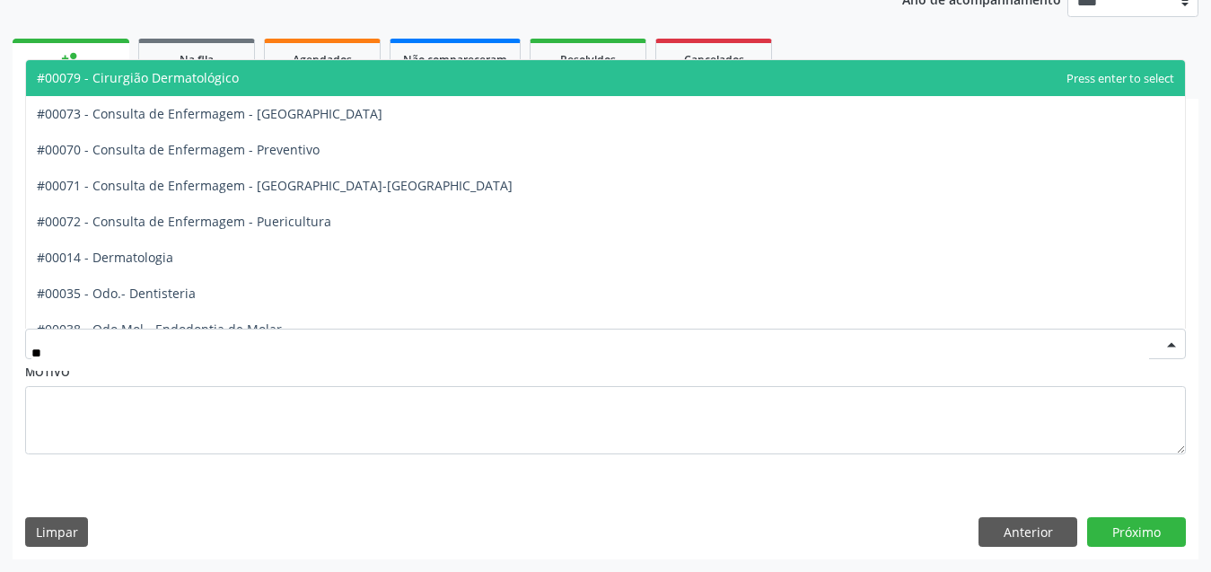
type input "***"
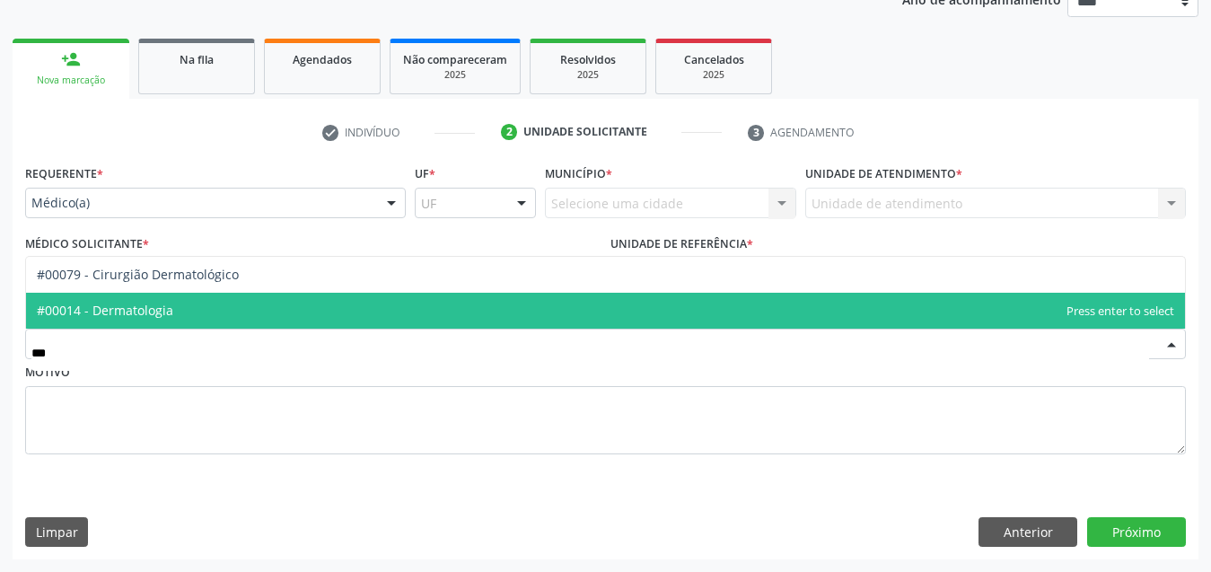
click at [190, 318] on span "#00014 - Dermatologia" at bounding box center [605, 311] width 1159 height 36
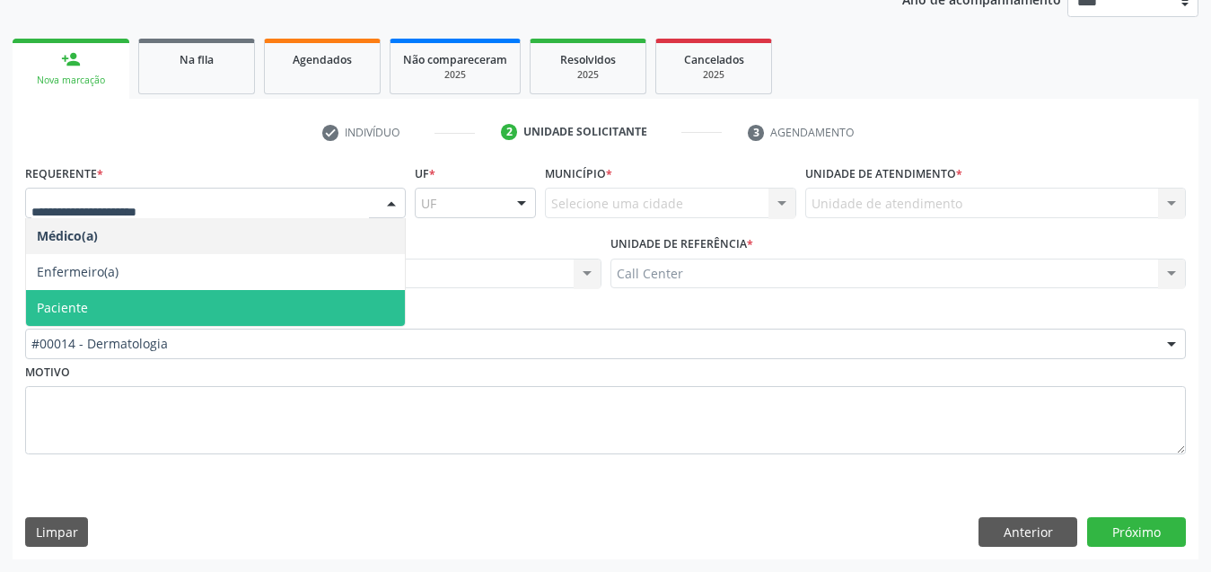
drag, startPoint x: 176, startPoint y: 296, endPoint x: 219, endPoint y: 316, distance: 47.4
click at [178, 297] on span "Paciente" at bounding box center [215, 308] width 379 height 36
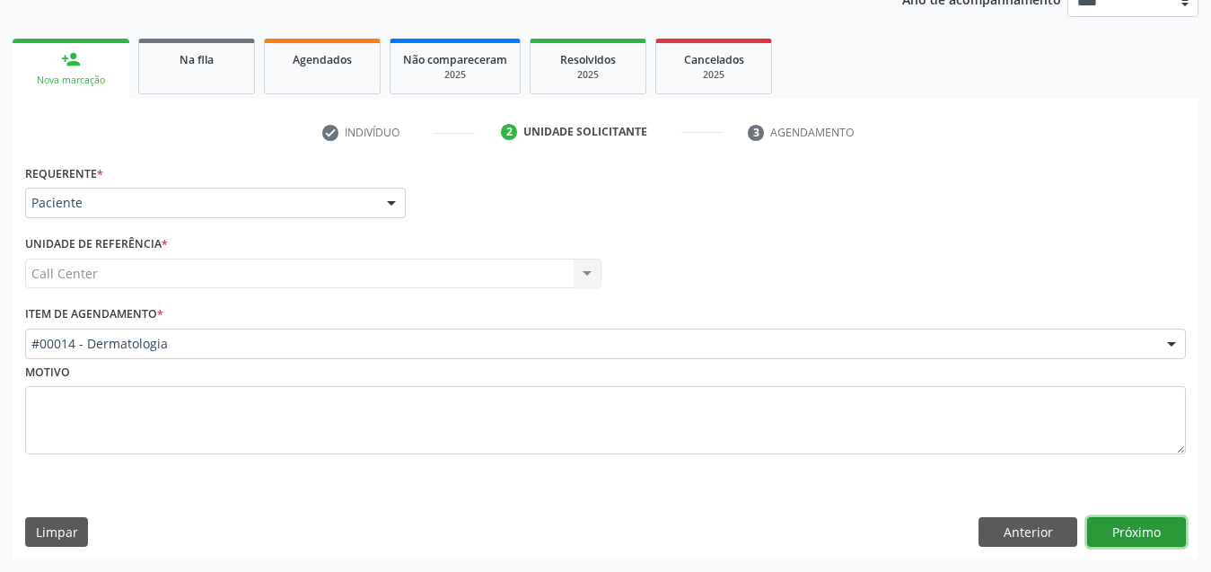
click at [1152, 526] on button "Próximo" at bounding box center [1136, 532] width 99 height 31
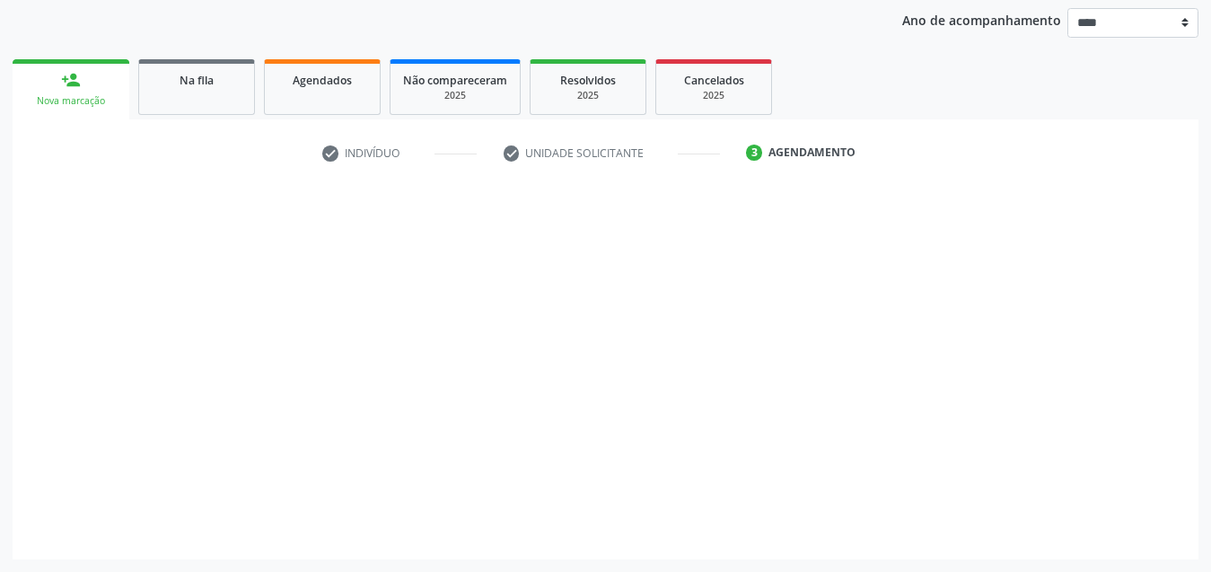
scroll to position [209, 0]
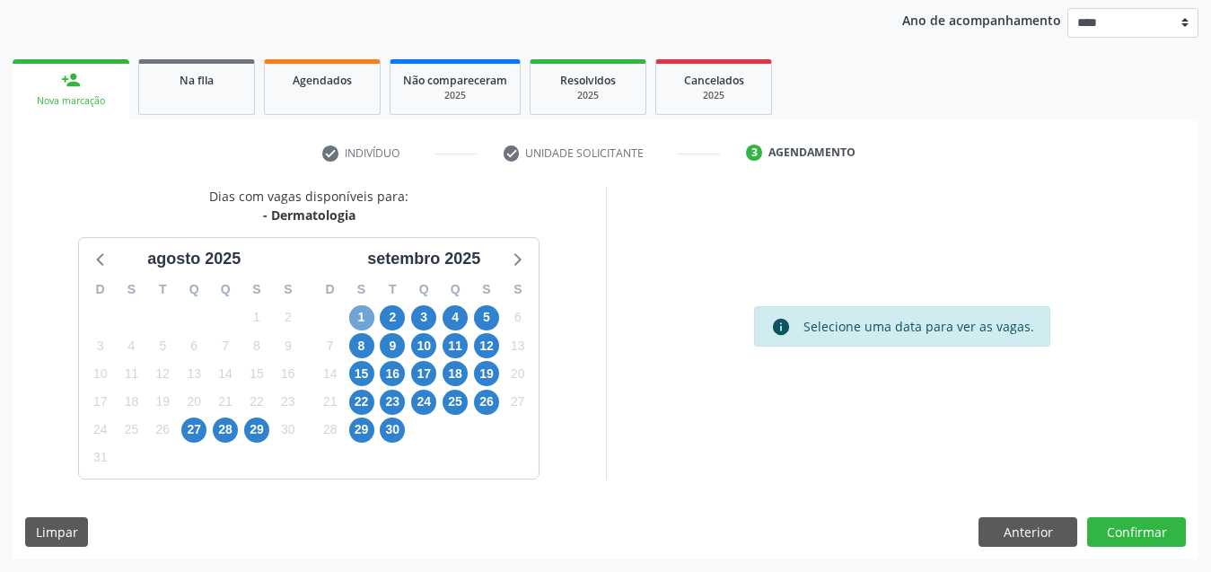
click at [358, 321] on span "1" at bounding box center [361, 317] width 25 height 25
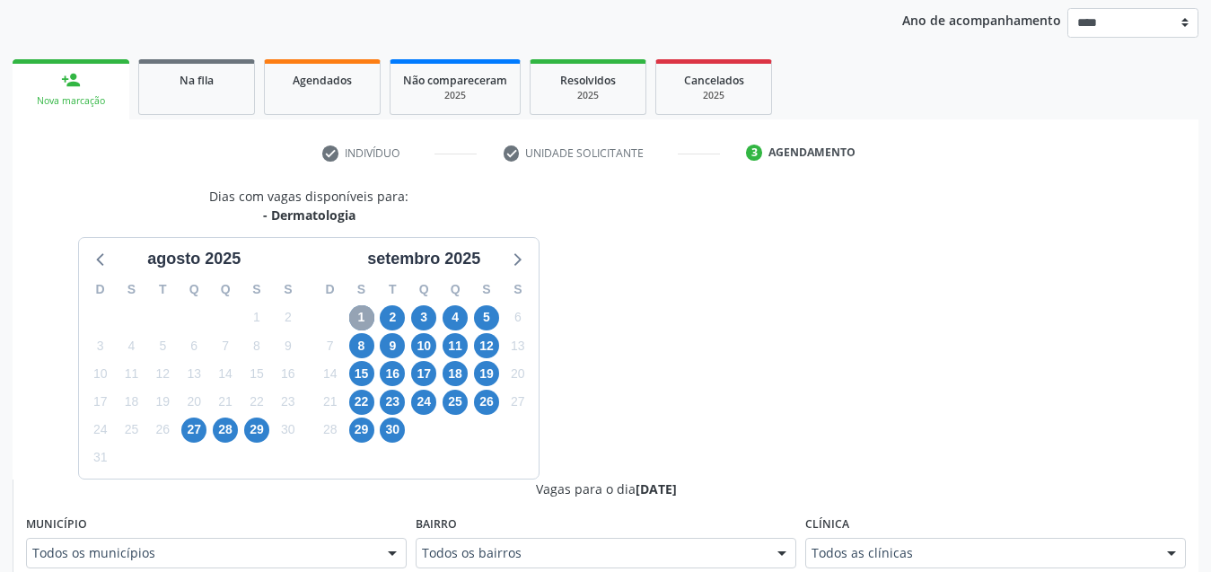
scroll to position [299, 0]
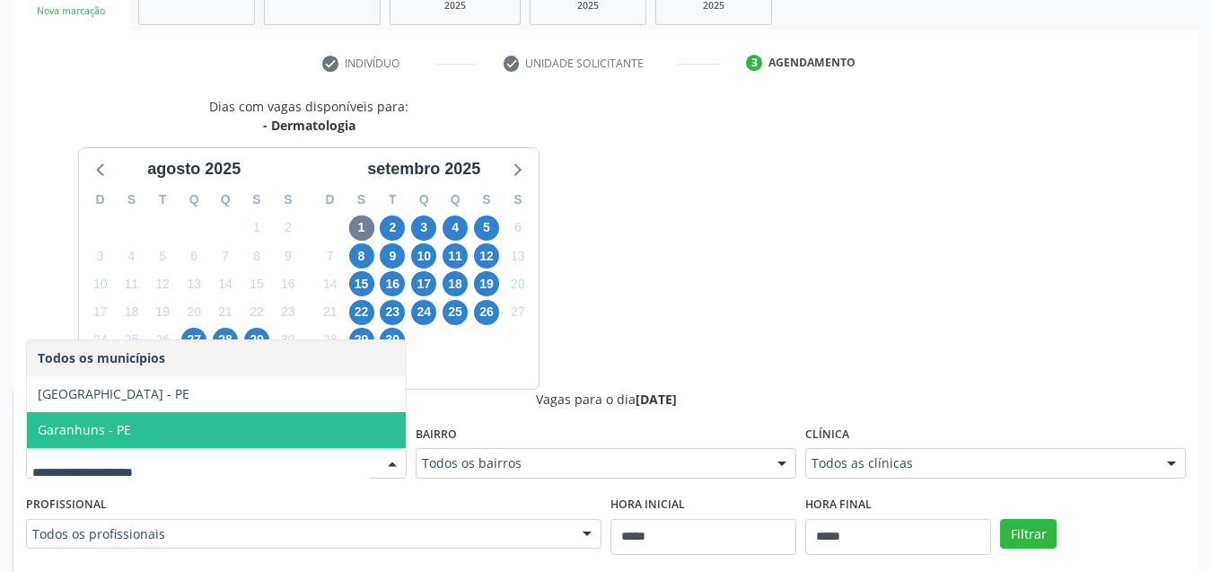
click at [249, 424] on span "Garanhuns - PE" at bounding box center [216, 430] width 379 height 36
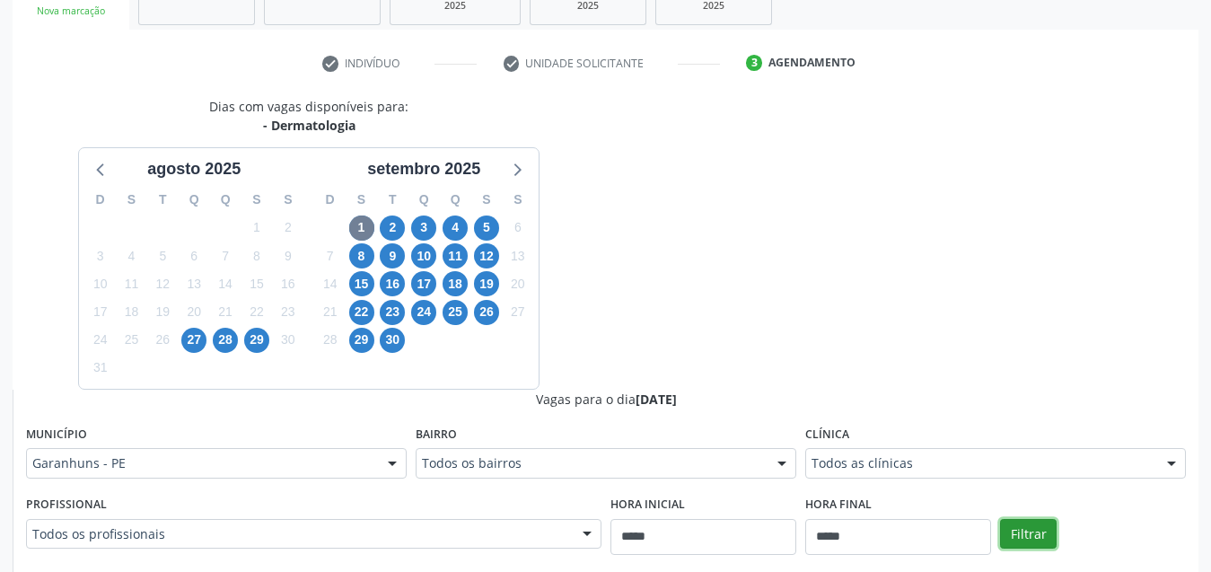
click at [1013, 541] on button "Filtrar" at bounding box center [1028, 534] width 57 height 31
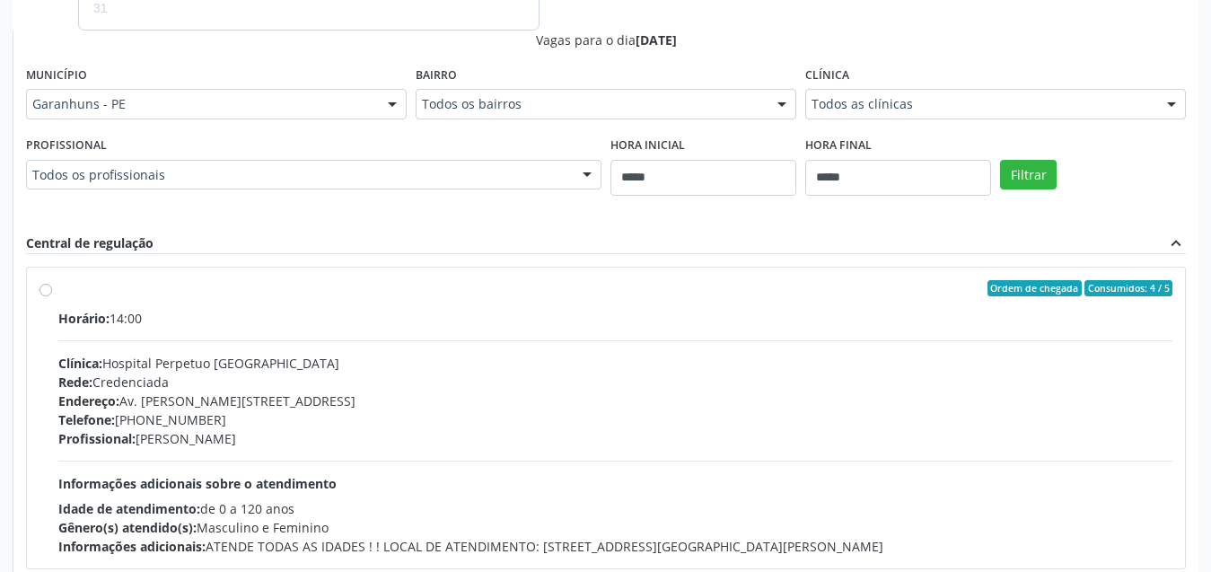
click at [648, 395] on div "Endereço: Av. Simoa Gomes, nº 33, Heliópolis, Garanhuns - PE" at bounding box center [615, 401] width 1114 height 19
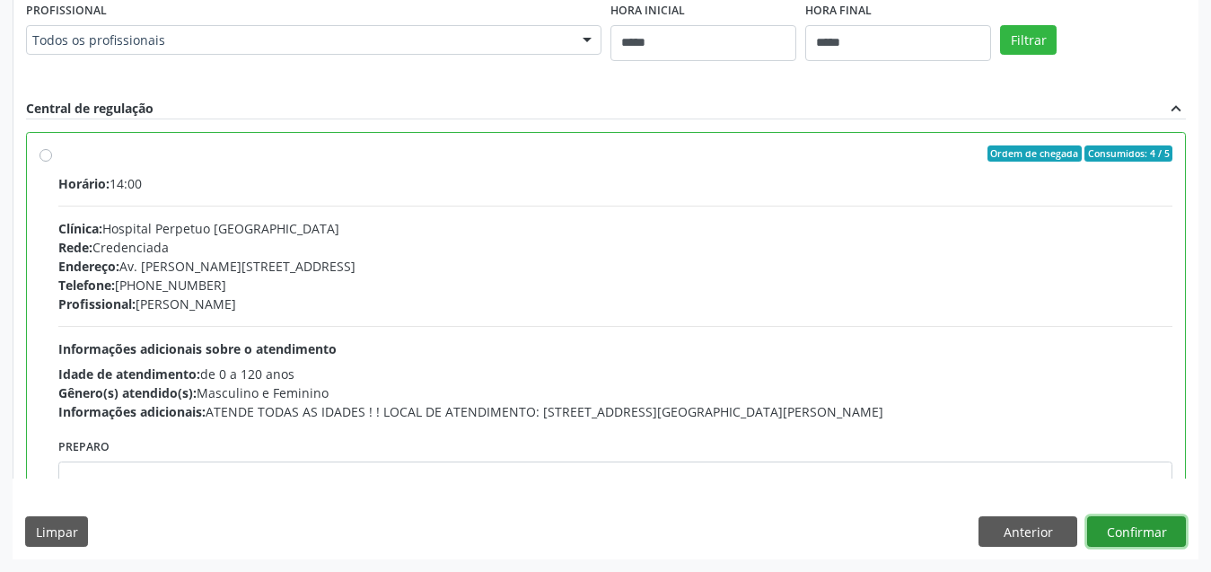
click at [1152, 536] on button "Confirmar" at bounding box center [1136, 531] width 99 height 31
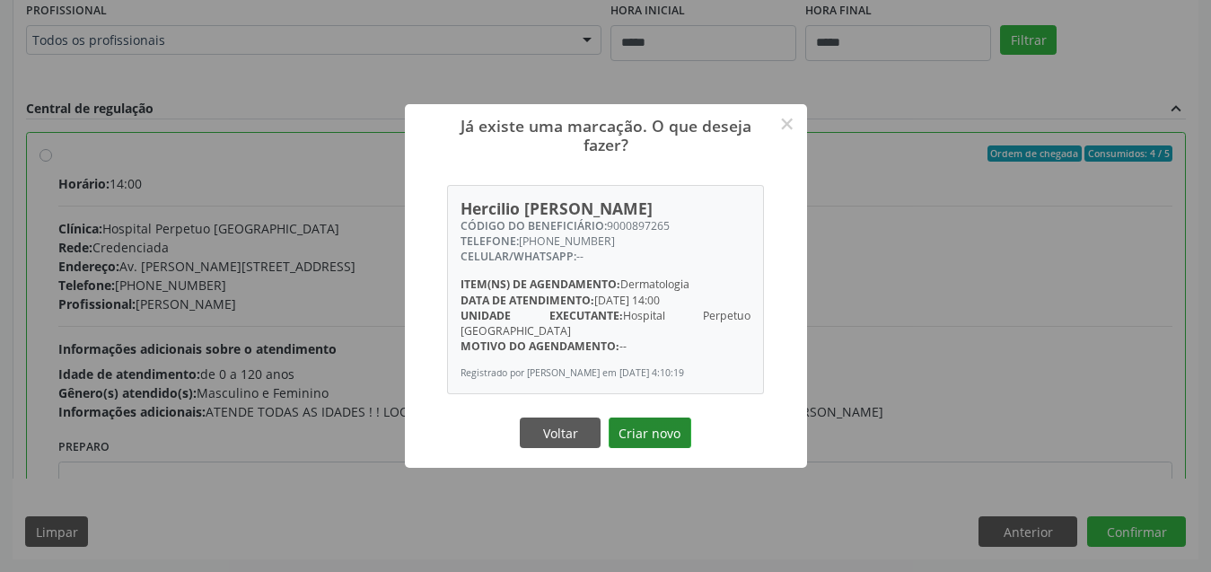
click at [662, 432] on button "Criar novo" at bounding box center [650, 433] width 83 height 31
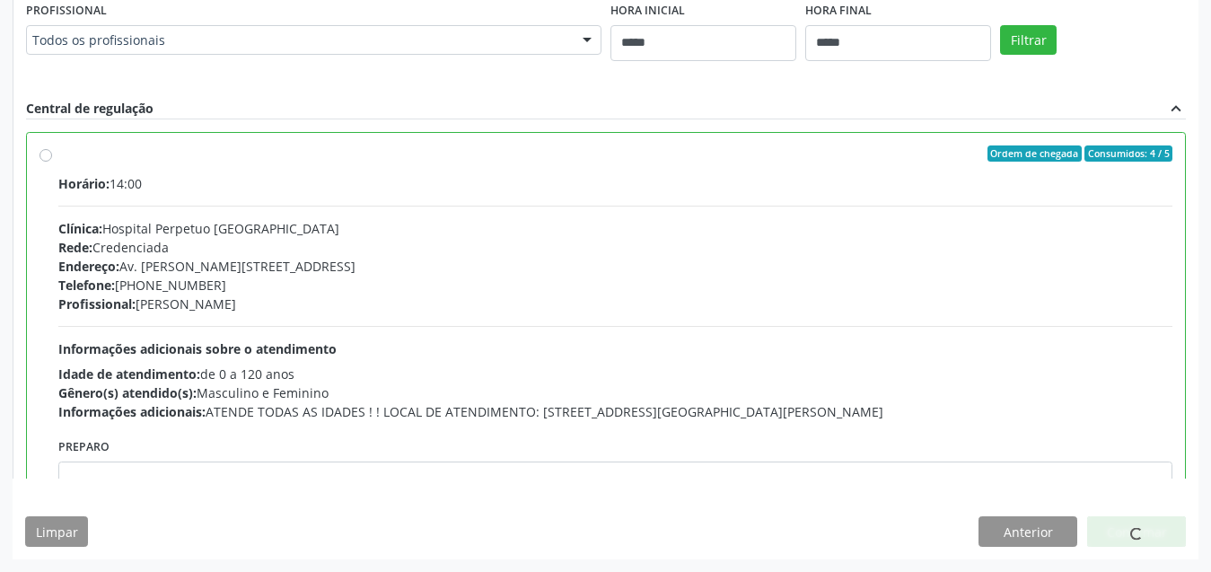
scroll to position [27, 0]
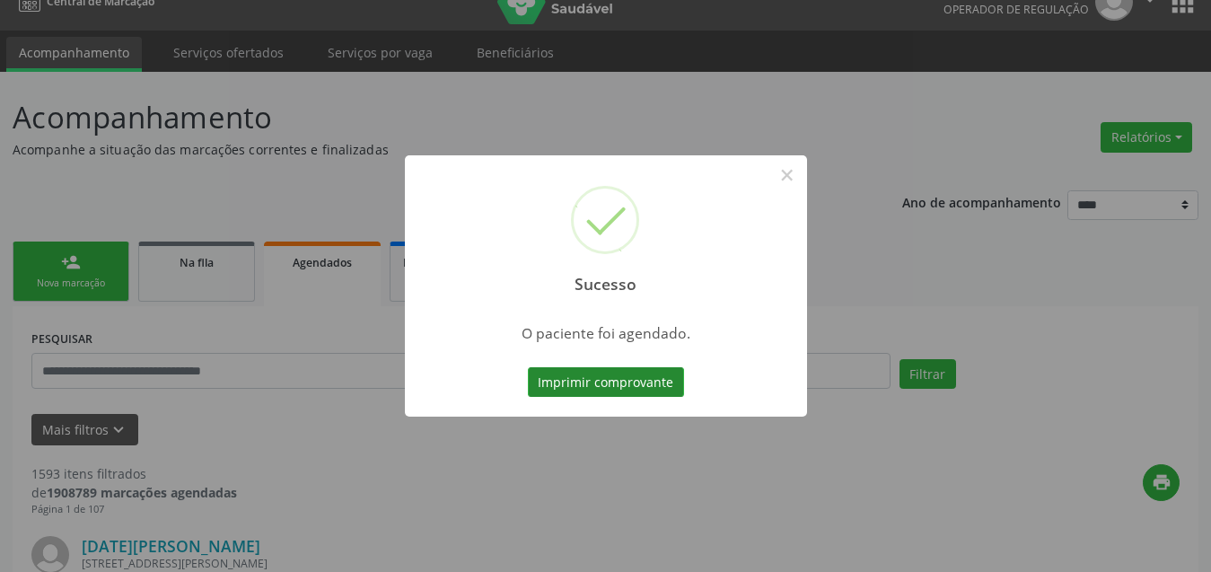
click at [627, 387] on button "Imprimir comprovante" at bounding box center [606, 382] width 156 height 31
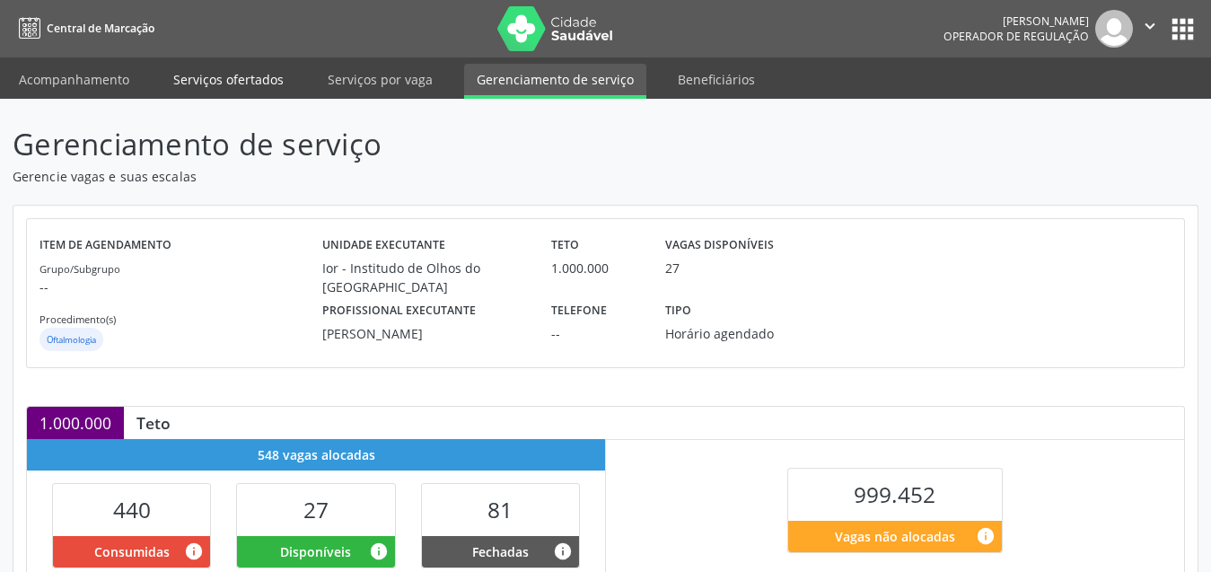
click at [272, 82] on link "Serviços ofertados" at bounding box center [229, 79] width 136 height 31
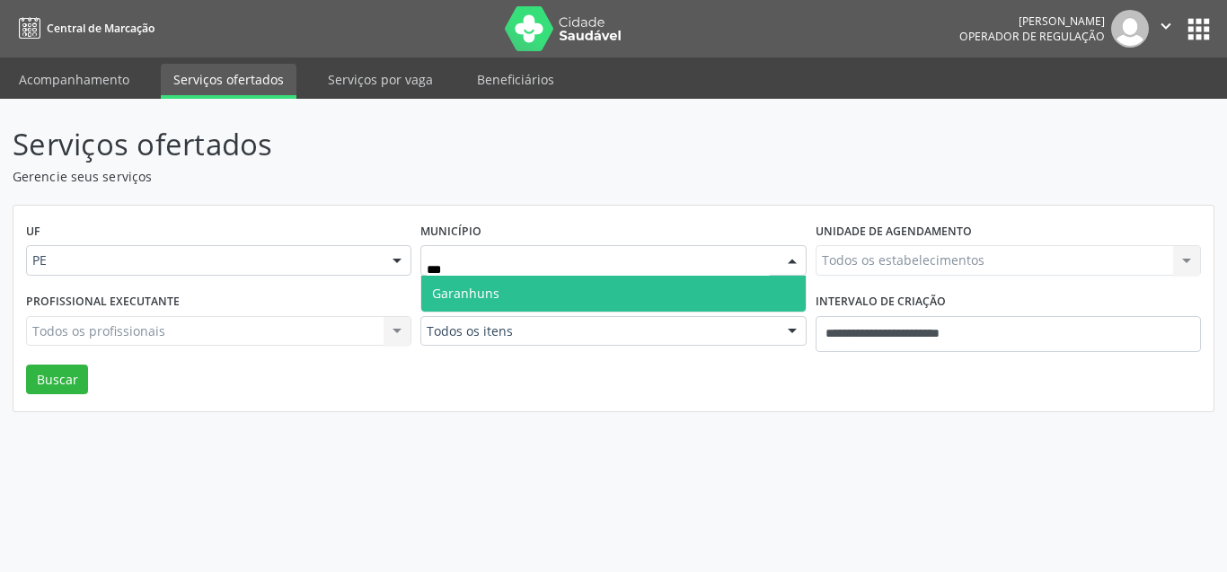
type input "****"
drag, startPoint x: 544, startPoint y: 303, endPoint x: 541, endPoint y: 291, distance: 12.0
click at [541, 291] on span "Garanhuns" at bounding box center [612, 294] width 383 height 36
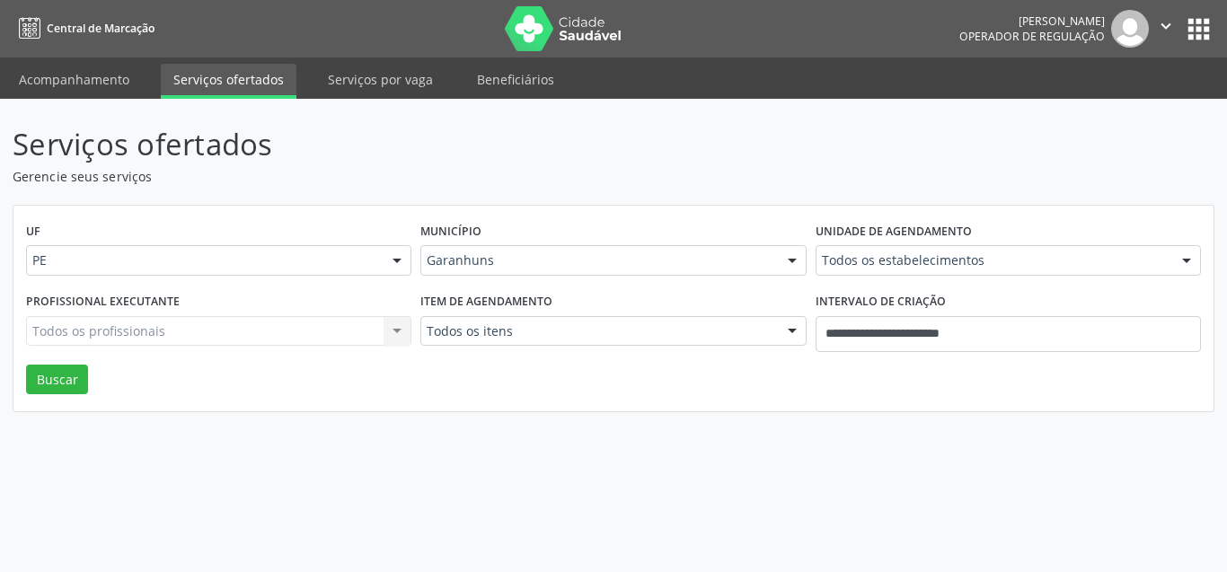
drag, startPoint x: 543, startPoint y: 342, endPoint x: 559, endPoint y: 320, distance: 27.7
click at [543, 331] on div "Todos os itens" at bounding box center [612, 331] width 385 height 31
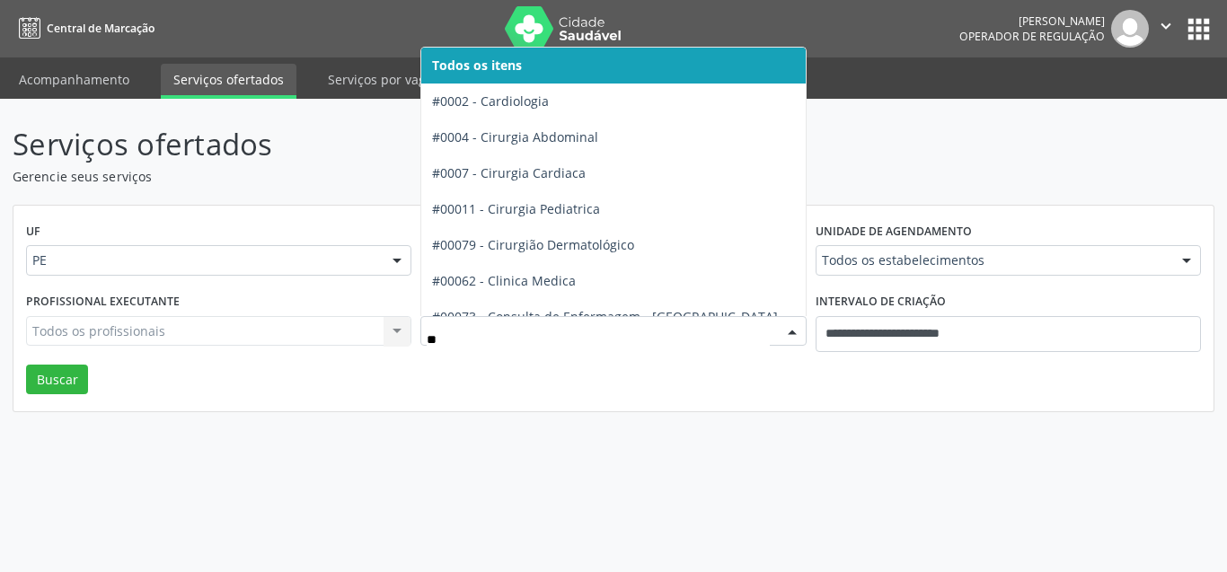
type input "***"
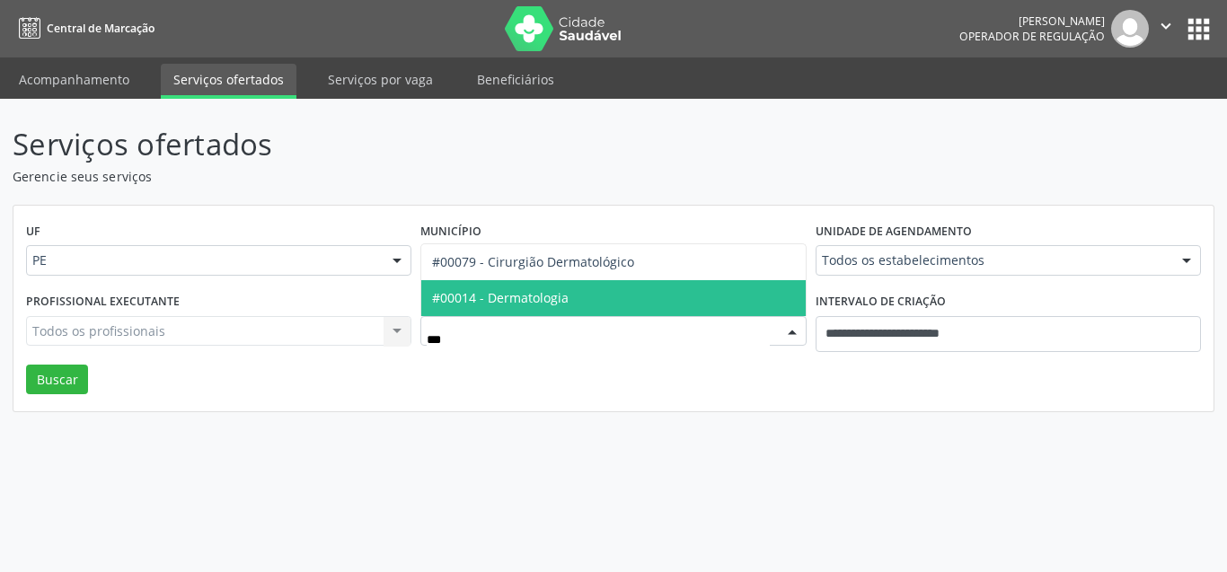
click at [566, 293] on span "#00014 - Dermatologia" at bounding box center [500, 297] width 136 height 17
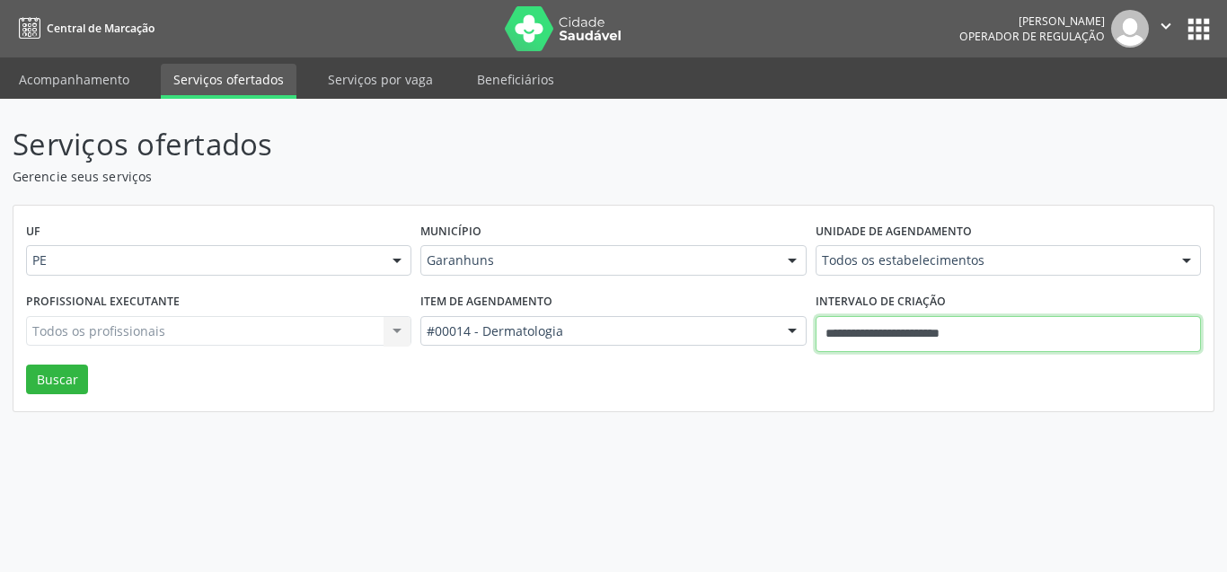
click at [867, 337] on input "**********" at bounding box center [1007, 334] width 385 height 36
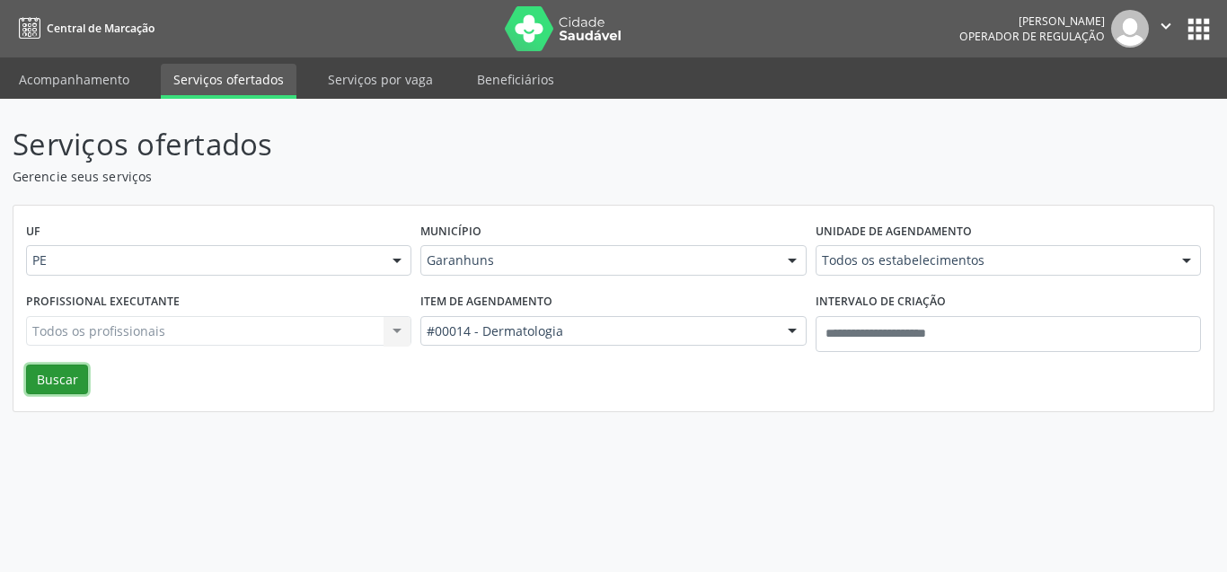
click at [43, 365] on button "Buscar" at bounding box center [57, 380] width 62 height 31
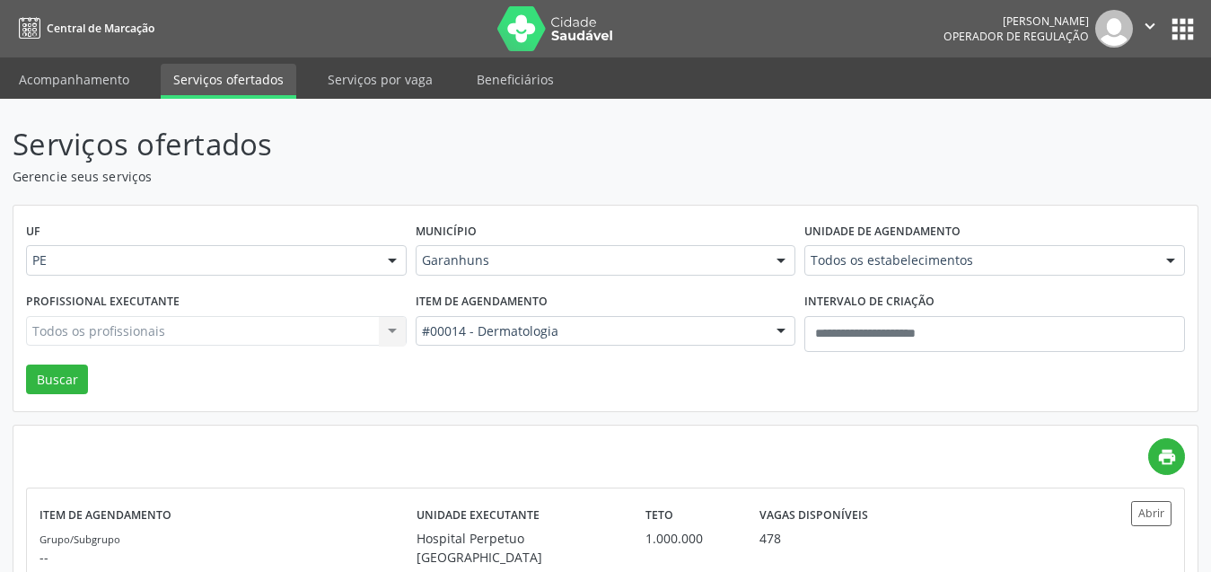
scroll to position [268, 0]
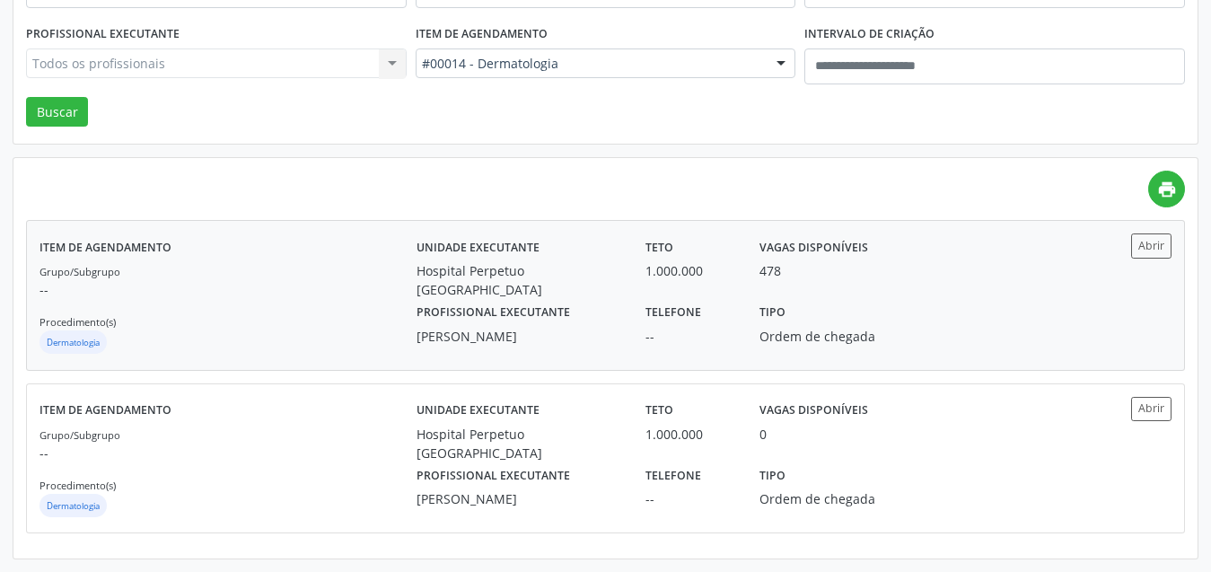
click at [879, 329] on div "Unidade executante Hospital Perpetuo [GEOGRAPHIC_DATA][PERSON_NAME] 1.000.000 V…" at bounding box center [747, 294] width 661 height 123
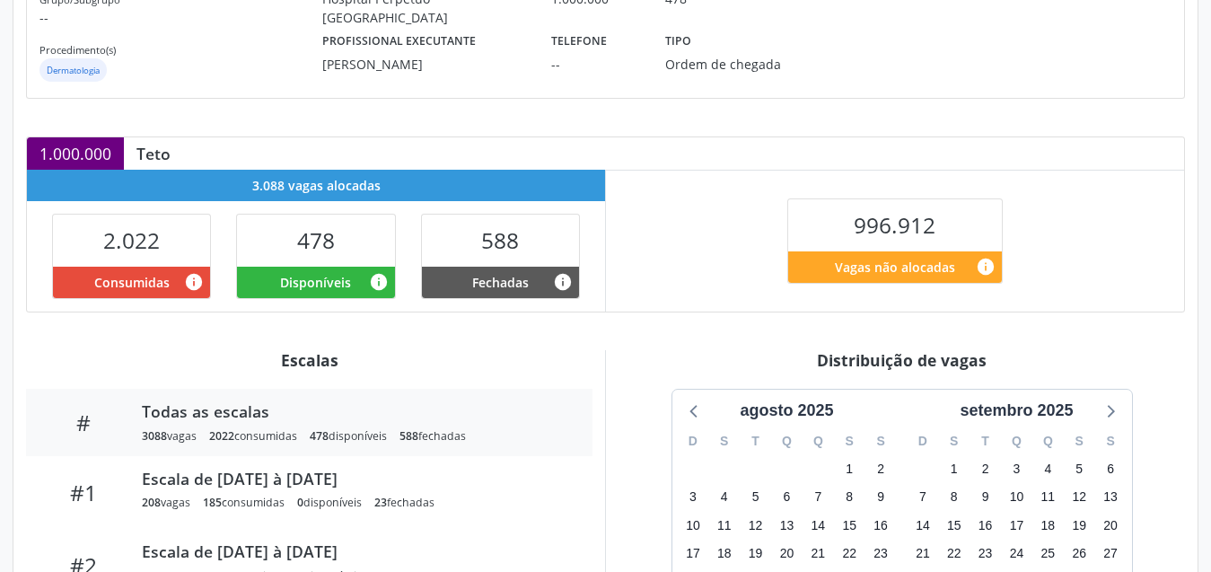
scroll to position [359, 0]
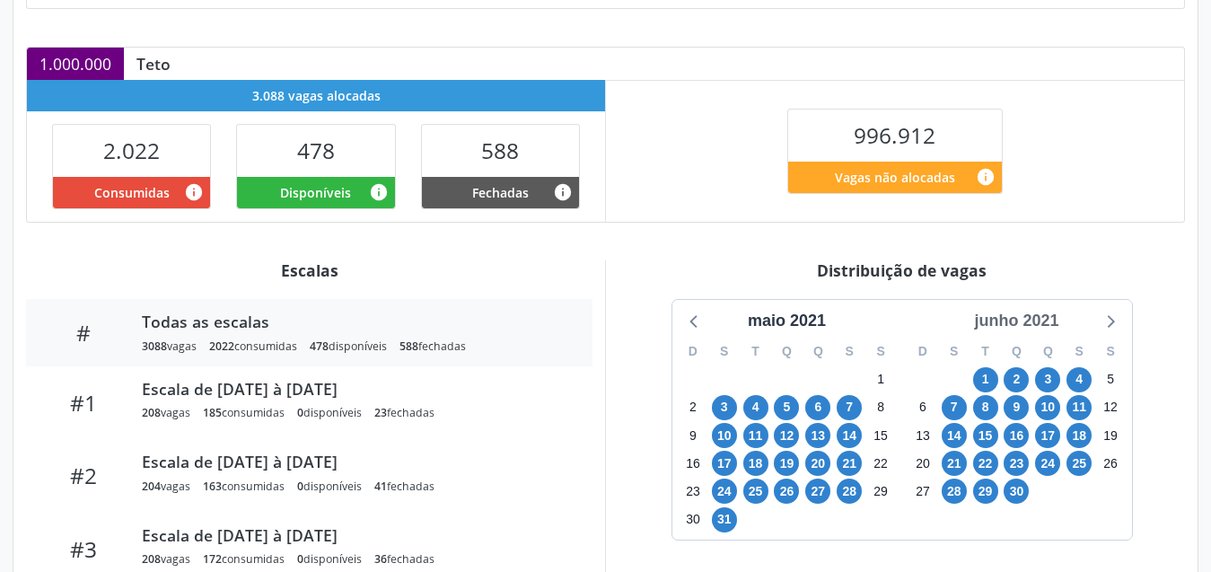
click at [1025, 321] on div "junho 2021" at bounding box center [1016, 321] width 99 height 24
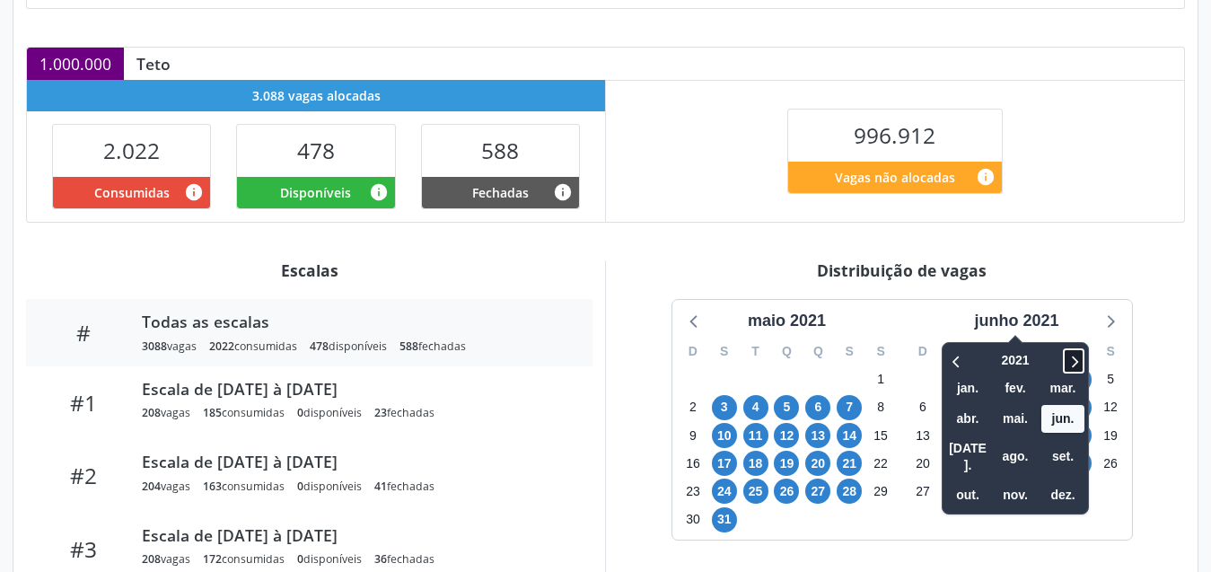
click at [1077, 367] on icon at bounding box center [1074, 361] width 18 height 22
drag, startPoint x: 1022, startPoint y: 445, endPoint x: 1033, endPoint y: 445, distance: 10.8
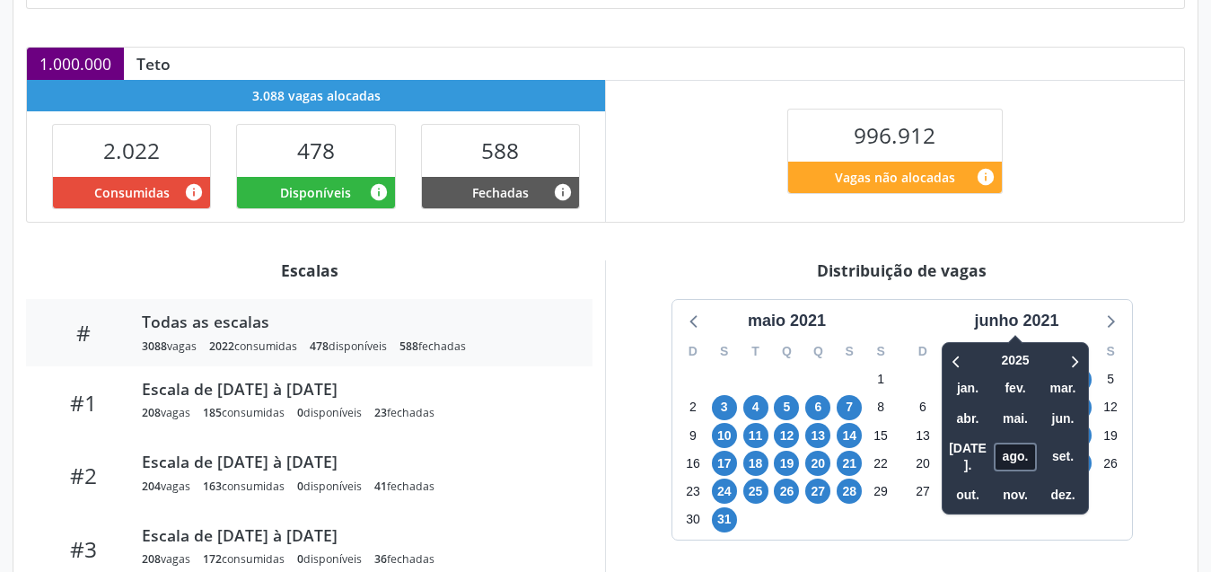
click at [1023, 445] on span "ago." at bounding box center [1015, 457] width 43 height 28
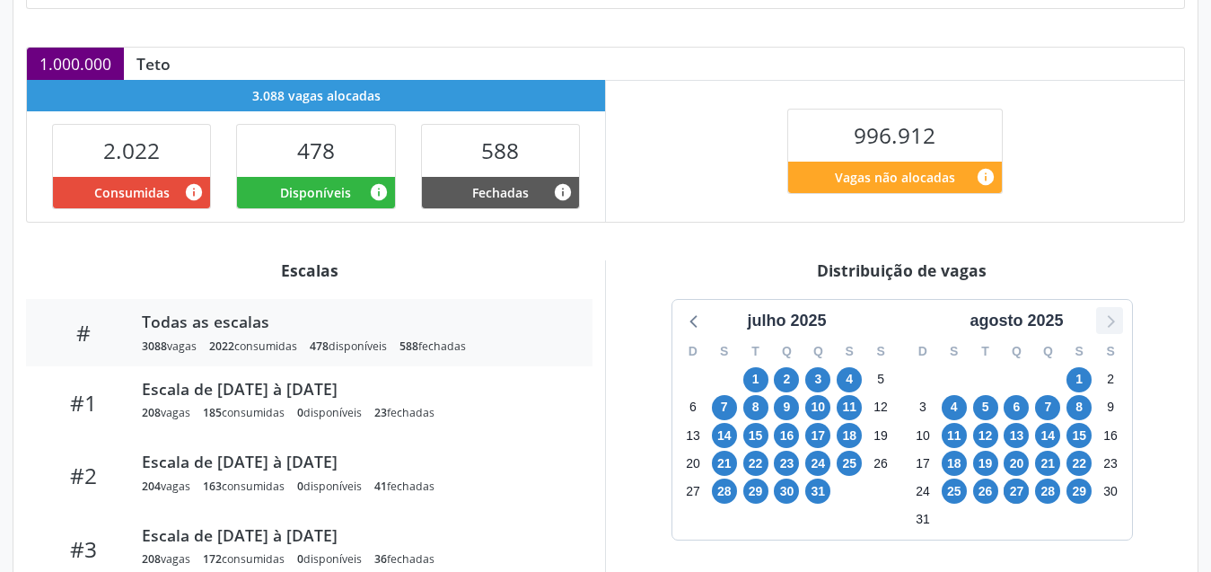
click at [1111, 321] on icon at bounding box center [1109, 320] width 23 height 23
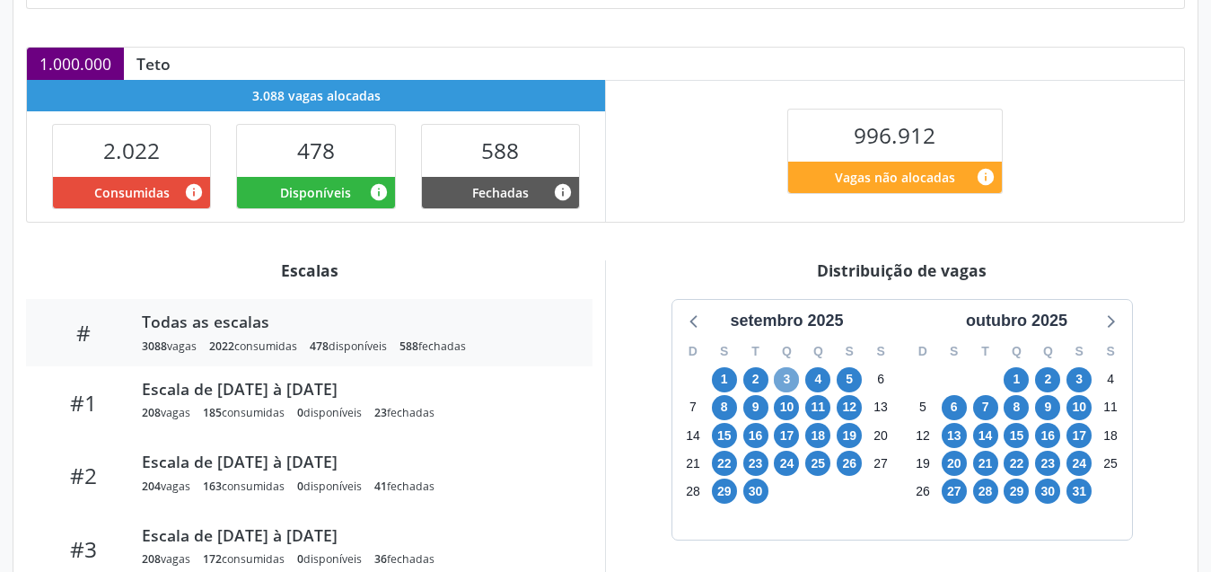
click at [790, 385] on span "3" at bounding box center [786, 379] width 25 height 25
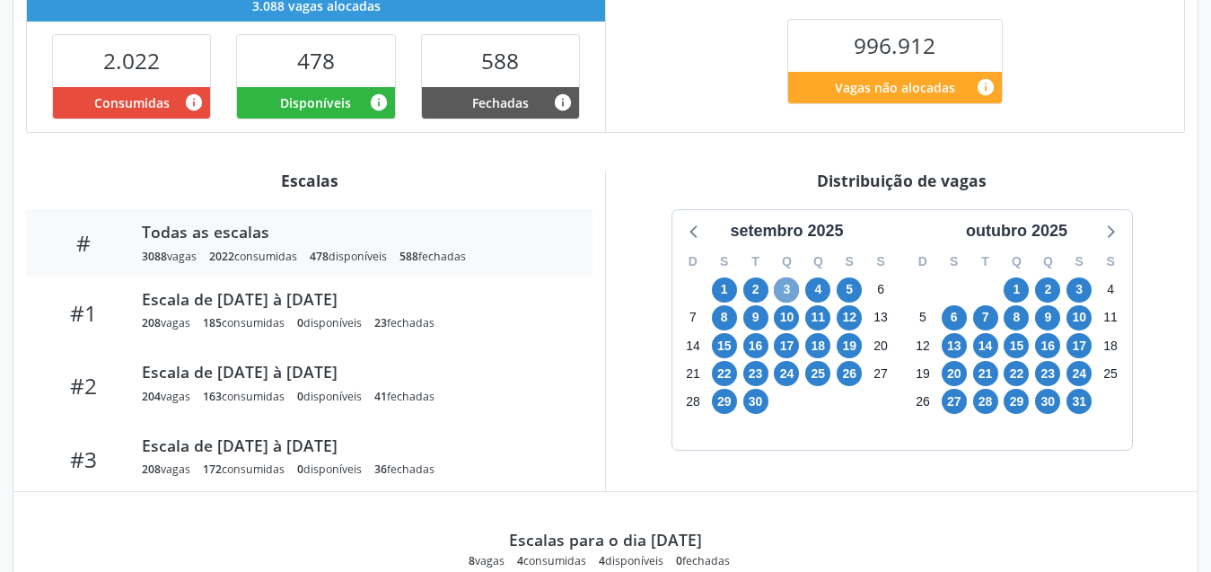
scroll to position [539, 0]
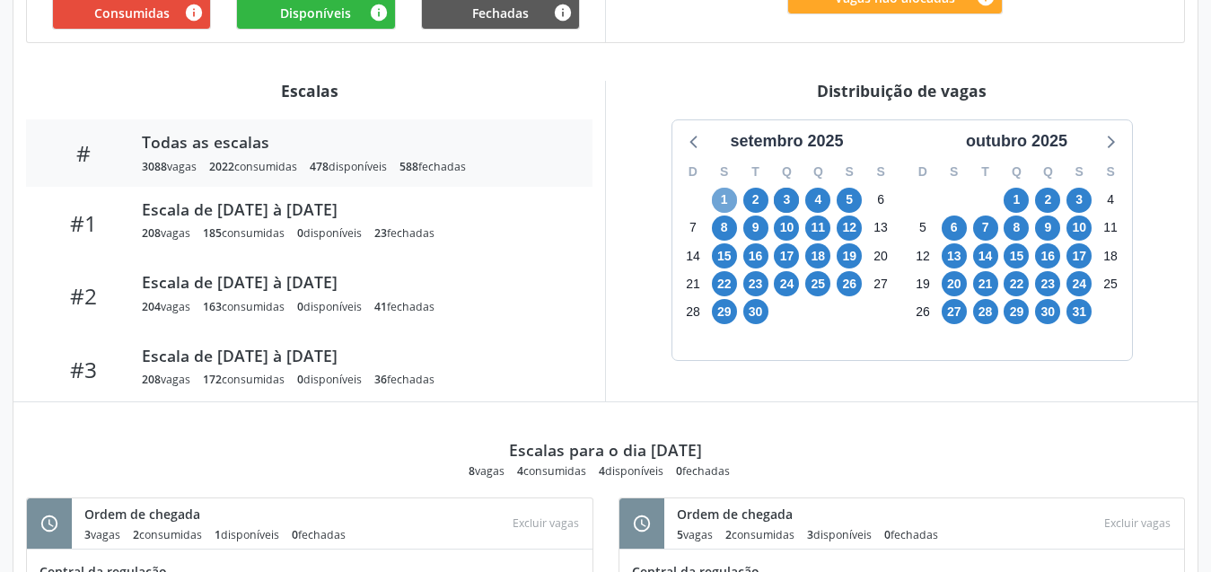
click at [726, 203] on span "1" at bounding box center [724, 200] width 25 height 25
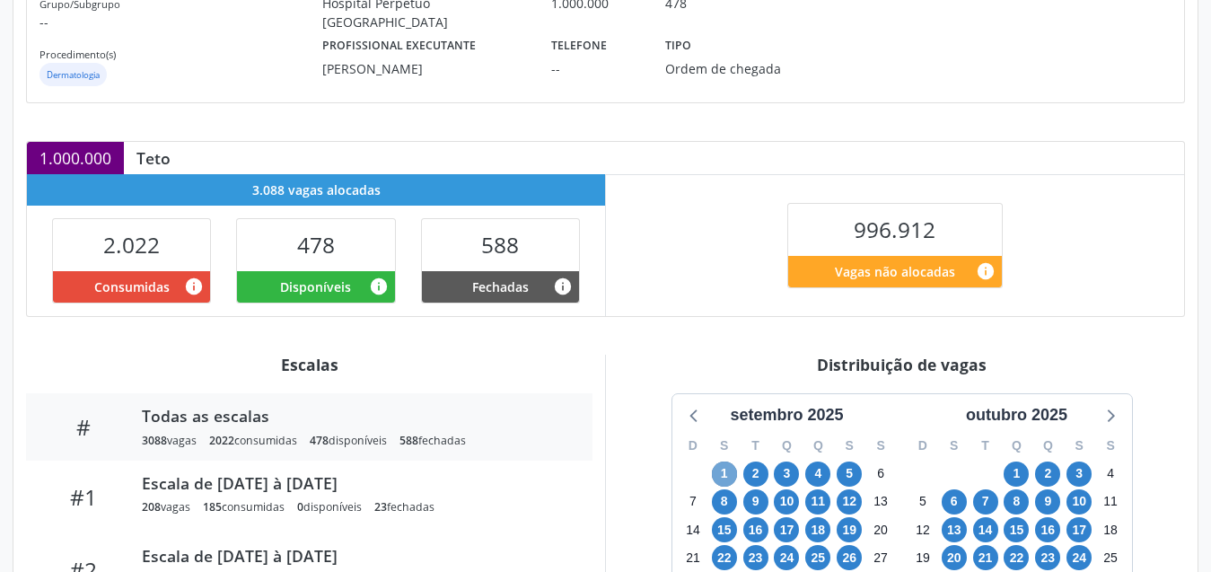
scroll to position [175, 0]
